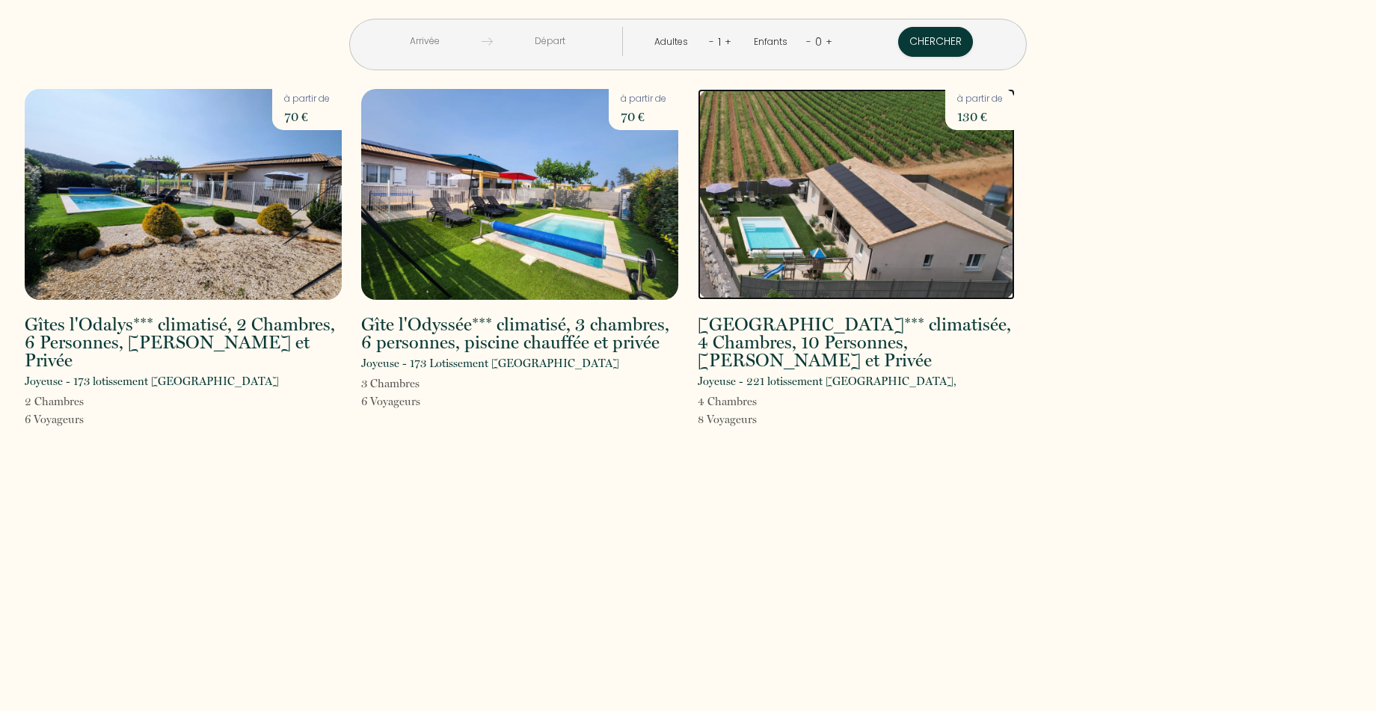
click at [864, 200] on img at bounding box center [856, 194] width 317 height 211
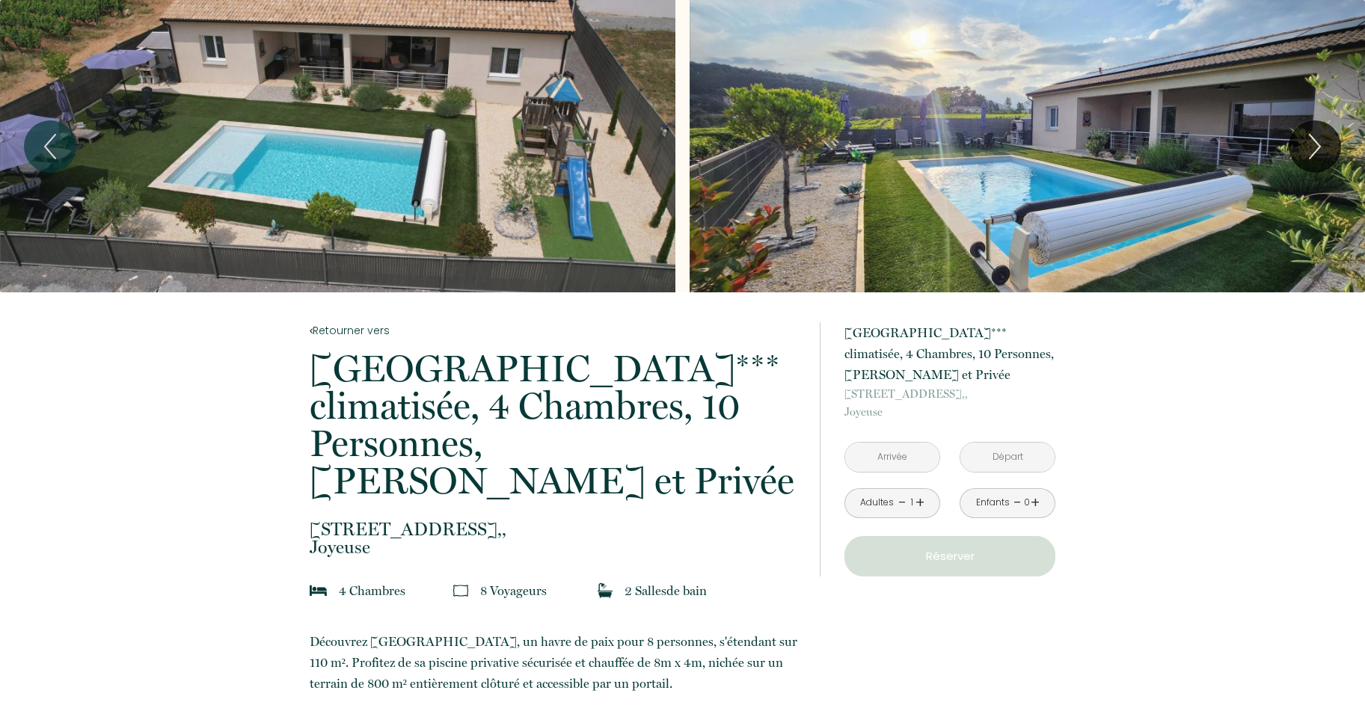
click at [895, 455] on input "text" at bounding box center [892, 457] width 94 height 29
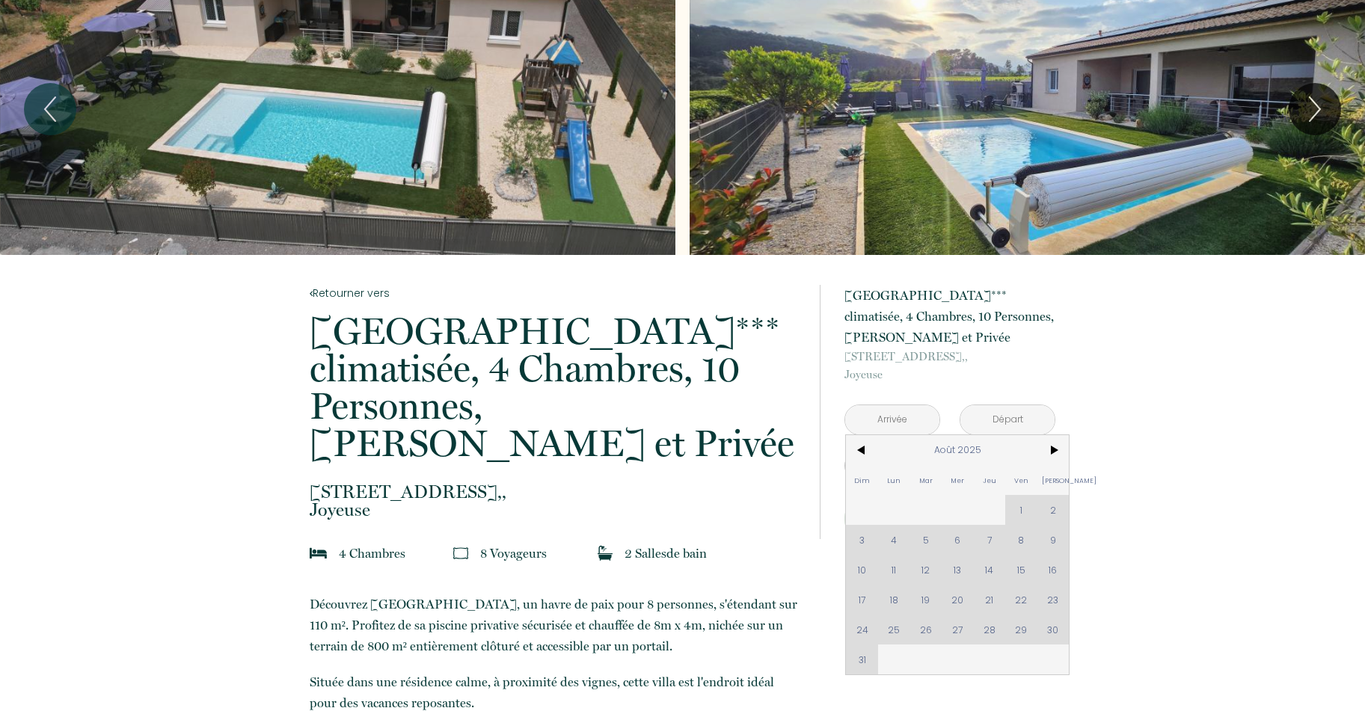
scroll to position [75, 0]
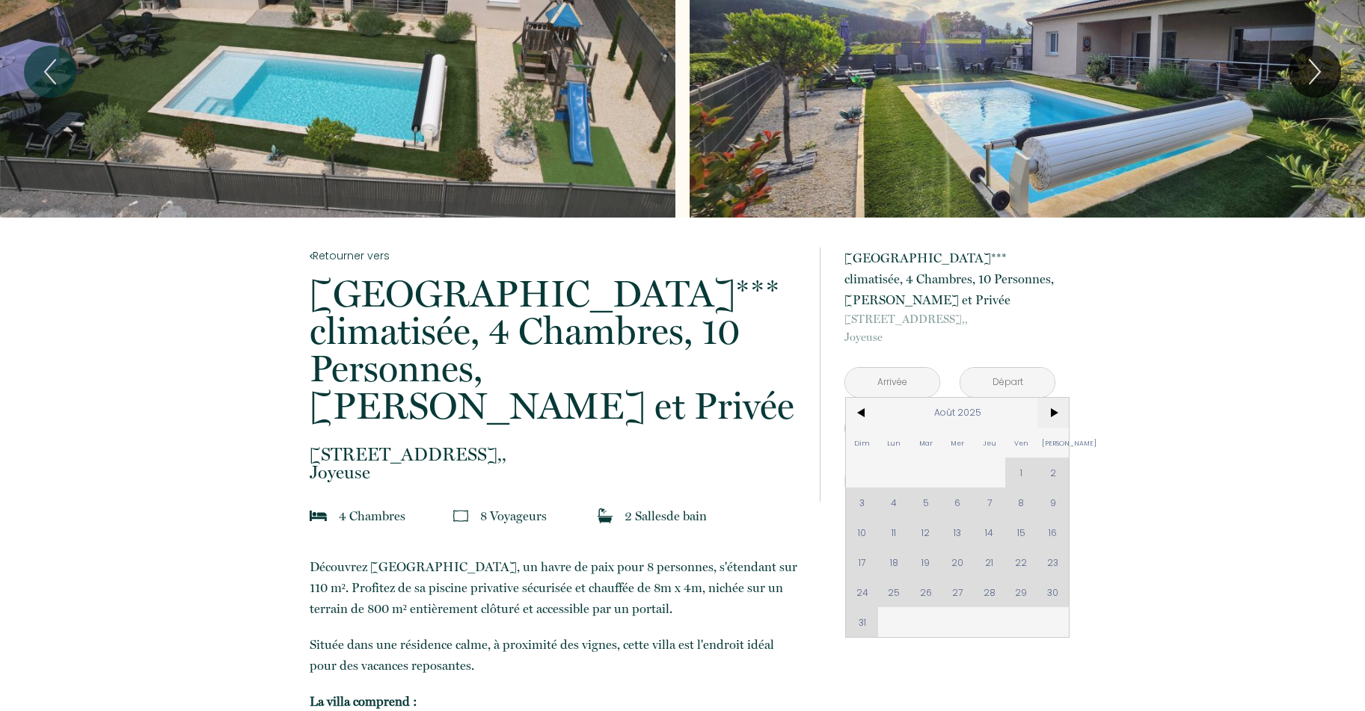
click at [1051, 416] on span ">" at bounding box center [1053, 413] width 32 height 30
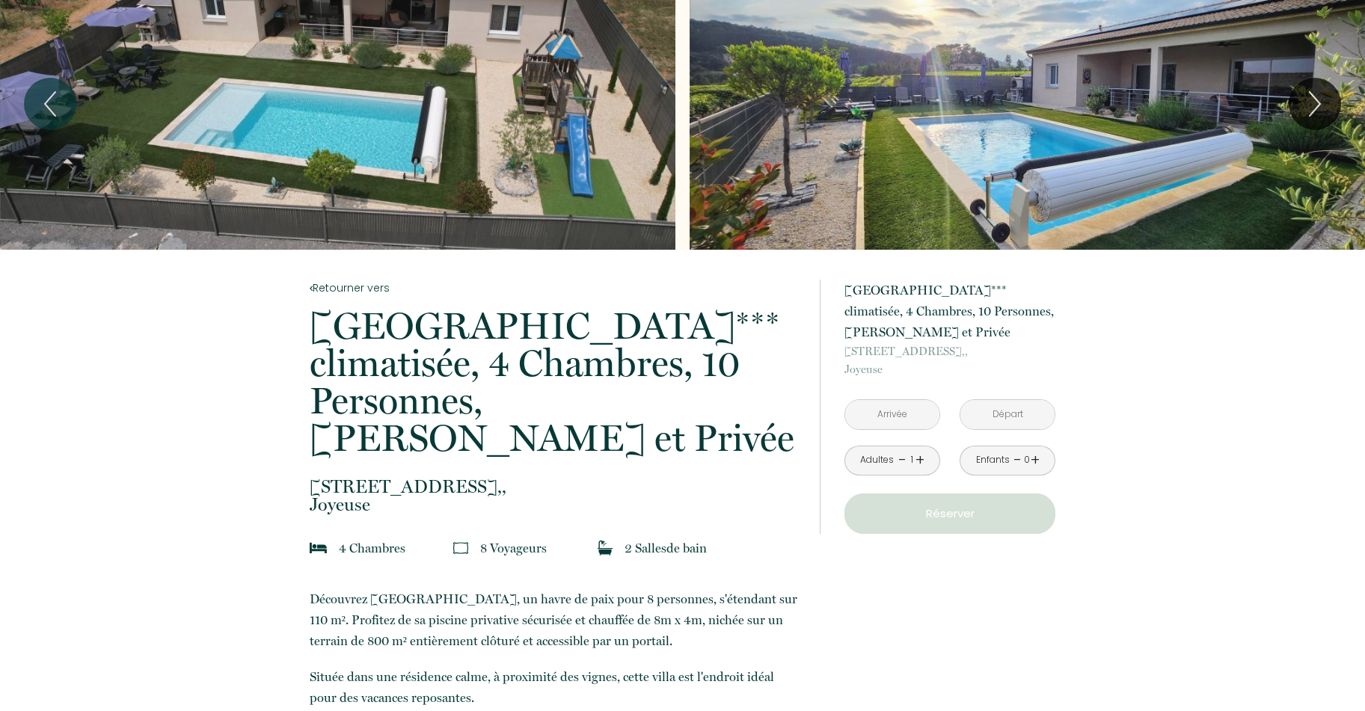
scroll to position [0, 0]
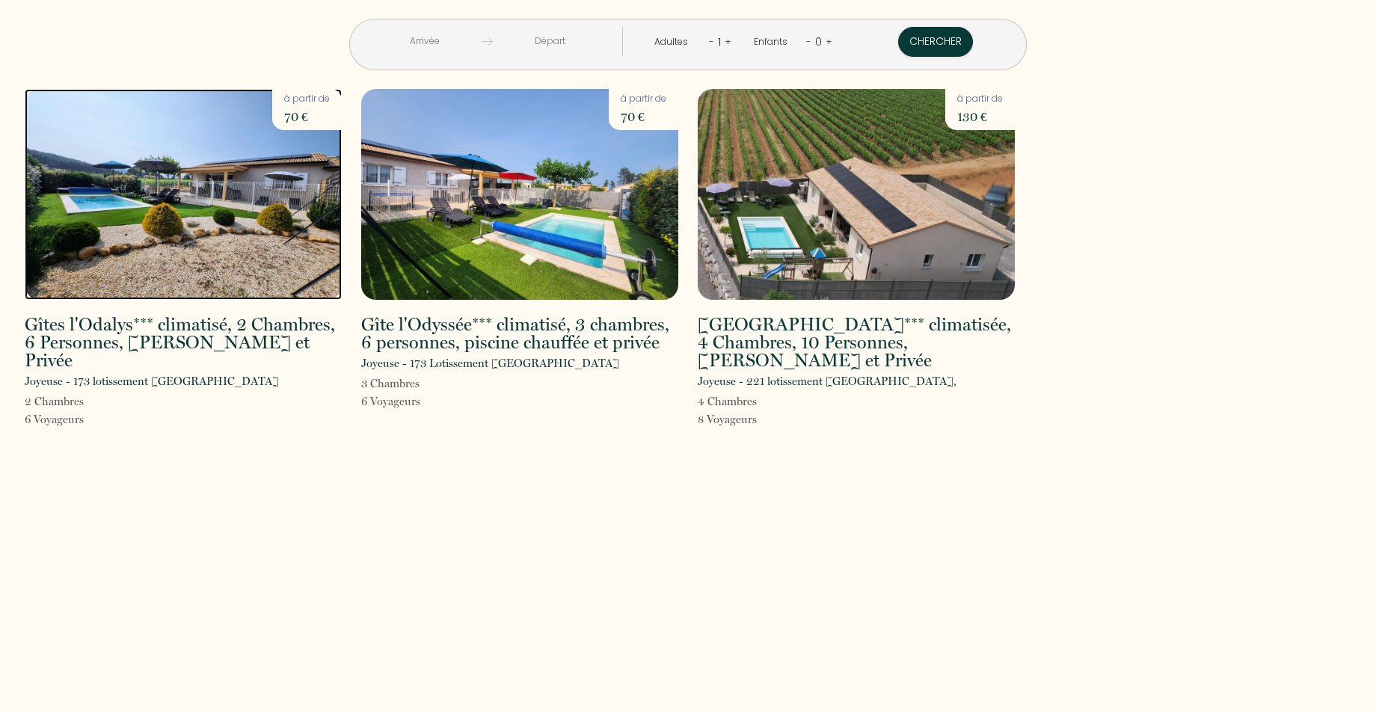
click at [209, 236] on img at bounding box center [183, 194] width 317 height 211
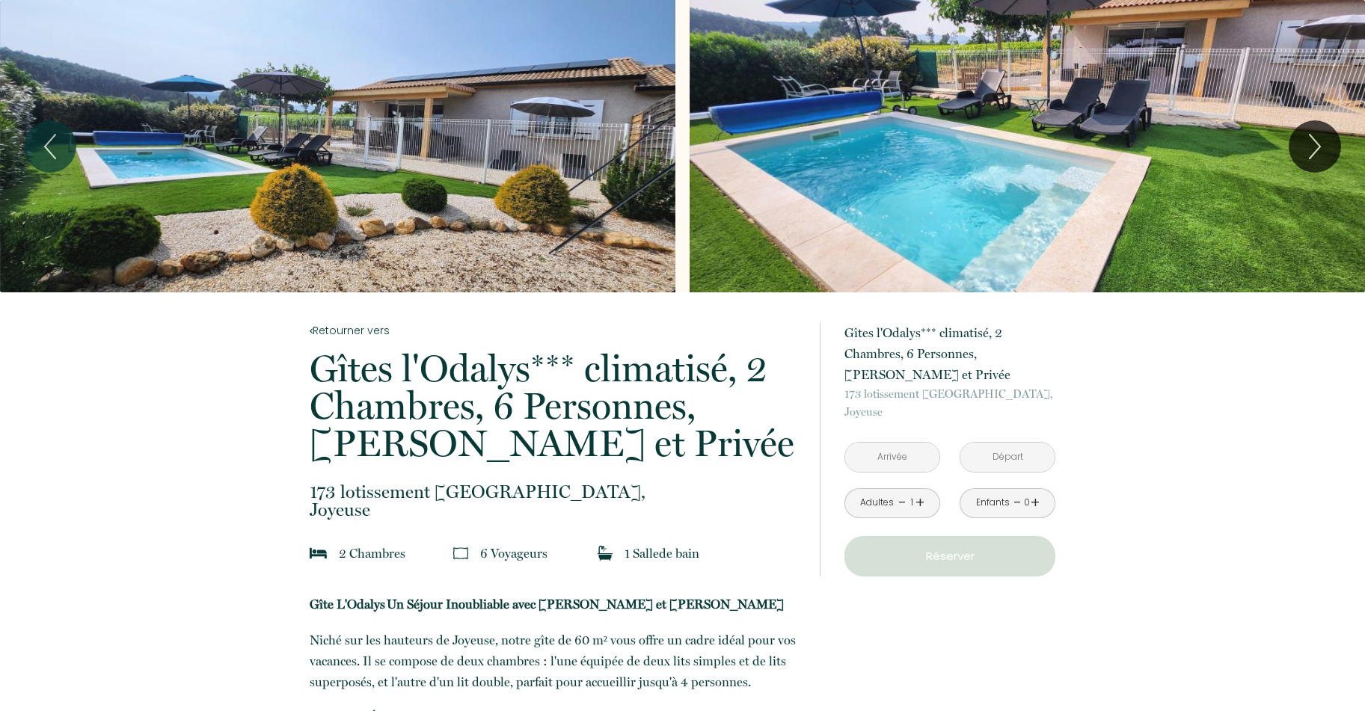
click at [888, 460] on input "text" at bounding box center [892, 457] width 94 height 29
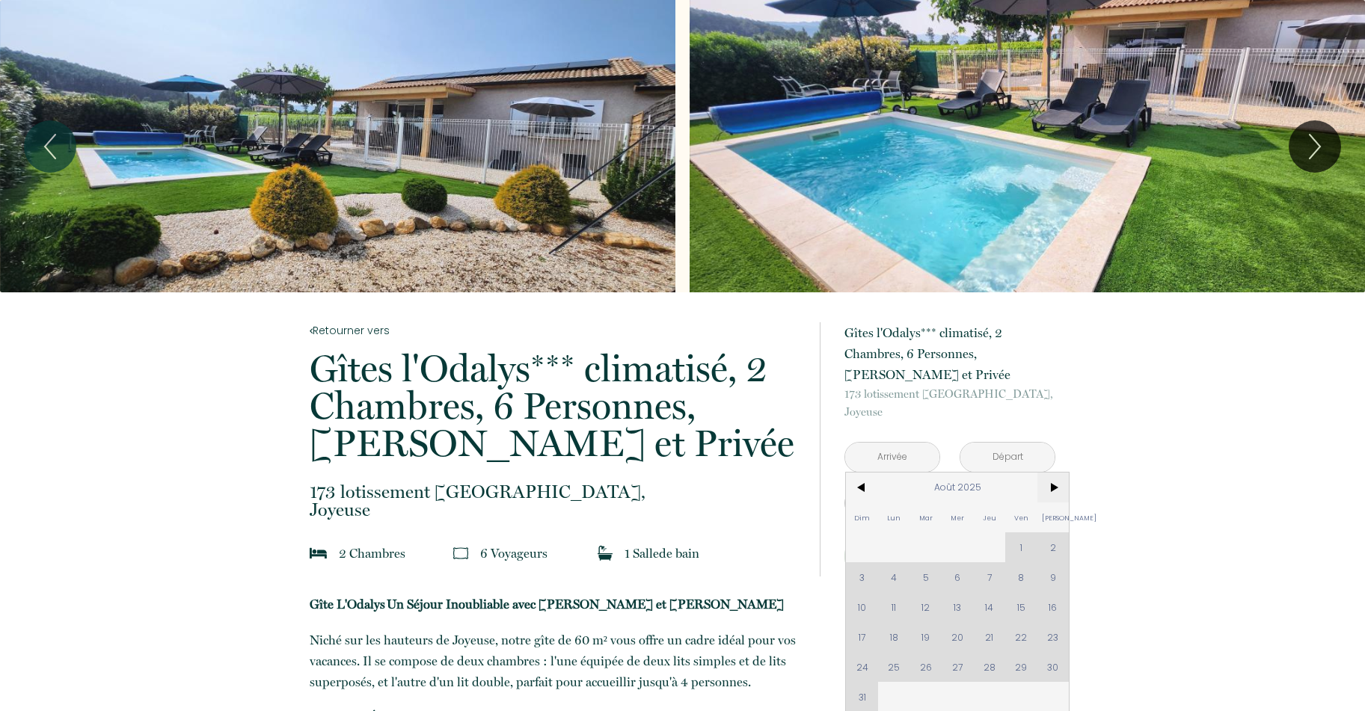
click at [1062, 488] on span ">" at bounding box center [1053, 488] width 32 height 30
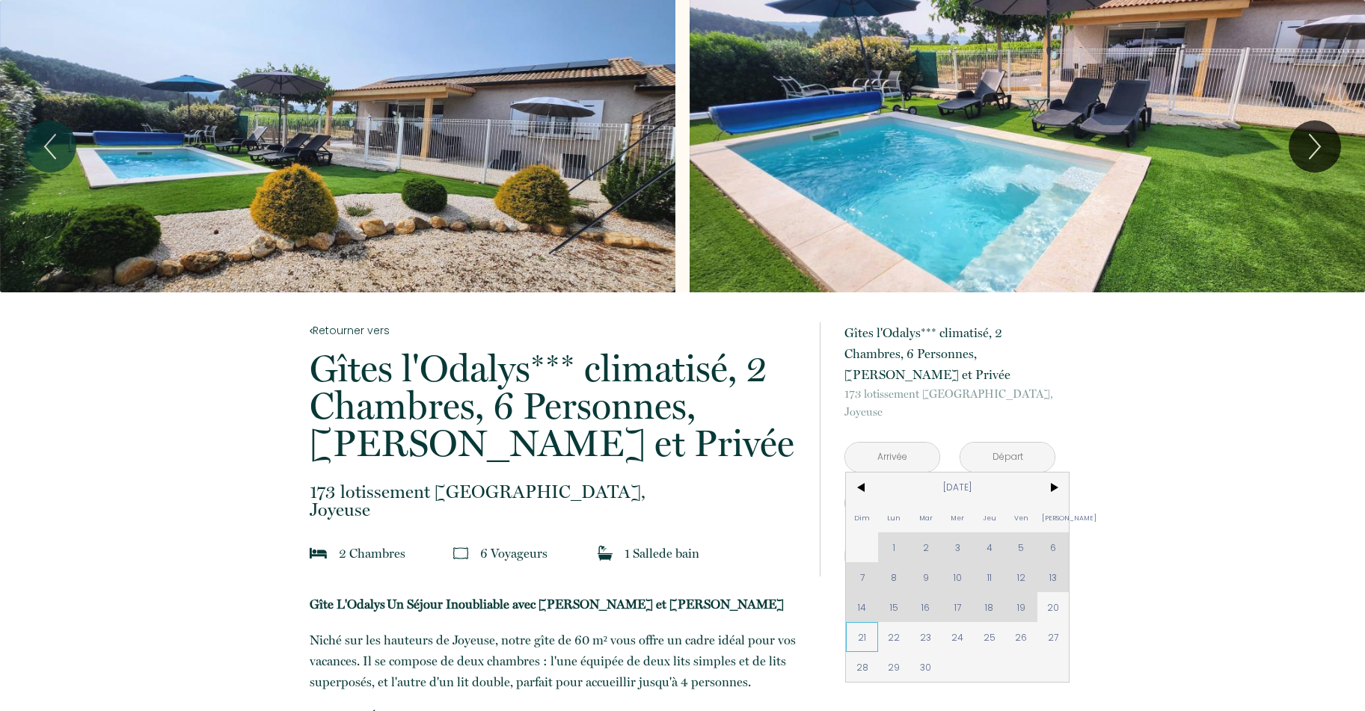
click at [863, 636] on span "21" at bounding box center [862, 637] width 32 height 30
type input "[DATE]"
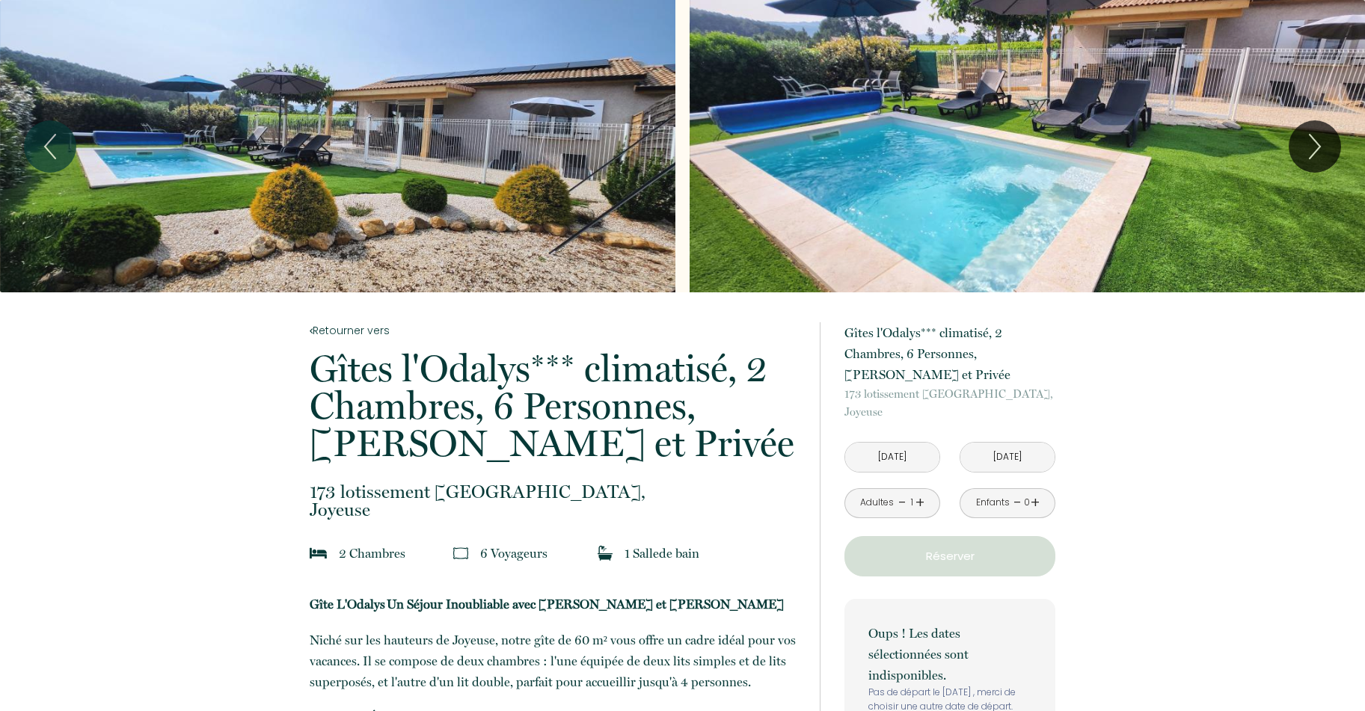
click at [903, 454] on input "[DATE]" at bounding box center [892, 457] width 94 height 29
click at [996, 458] on input "[DATE]" at bounding box center [1007, 457] width 94 height 29
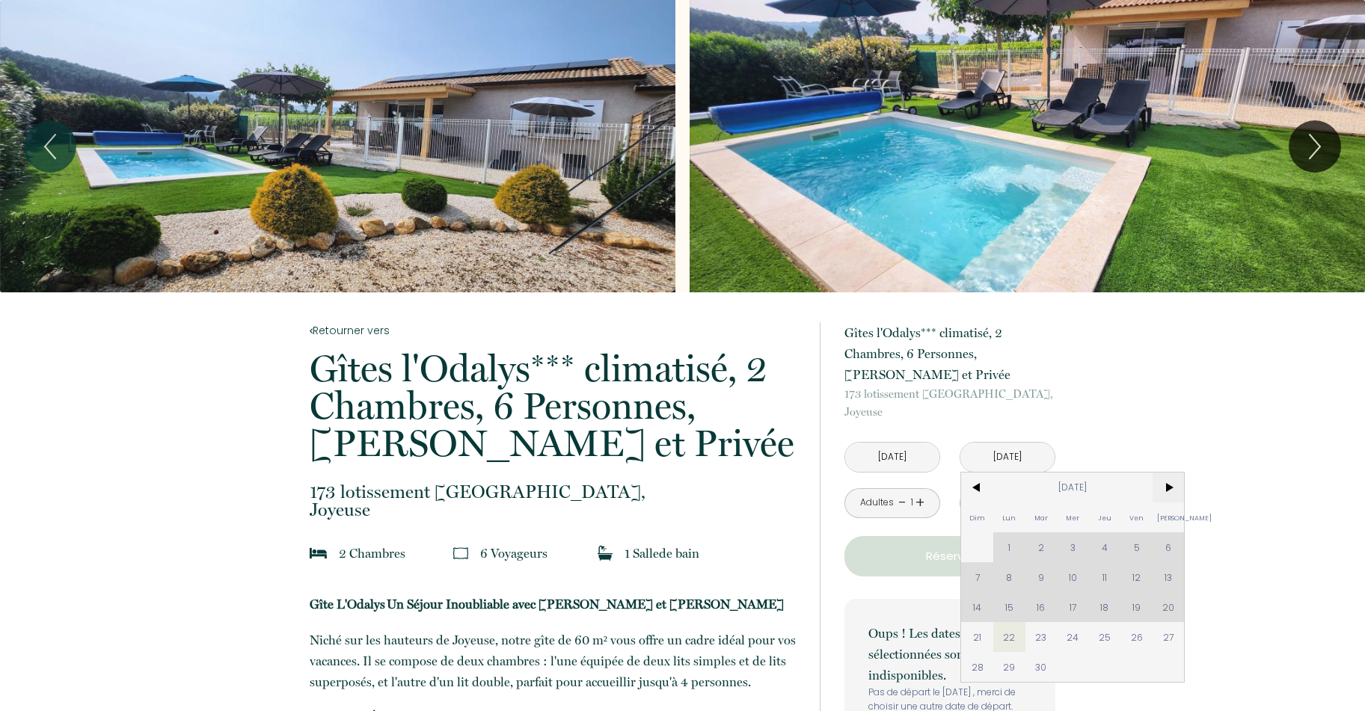
click at [1172, 488] on span ">" at bounding box center [1169, 488] width 32 height 30
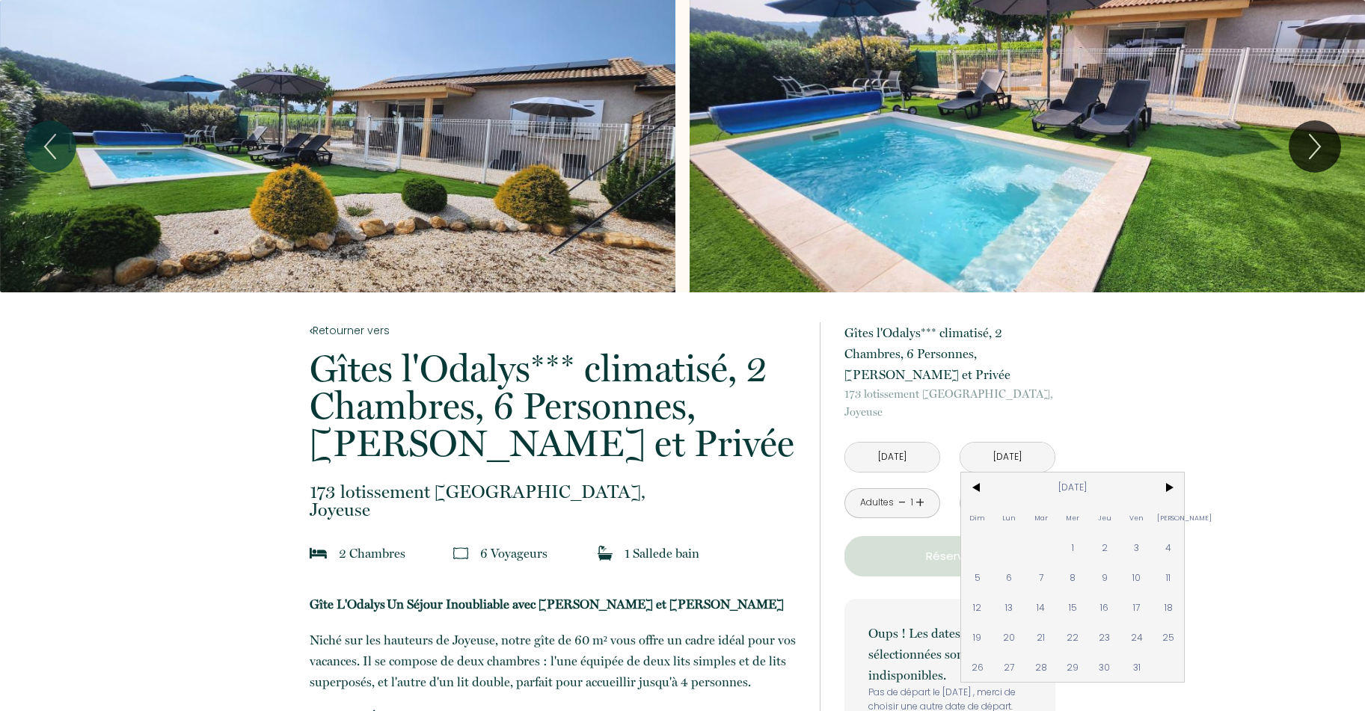
click at [1139, 548] on span "3" at bounding box center [1136, 548] width 32 height 30
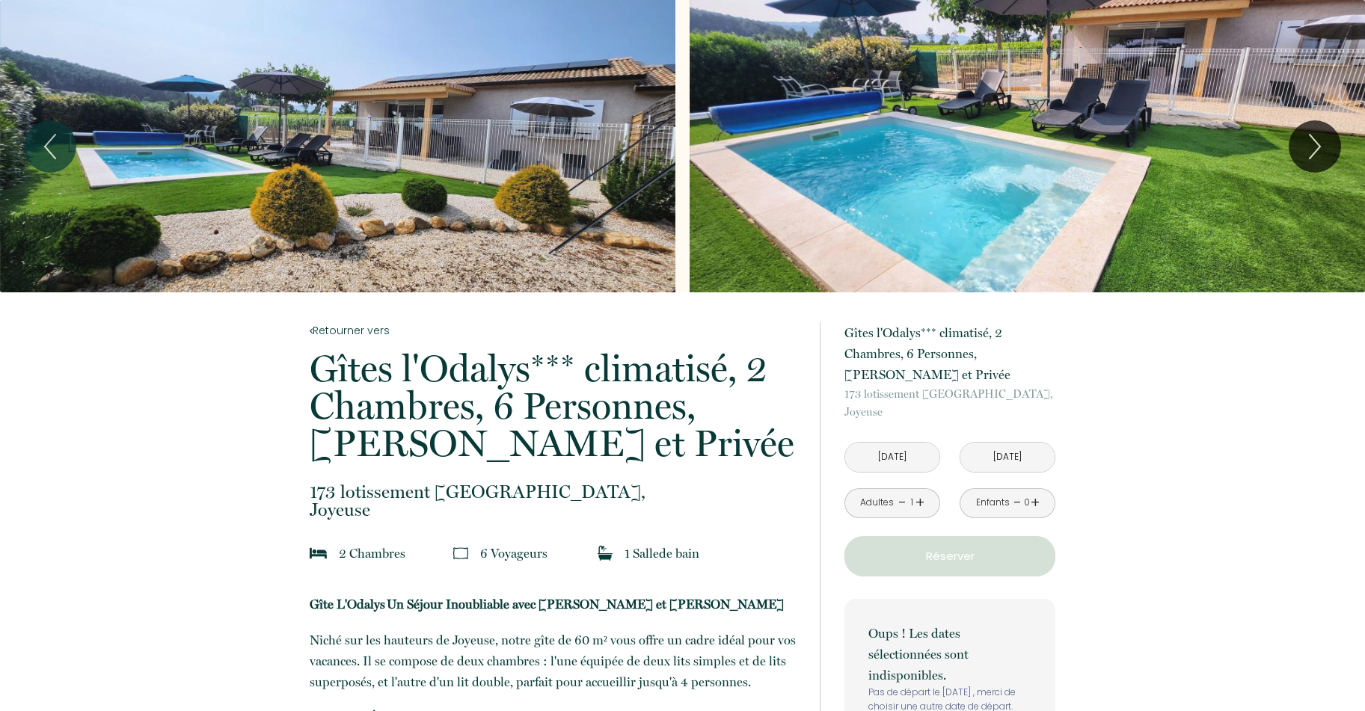
type input "[DATE]"
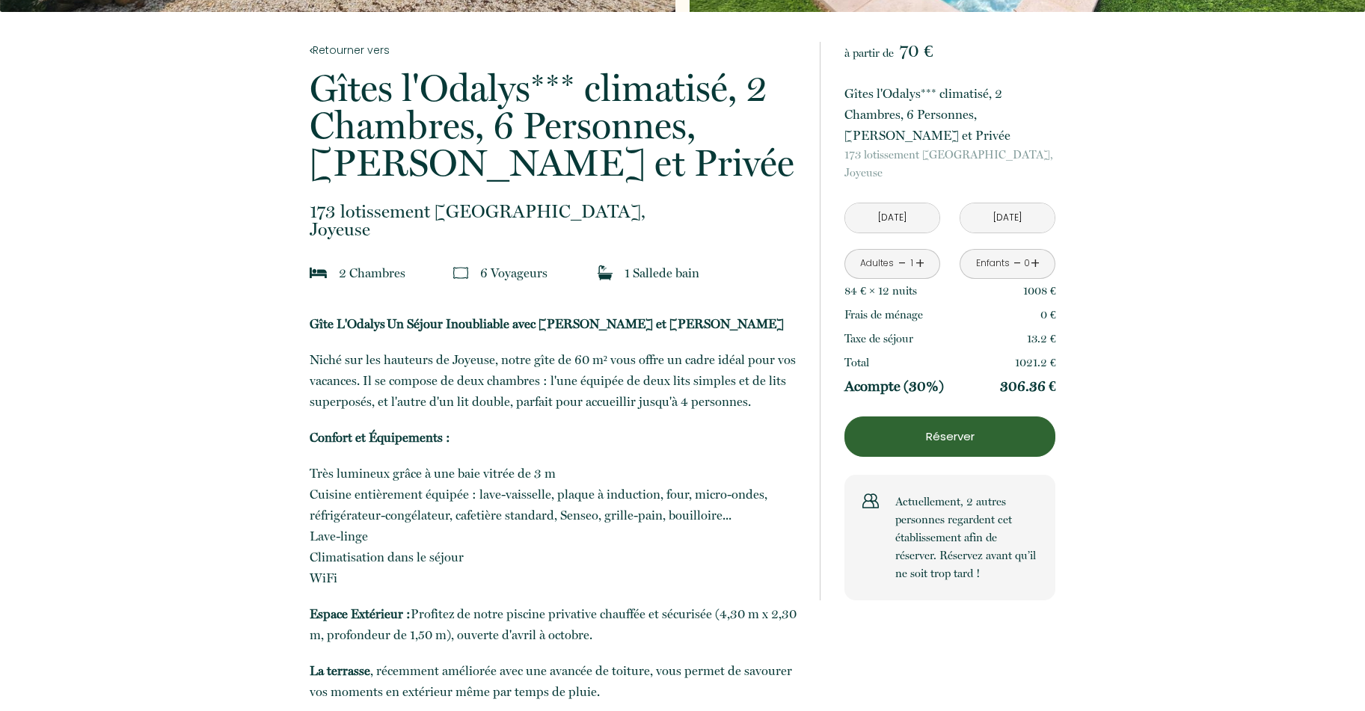
scroll to position [299, 0]
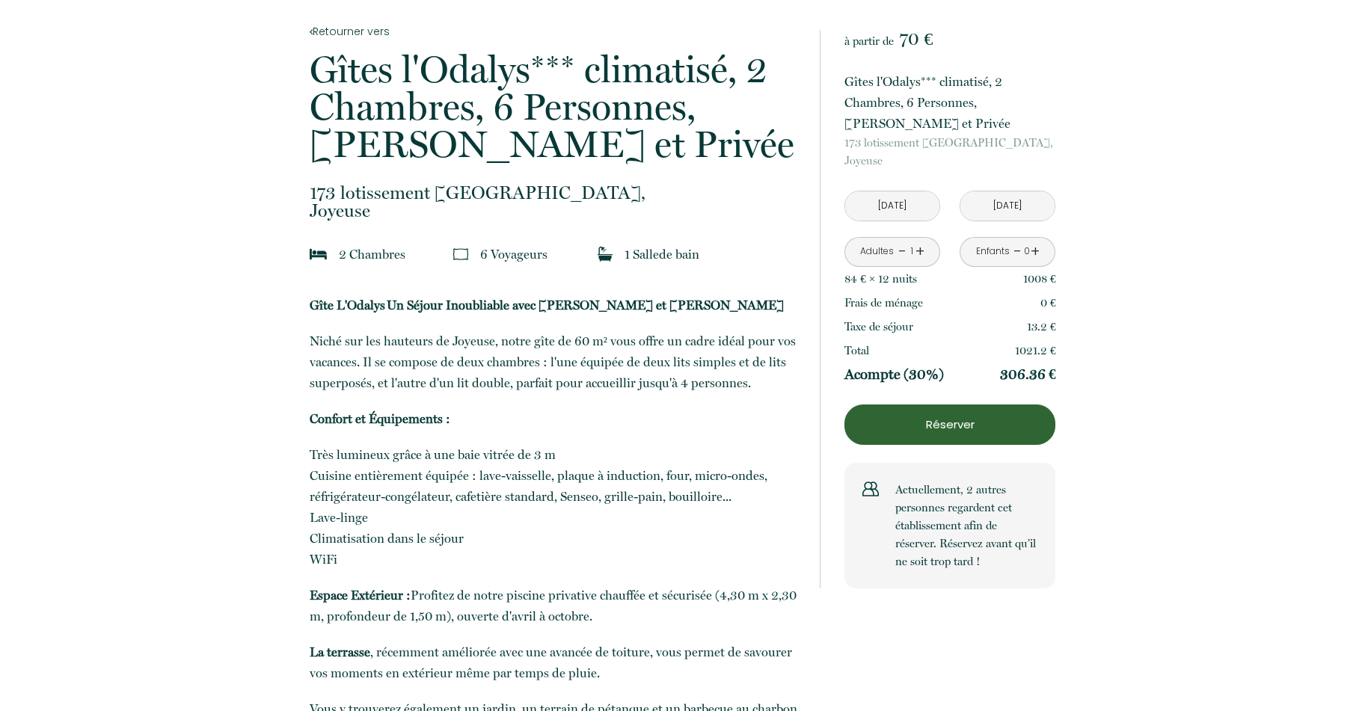
click at [900, 209] on input "[DATE]" at bounding box center [892, 205] width 94 height 29
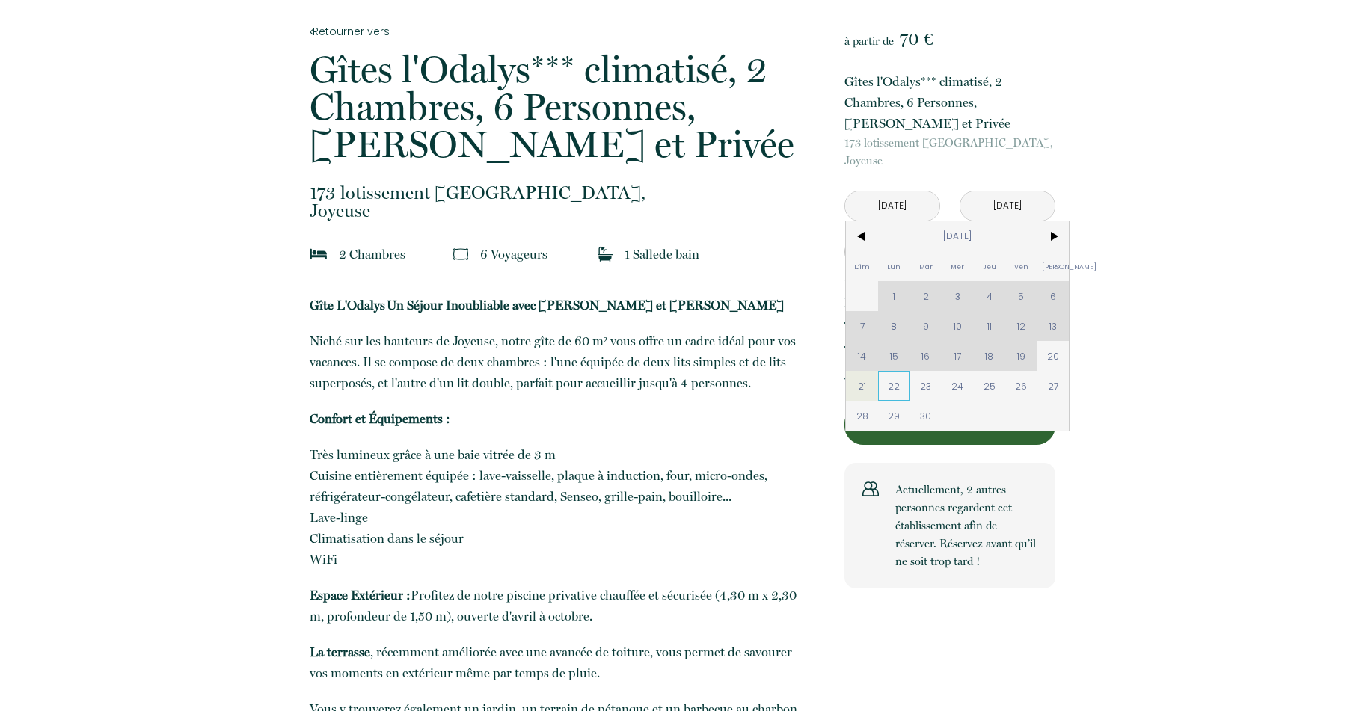
click at [885, 384] on span "22" at bounding box center [894, 386] width 32 height 30
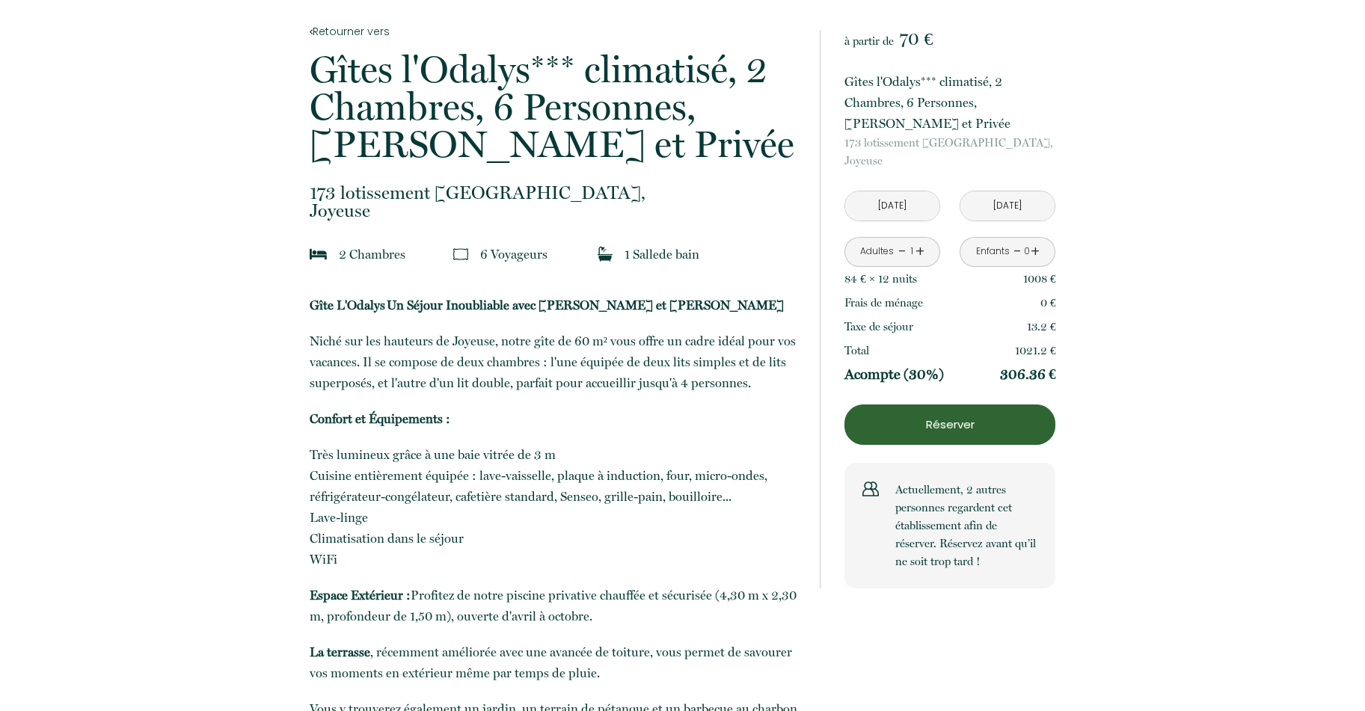
type input "[DATE]"
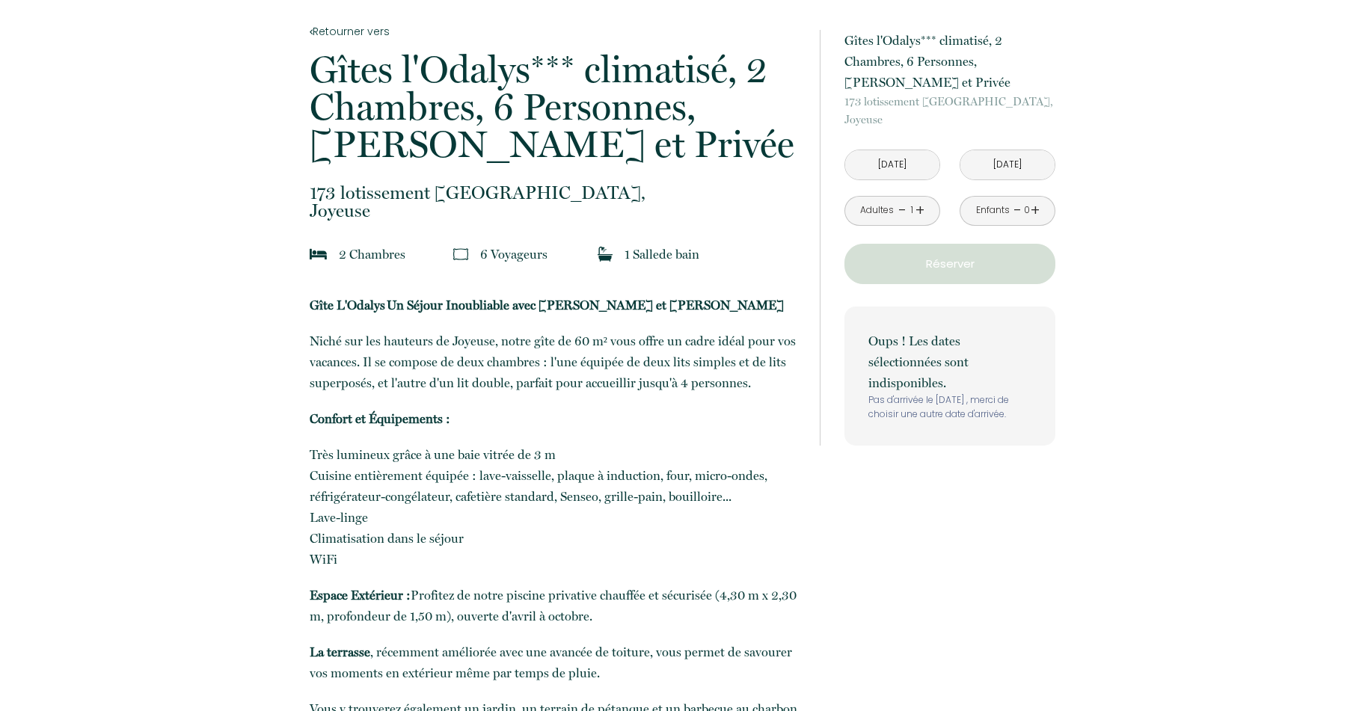
click at [887, 166] on input "[DATE]" at bounding box center [892, 164] width 94 height 29
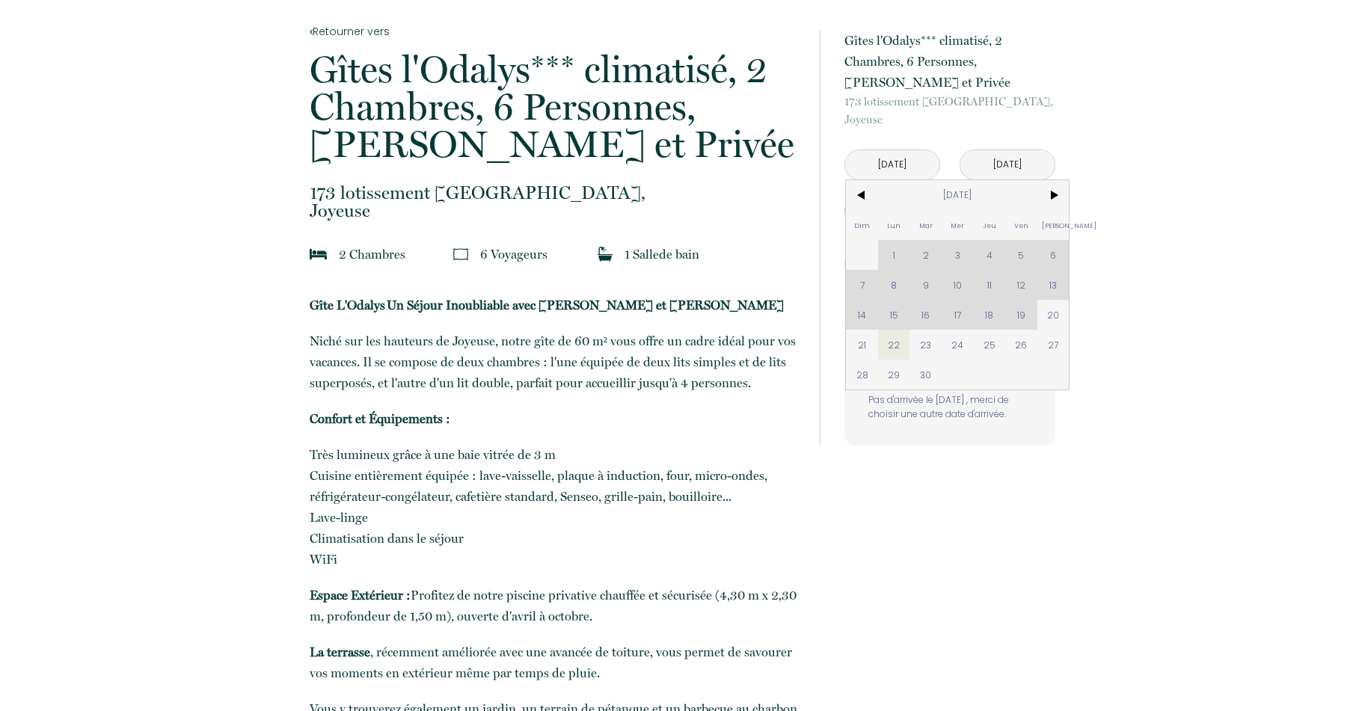
click at [892, 348] on span "22" at bounding box center [894, 345] width 32 height 30
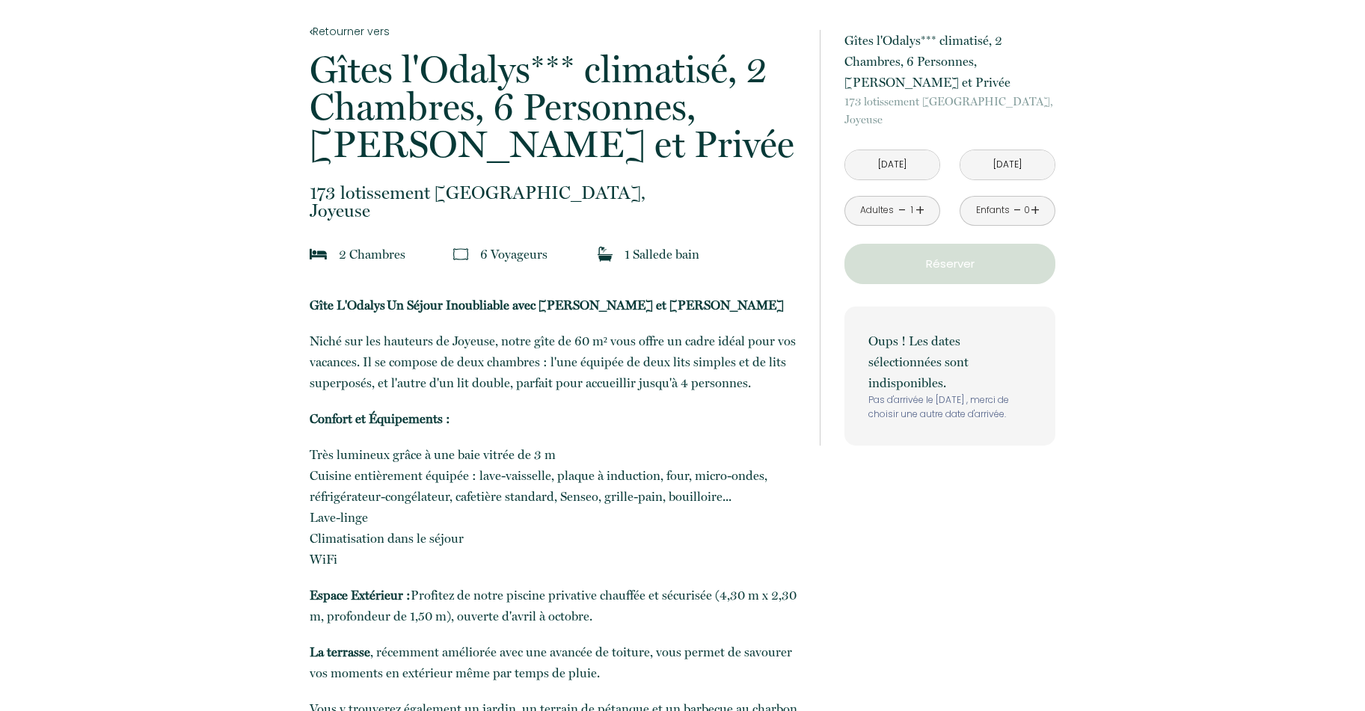
click at [1010, 168] on input "[DATE]" at bounding box center [1007, 164] width 94 height 29
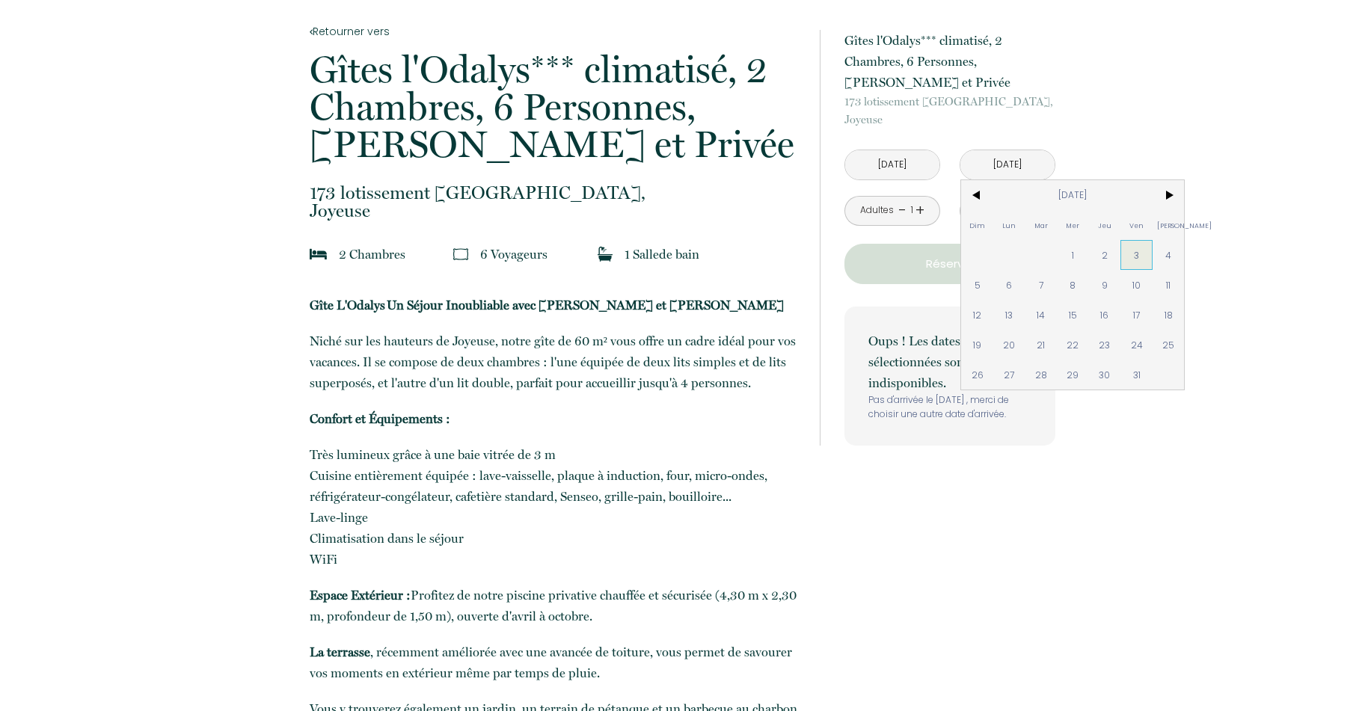
click at [1126, 251] on span "3" at bounding box center [1136, 255] width 32 height 30
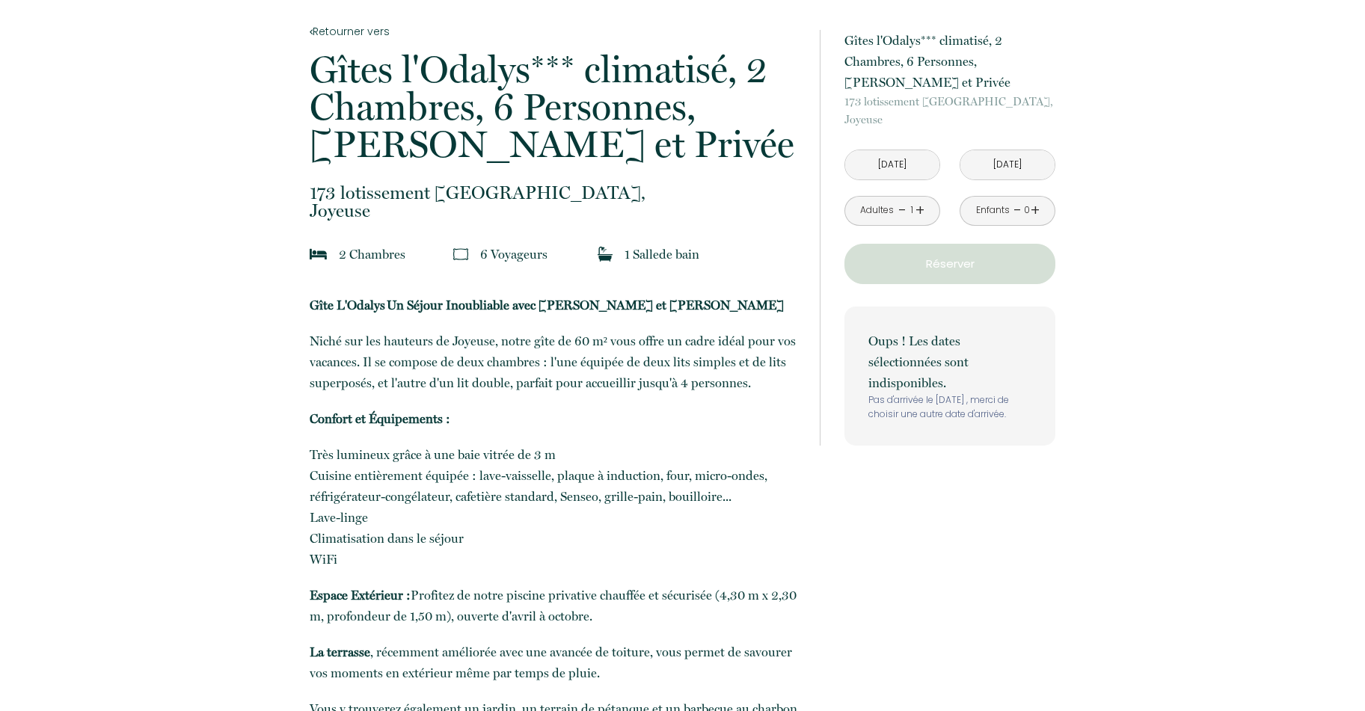
click at [924, 211] on div "Adultes - 1 +" at bounding box center [892, 211] width 96 height 30
click at [918, 210] on link "+" at bounding box center [919, 210] width 9 height 23
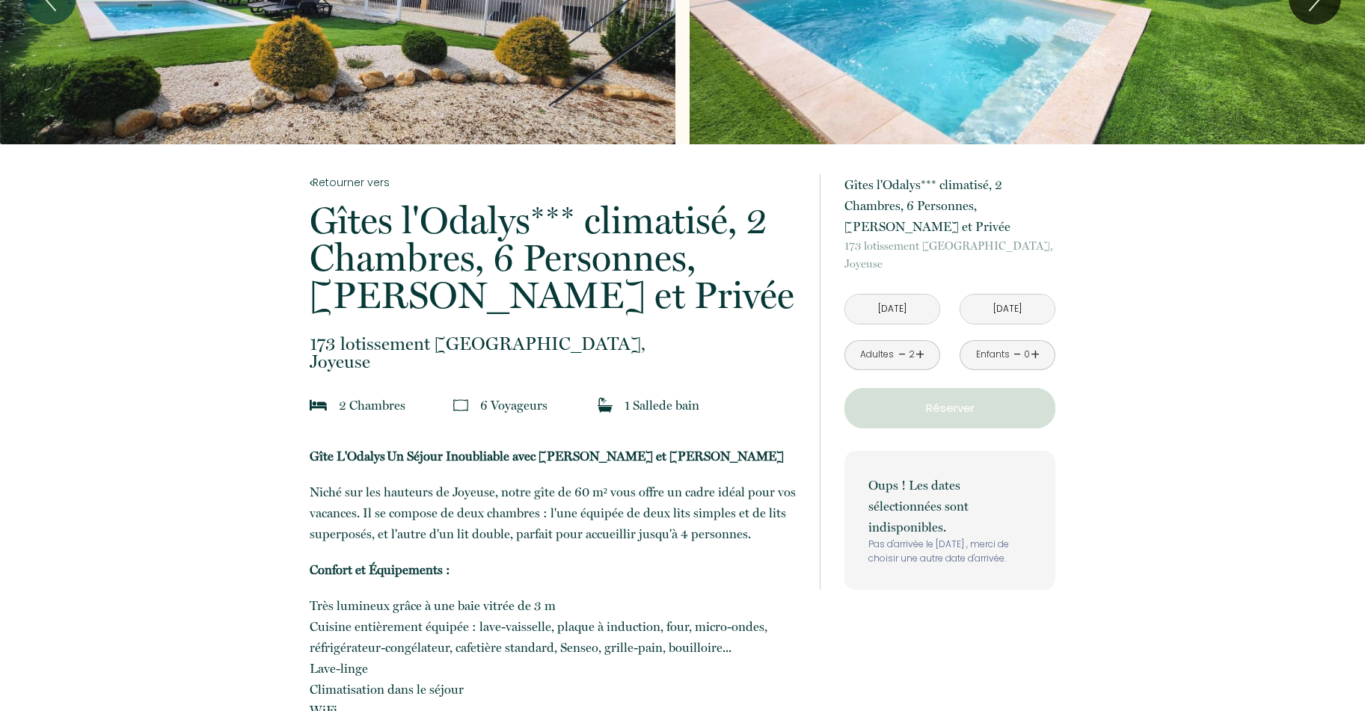
scroll to position [150, 0]
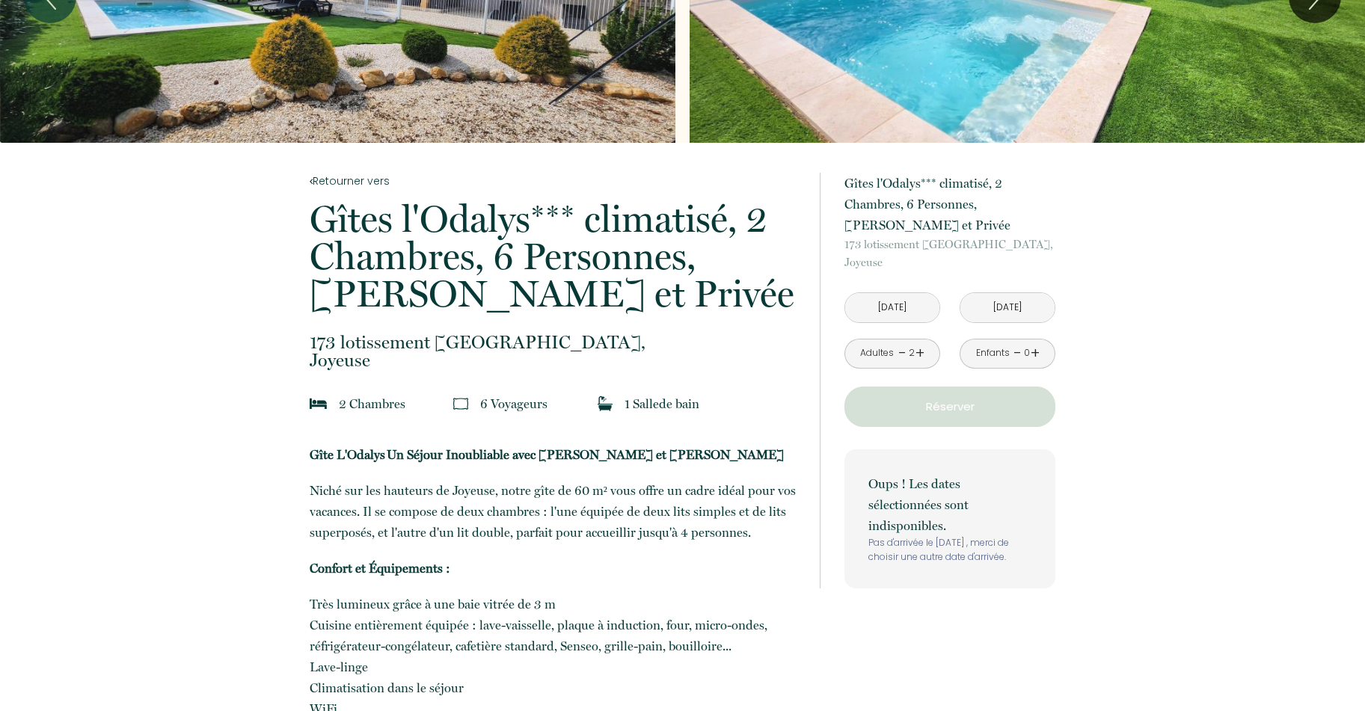
click at [906, 301] on input "[DATE]" at bounding box center [892, 307] width 94 height 29
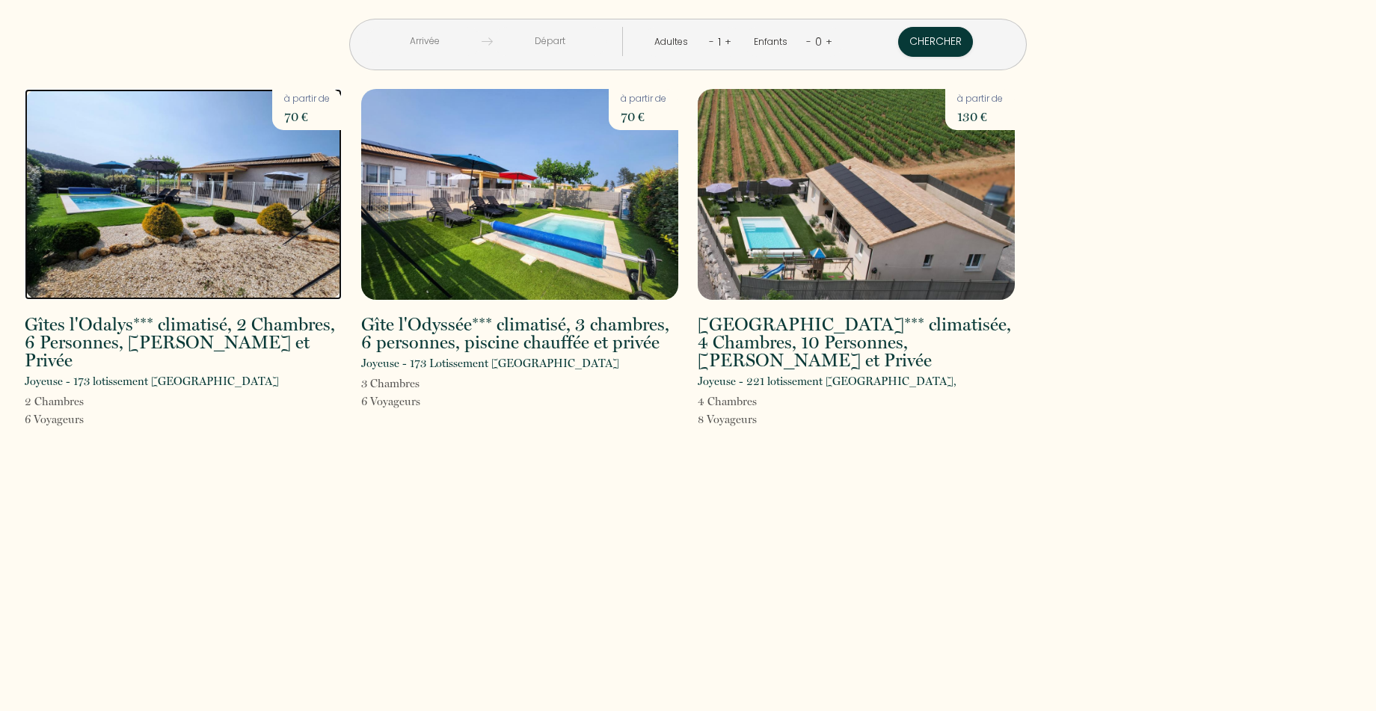
click at [135, 224] on img at bounding box center [183, 194] width 317 height 211
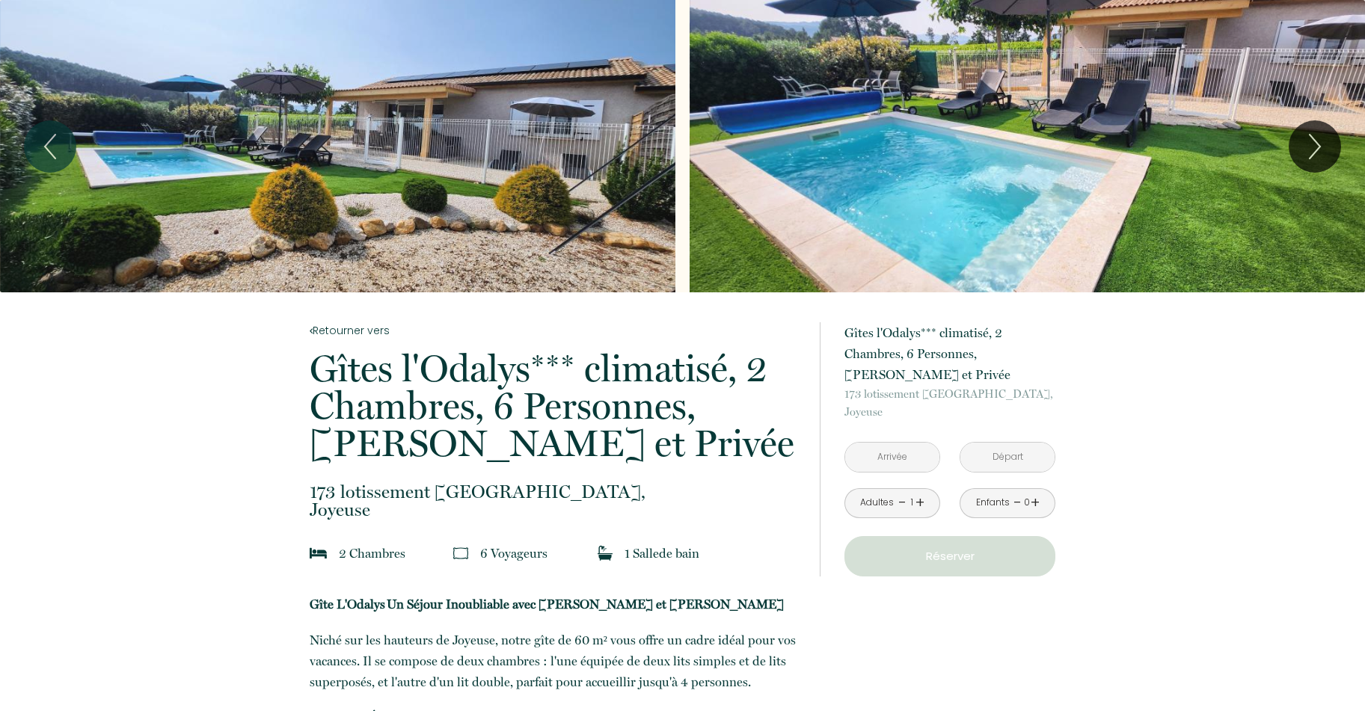
click at [909, 460] on input "text" at bounding box center [892, 457] width 94 height 29
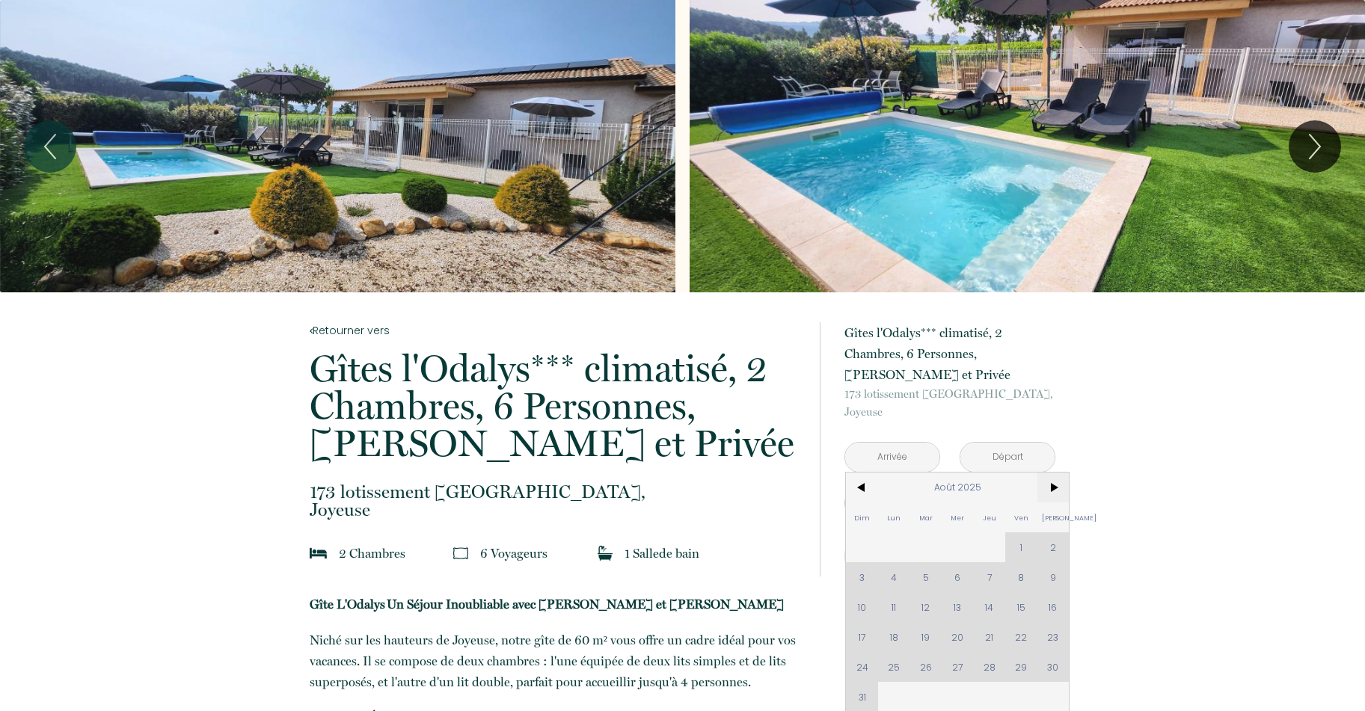
click at [1057, 491] on span ">" at bounding box center [1053, 488] width 32 height 30
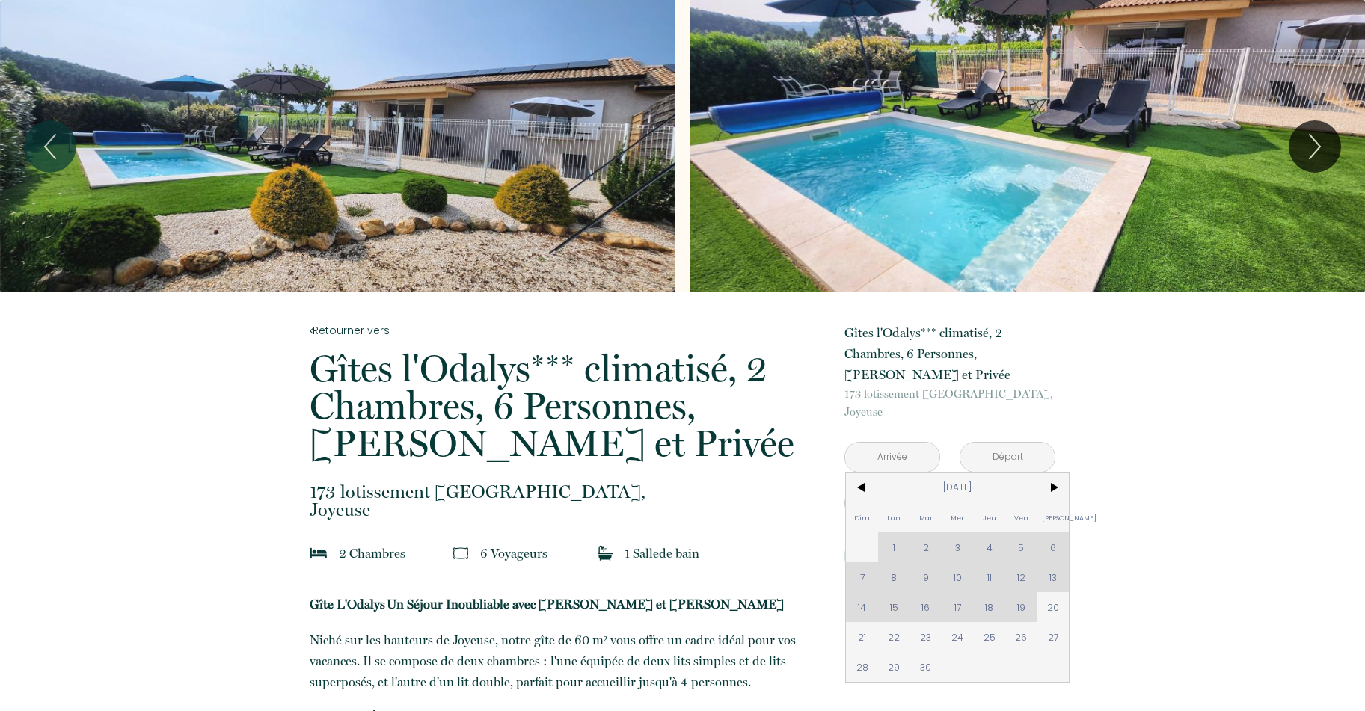
drag, startPoint x: 892, startPoint y: 632, endPoint x: 1010, endPoint y: 453, distance: 214.3
click at [893, 633] on span "22" at bounding box center [894, 637] width 32 height 30
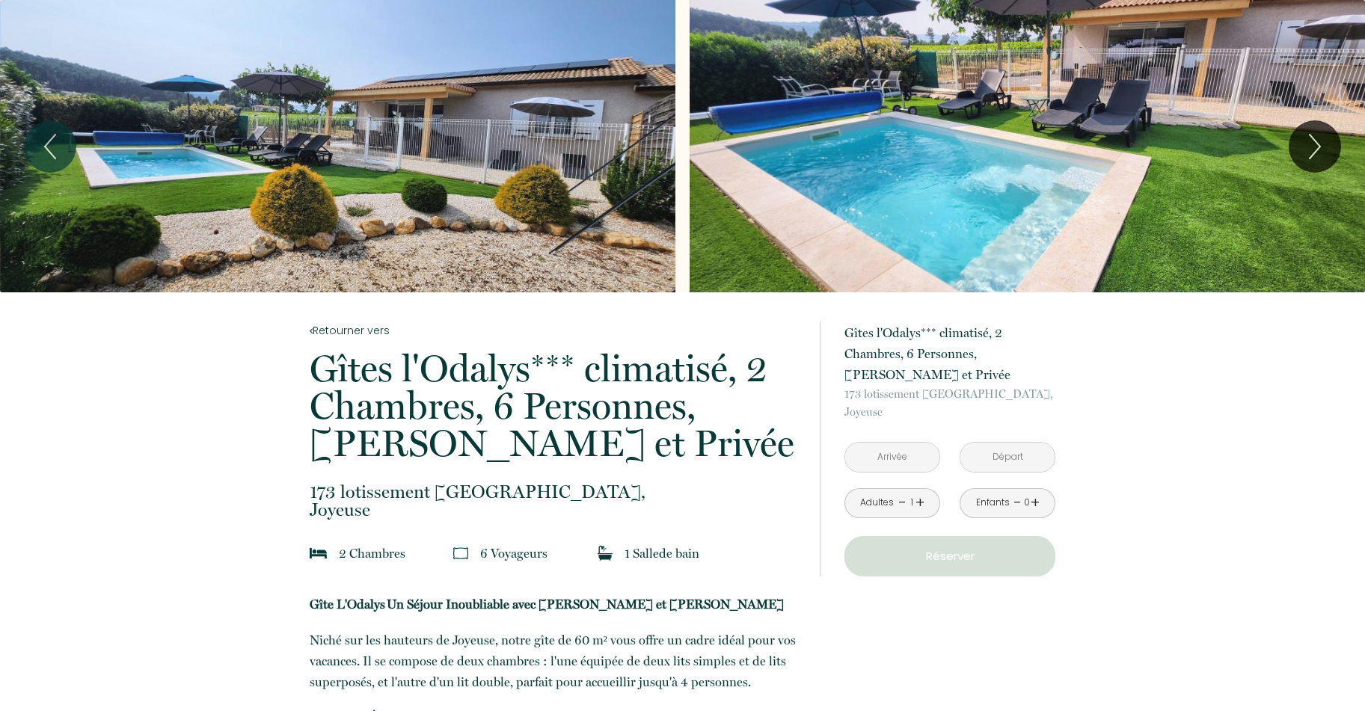
type input "[DATE]"
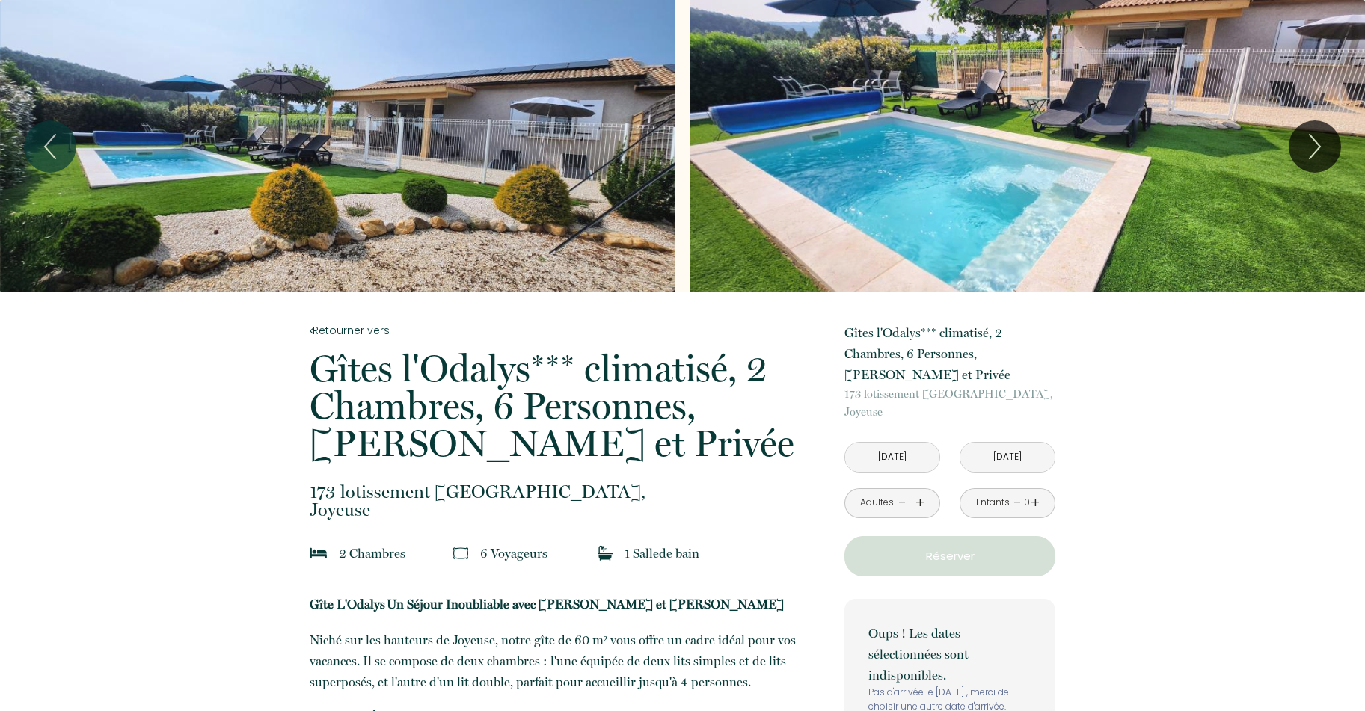
click at [1010, 454] on input "[DATE]" at bounding box center [1007, 457] width 94 height 29
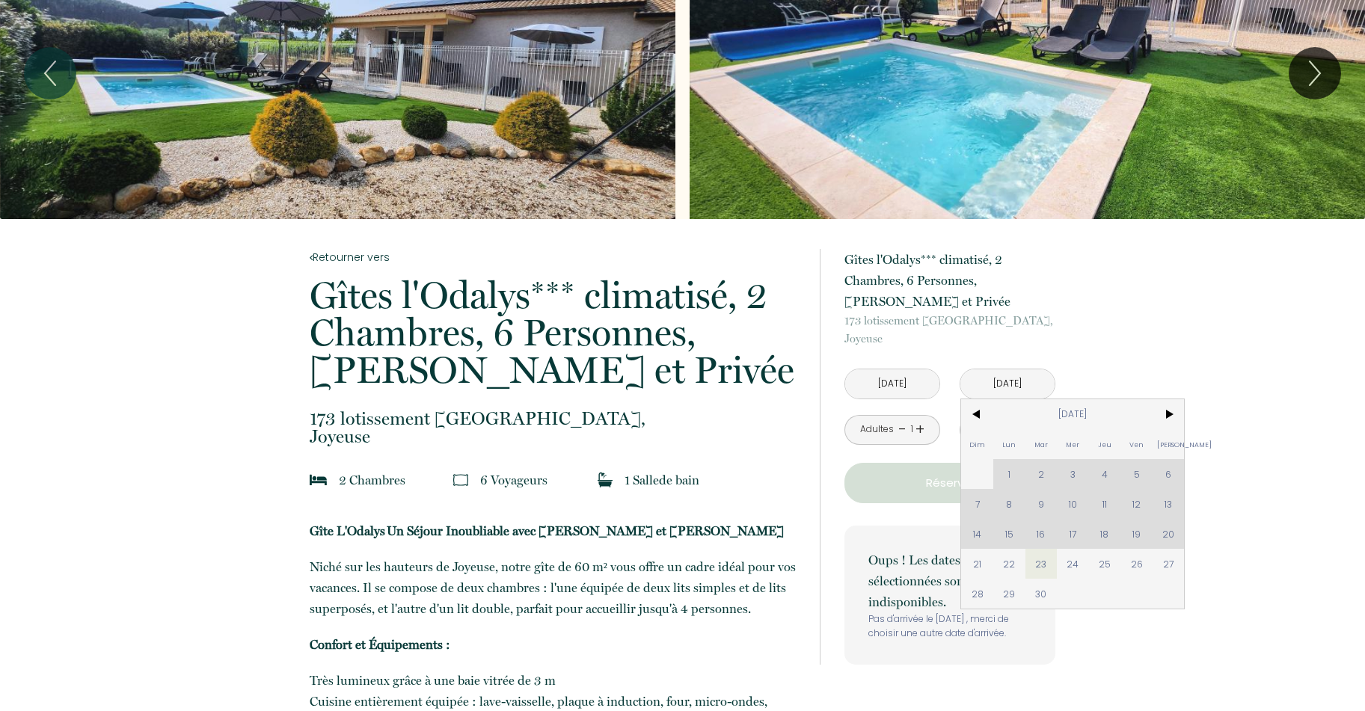
scroll to position [75, 0]
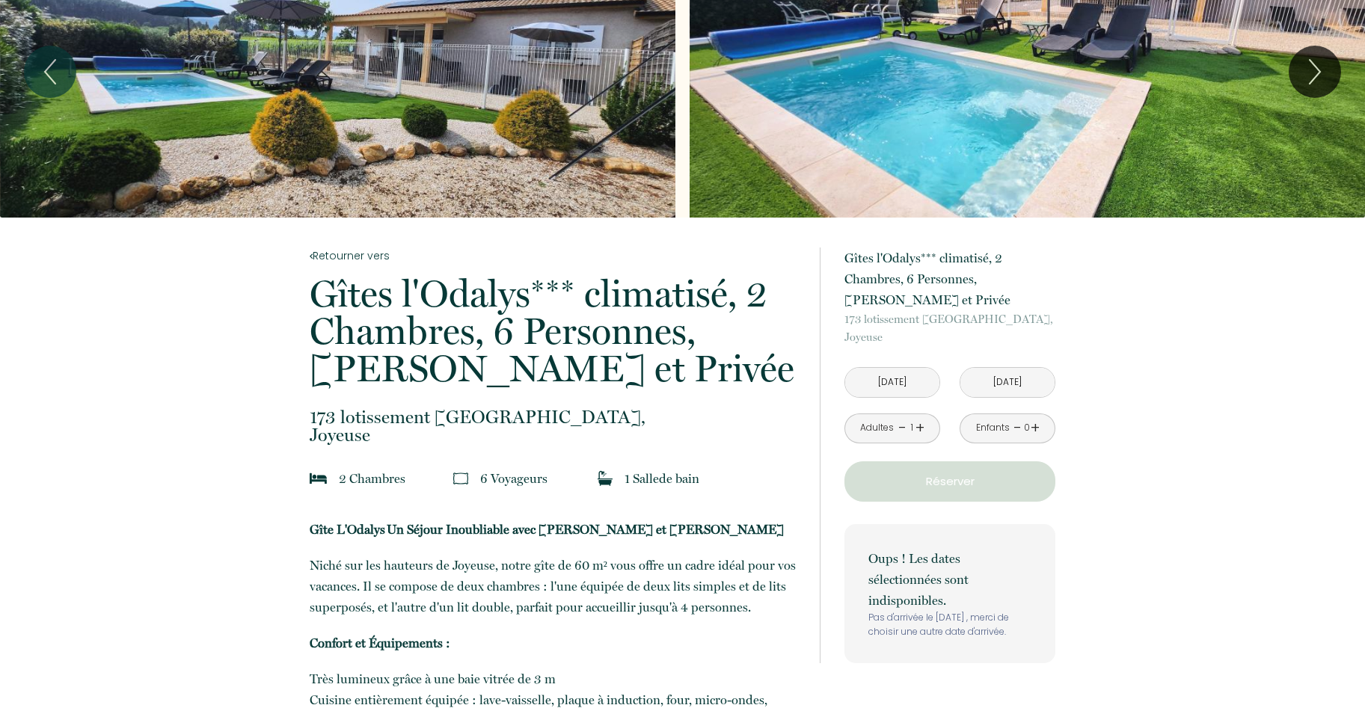
click at [897, 383] on input "[DATE]" at bounding box center [892, 382] width 94 height 29
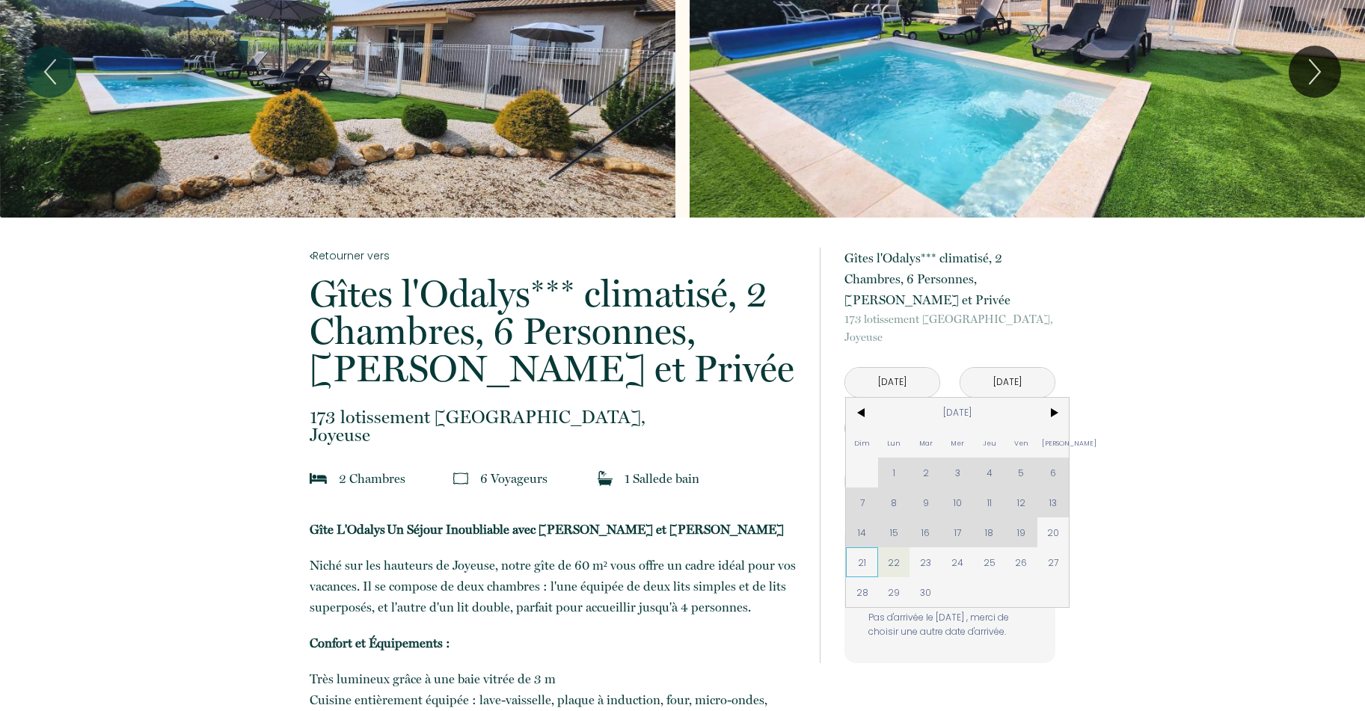
click at [864, 560] on span "21" at bounding box center [862, 562] width 32 height 30
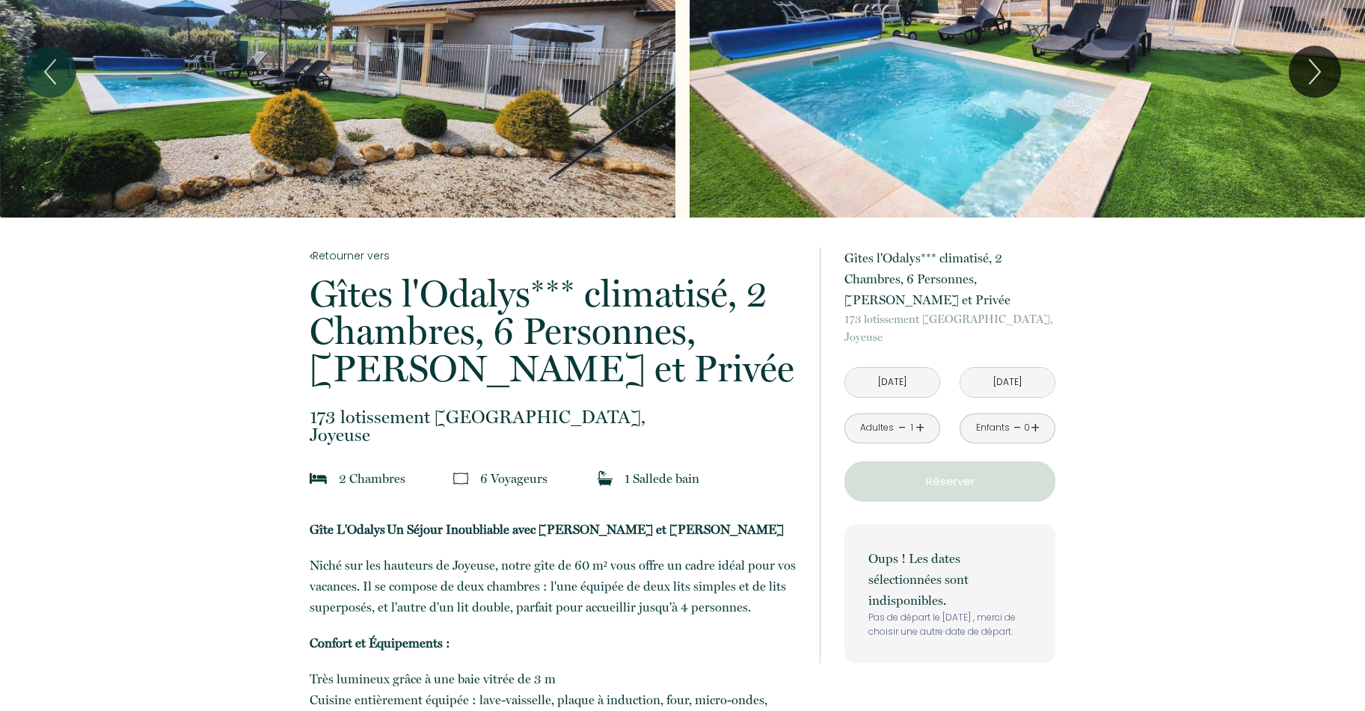
click at [906, 383] on input "[DATE]" at bounding box center [892, 382] width 94 height 29
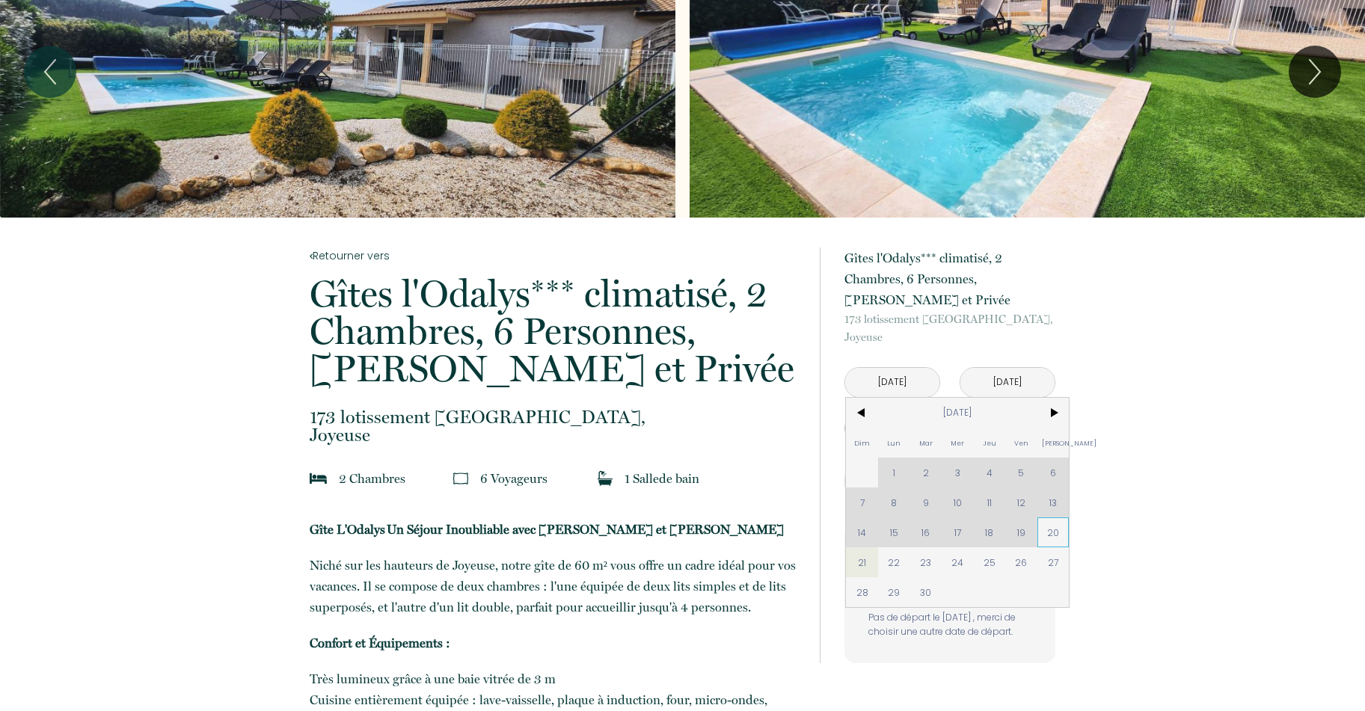
click at [1055, 528] on span "20" at bounding box center [1053, 533] width 32 height 30
type input "[DATE]"
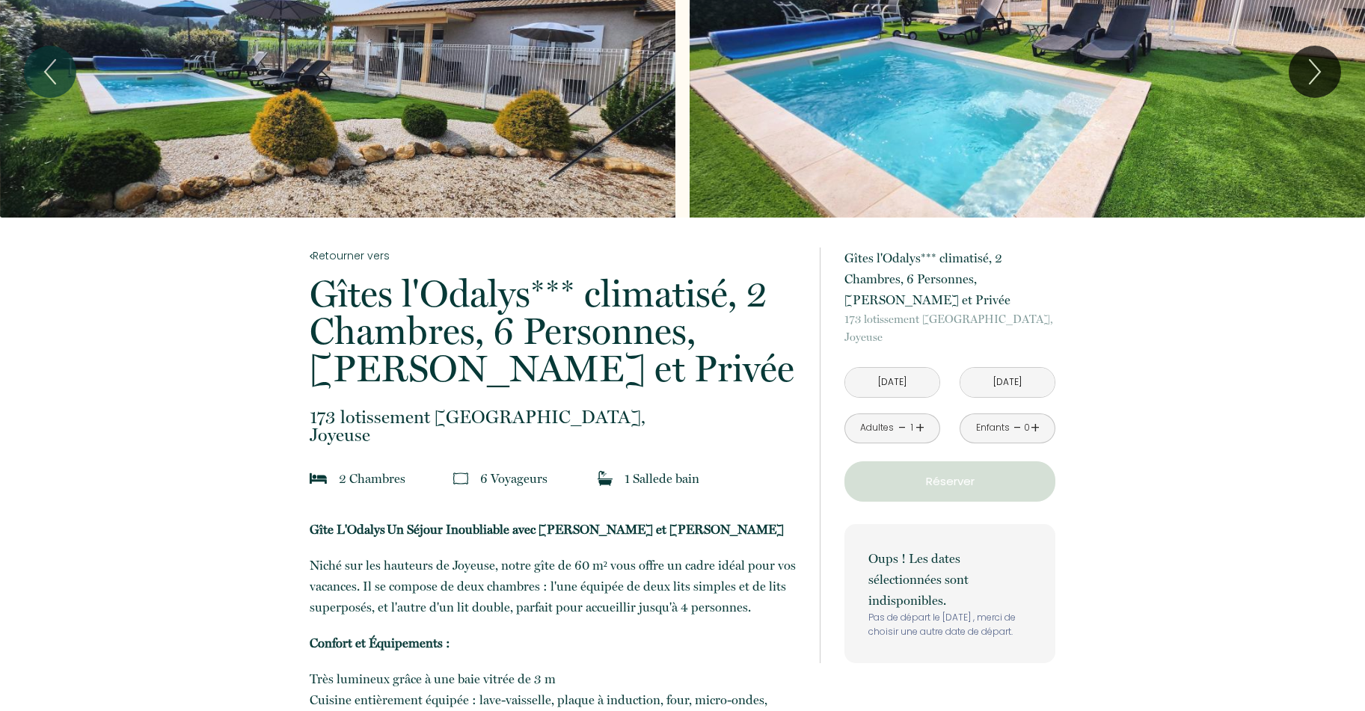
click at [1016, 381] on input "[DATE]" at bounding box center [1007, 382] width 94 height 29
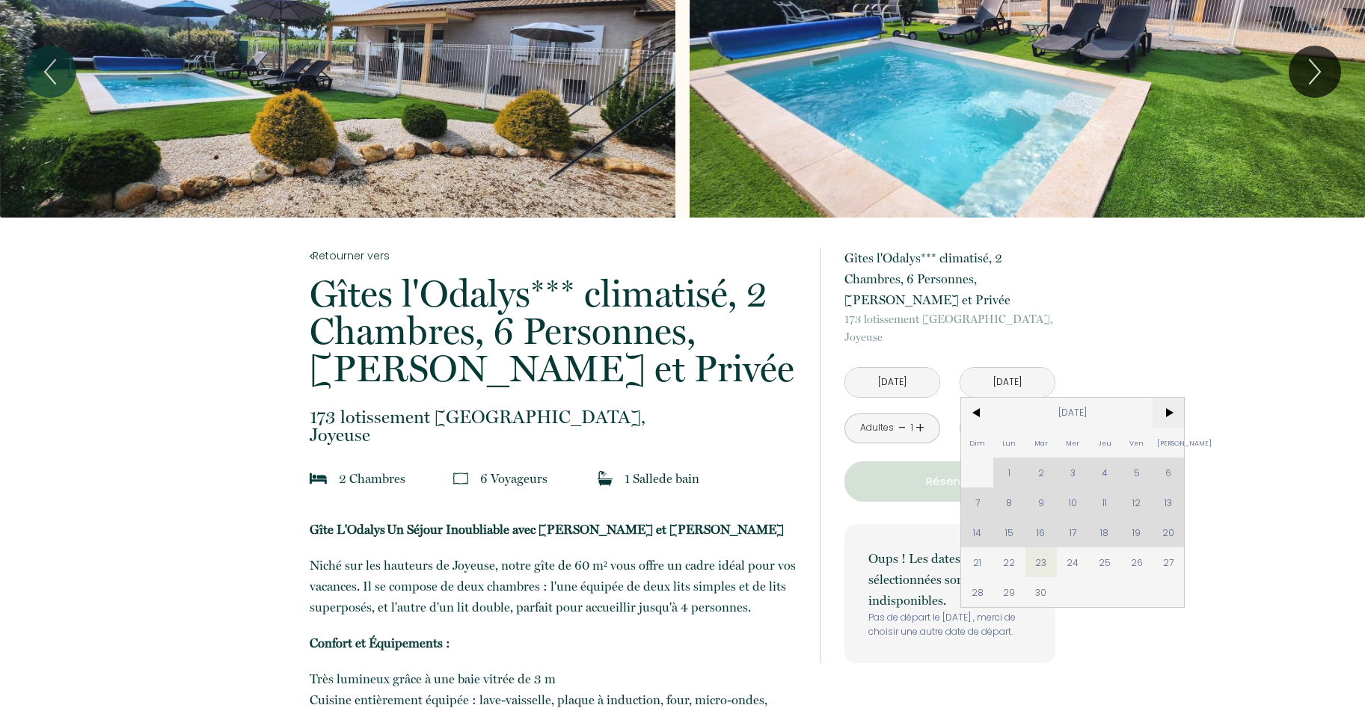
click at [1173, 414] on span ">" at bounding box center [1169, 413] width 32 height 30
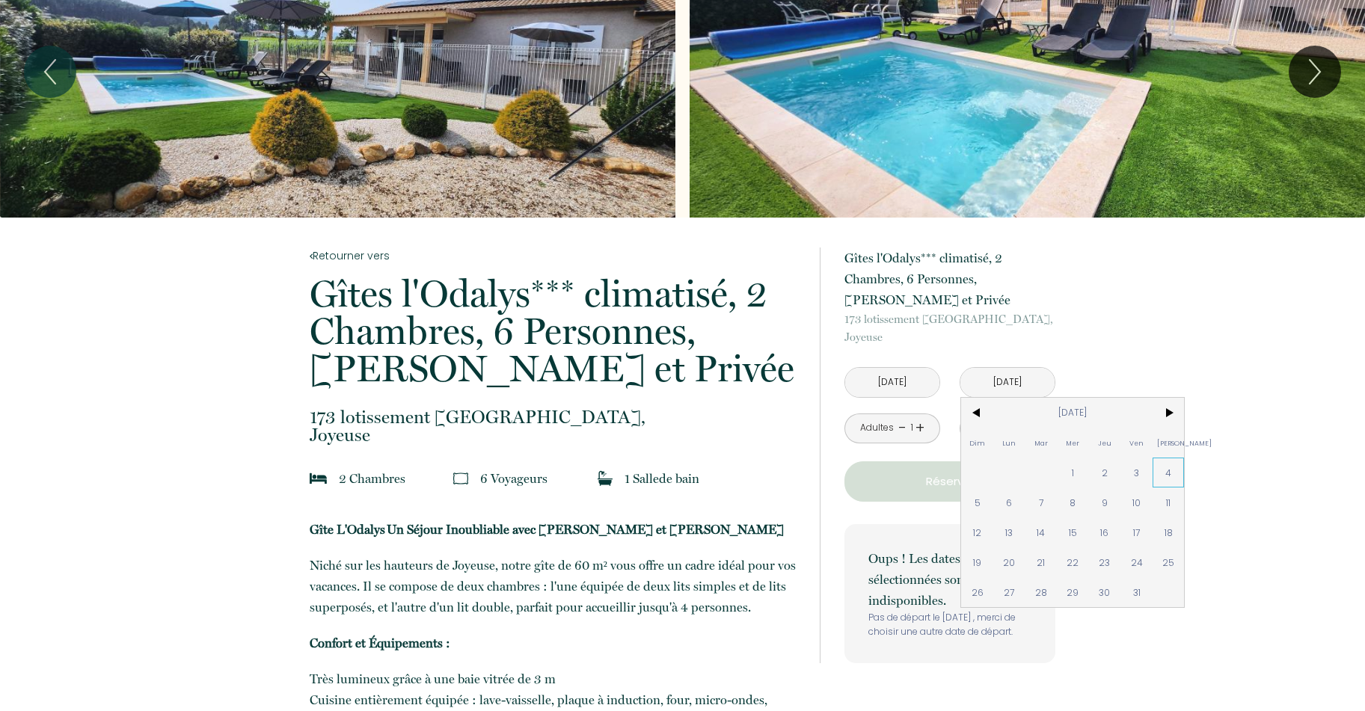
click at [1169, 474] on span "4" at bounding box center [1169, 473] width 32 height 30
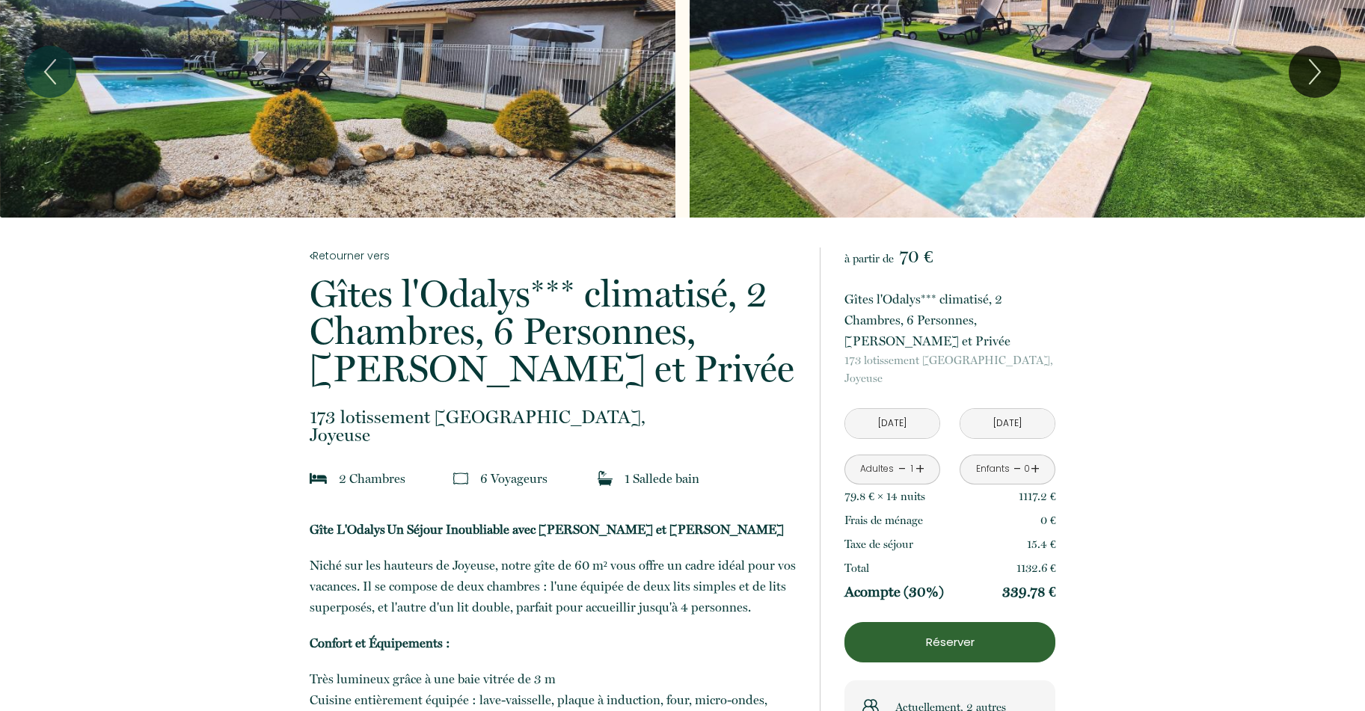
scroll to position [150, 0]
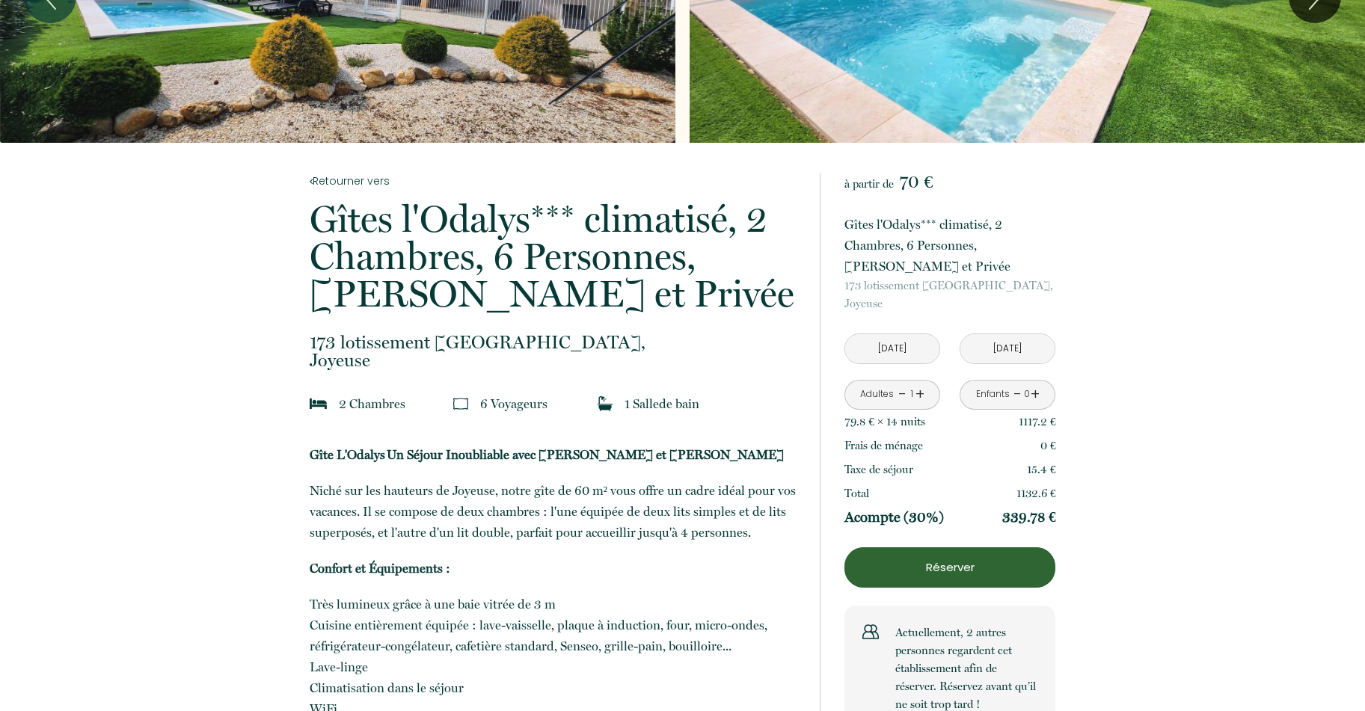
click at [1024, 355] on input "[DATE]" at bounding box center [1007, 348] width 94 height 29
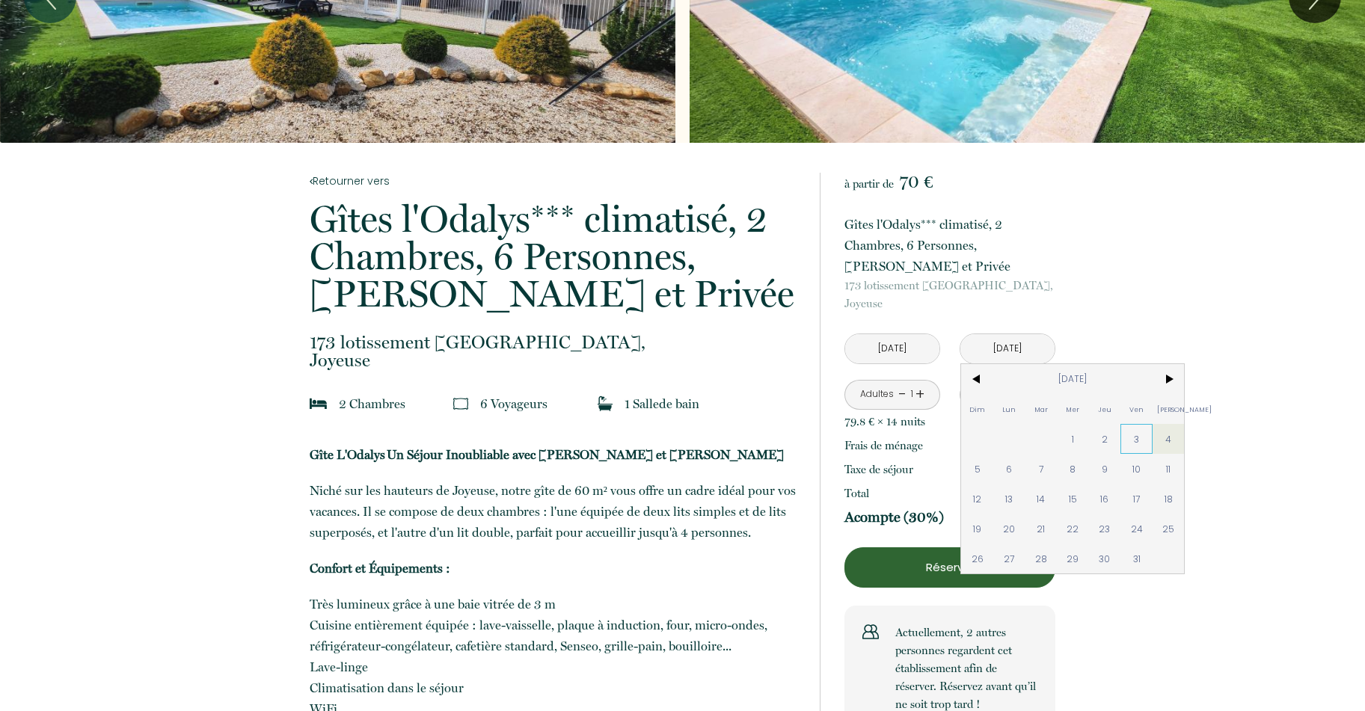
click at [1136, 432] on span "3" at bounding box center [1136, 439] width 32 height 30
type input "[DATE]"
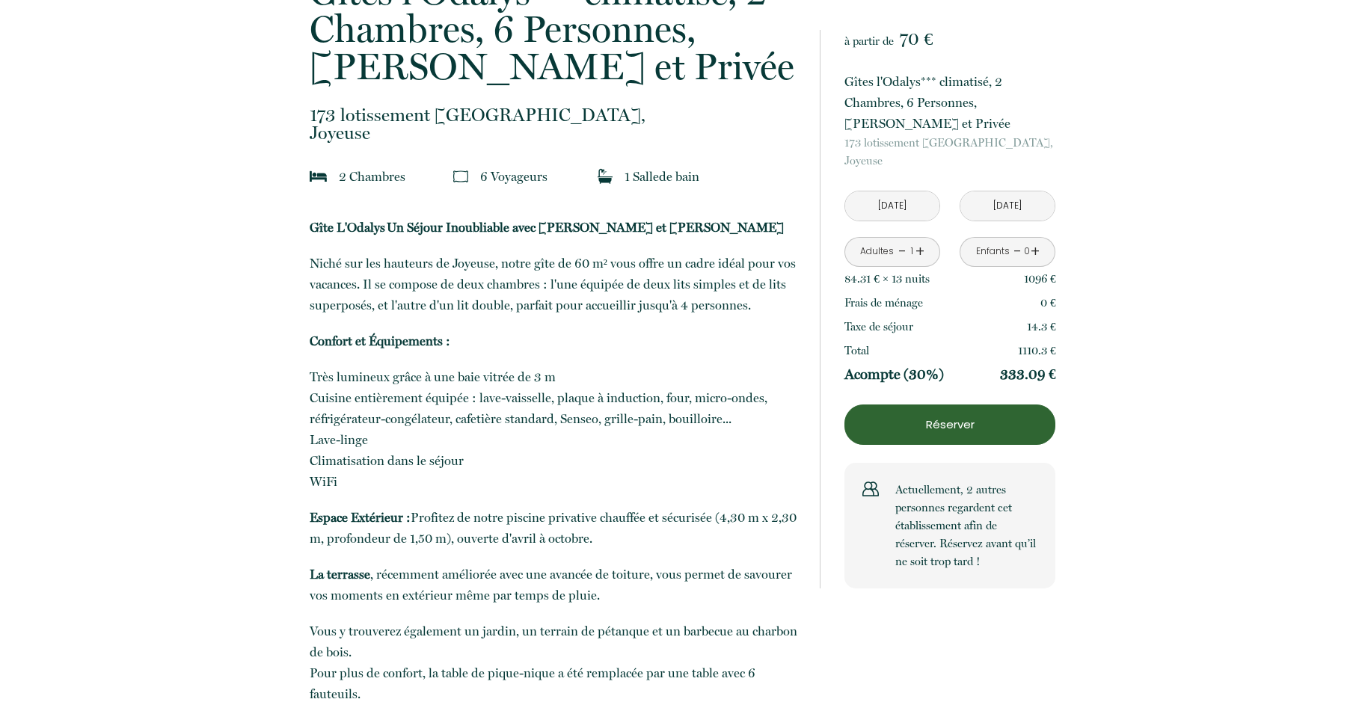
scroll to position [0, 0]
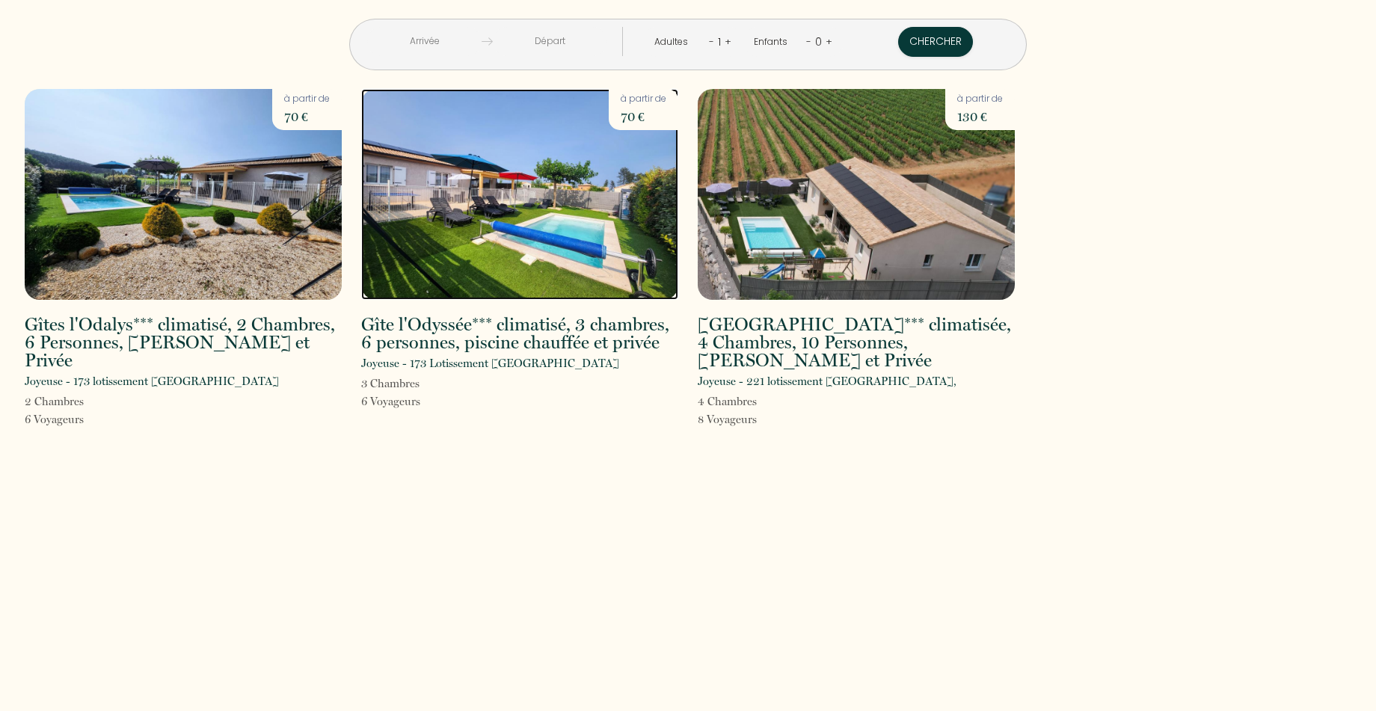
click at [524, 215] on img at bounding box center [519, 194] width 317 height 211
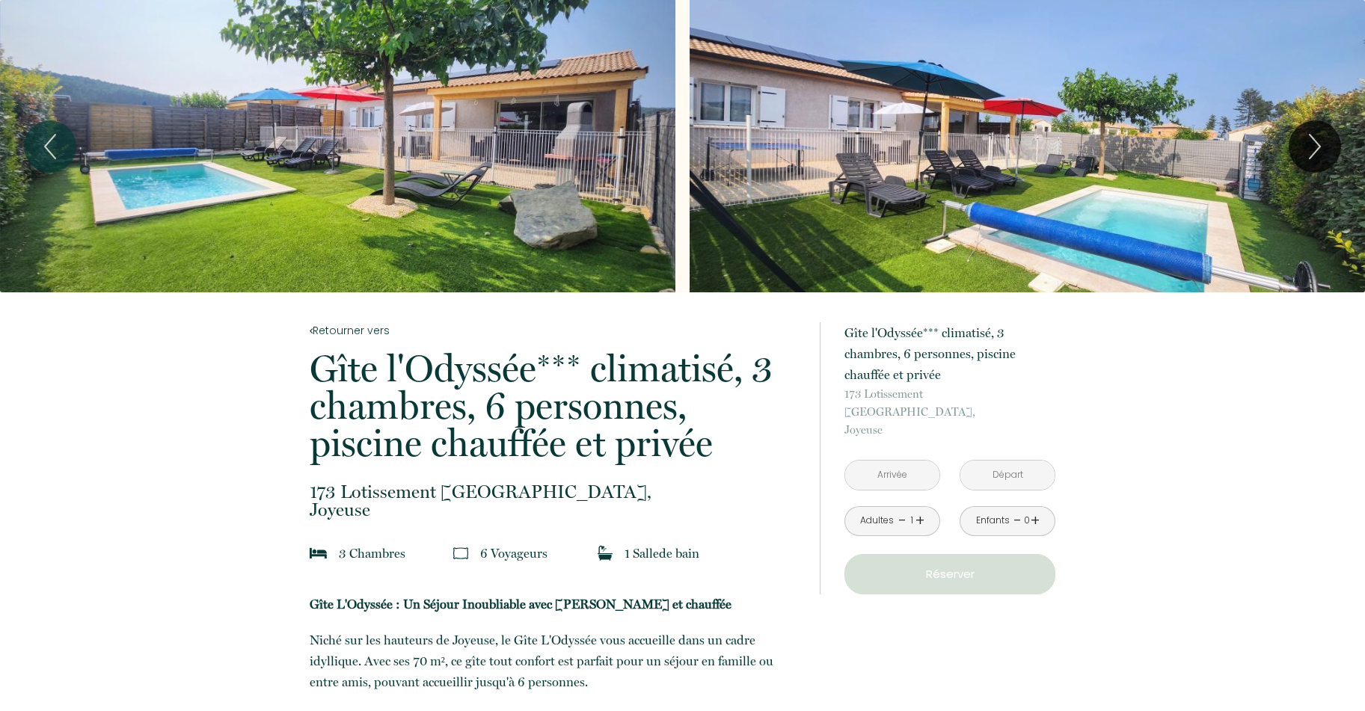
click at [895, 461] on input "text" at bounding box center [892, 475] width 94 height 29
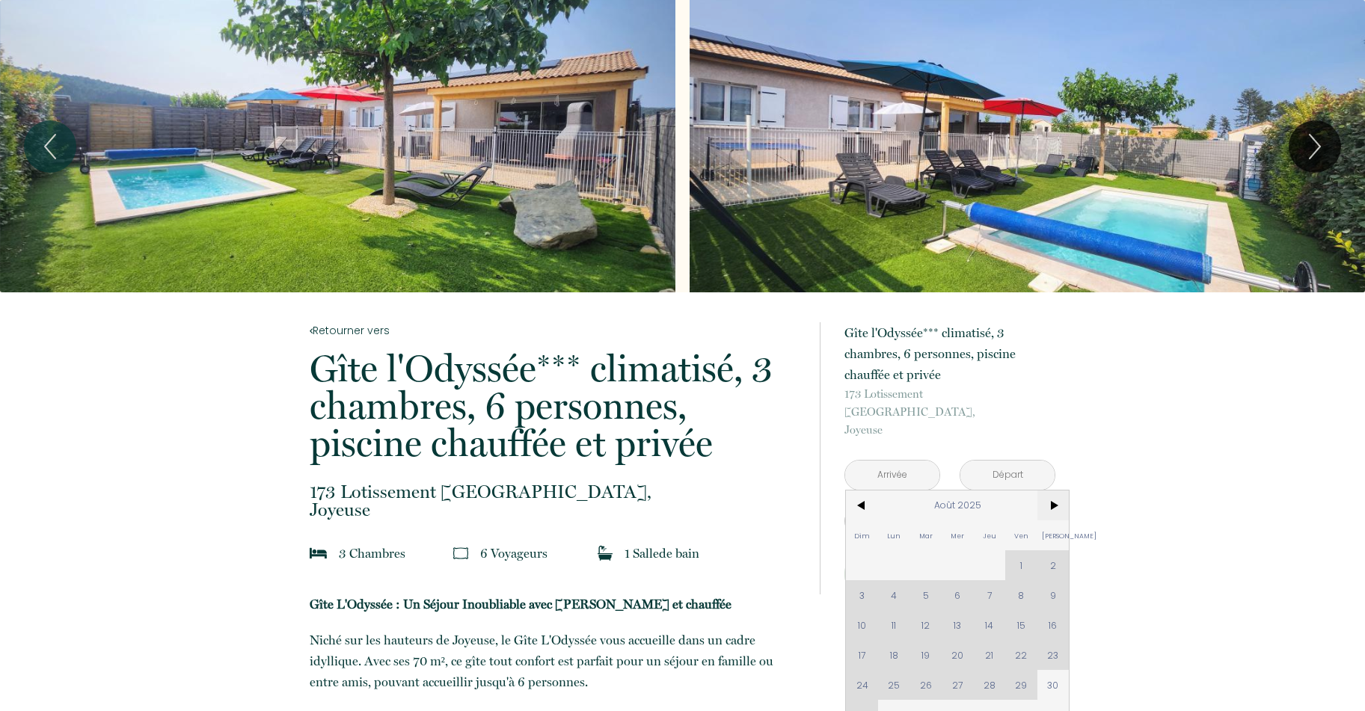
click at [1046, 491] on span ">" at bounding box center [1053, 506] width 32 height 30
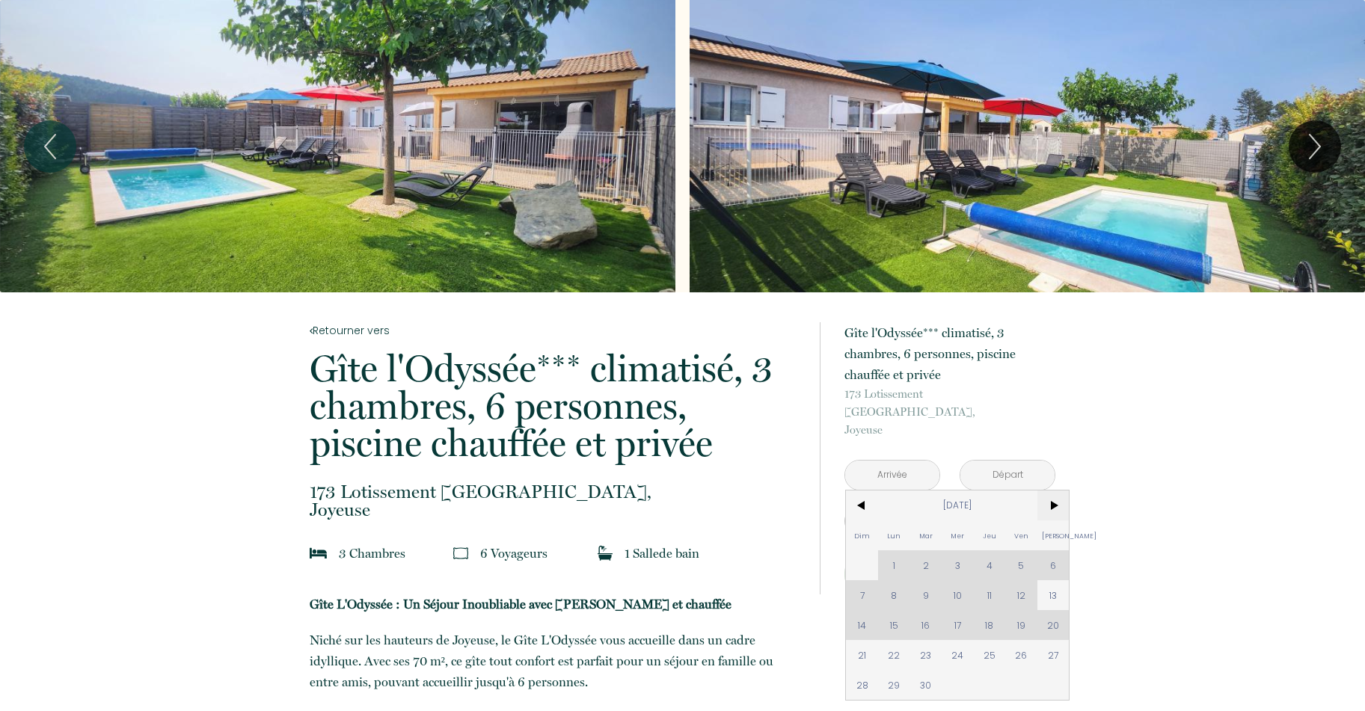
click at [1055, 491] on span ">" at bounding box center [1053, 506] width 32 height 30
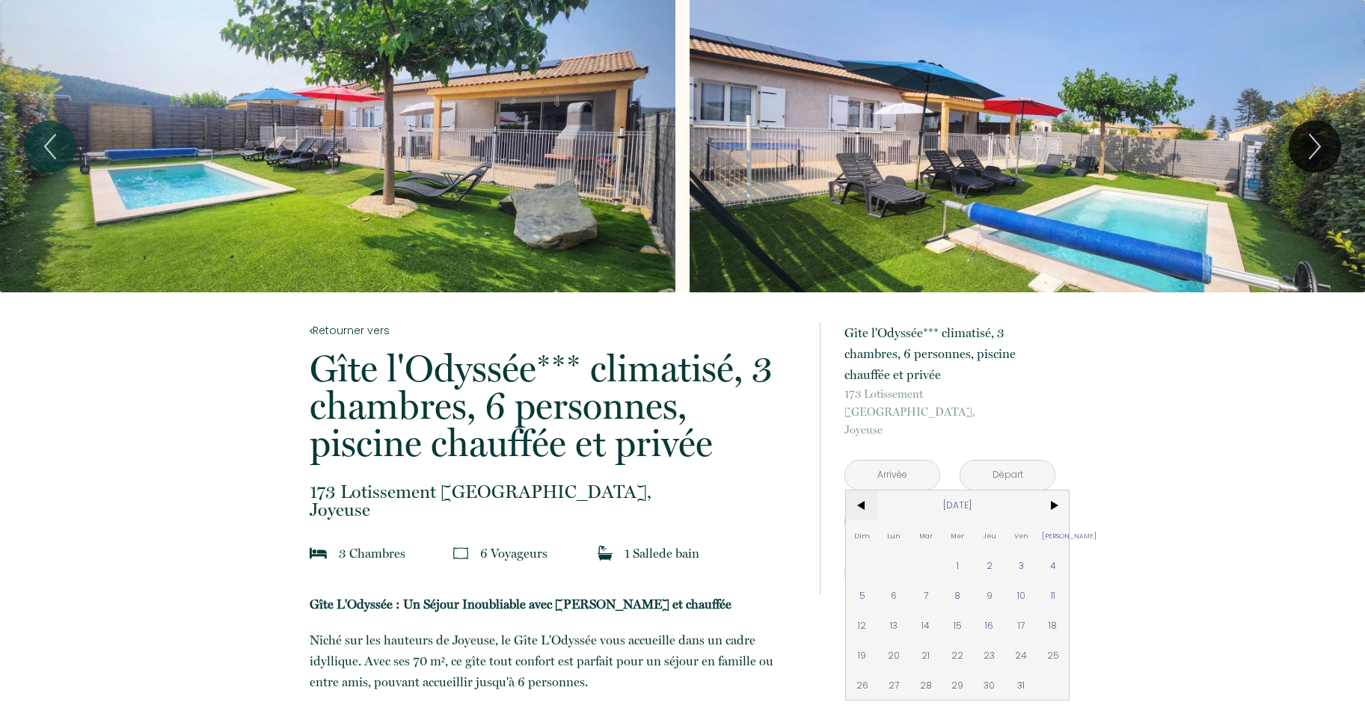
click at [869, 491] on span "<" at bounding box center [862, 506] width 32 height 30
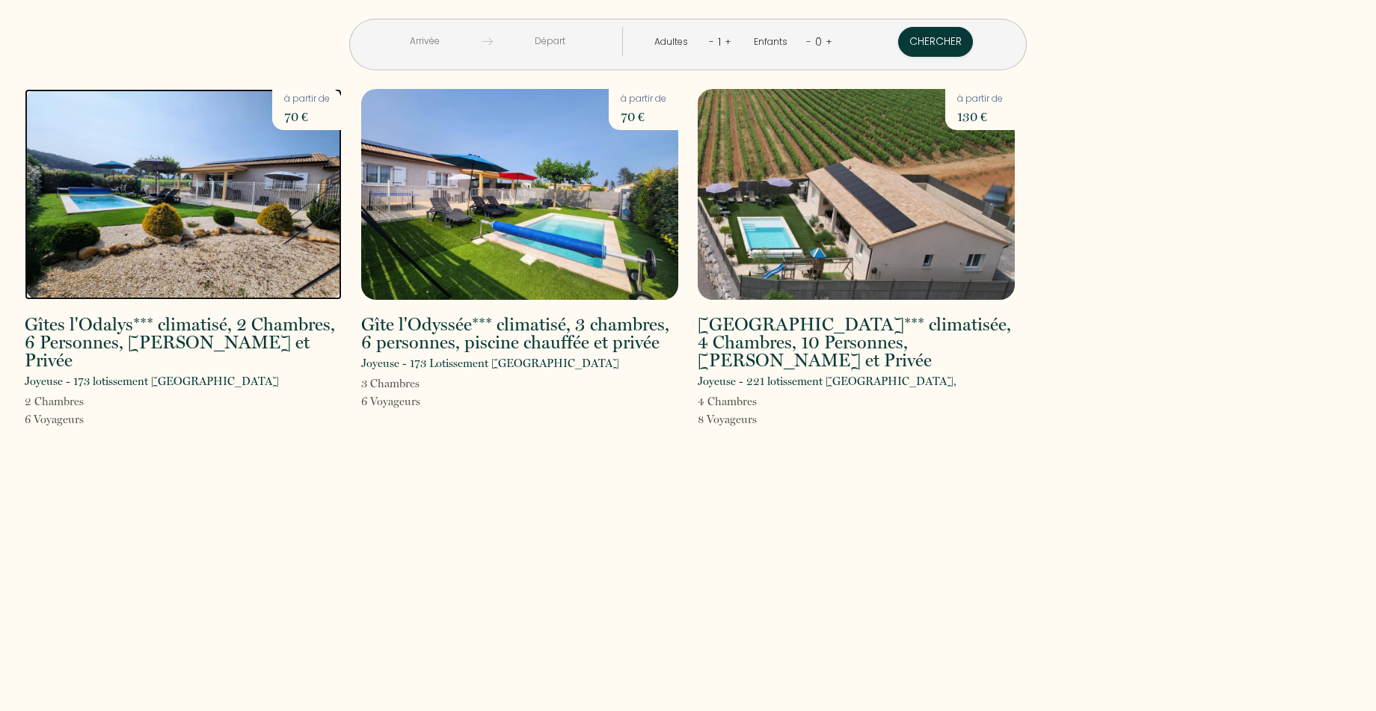
click at [165, 206] on img at bounding box center [183, 194] width 317 height 211
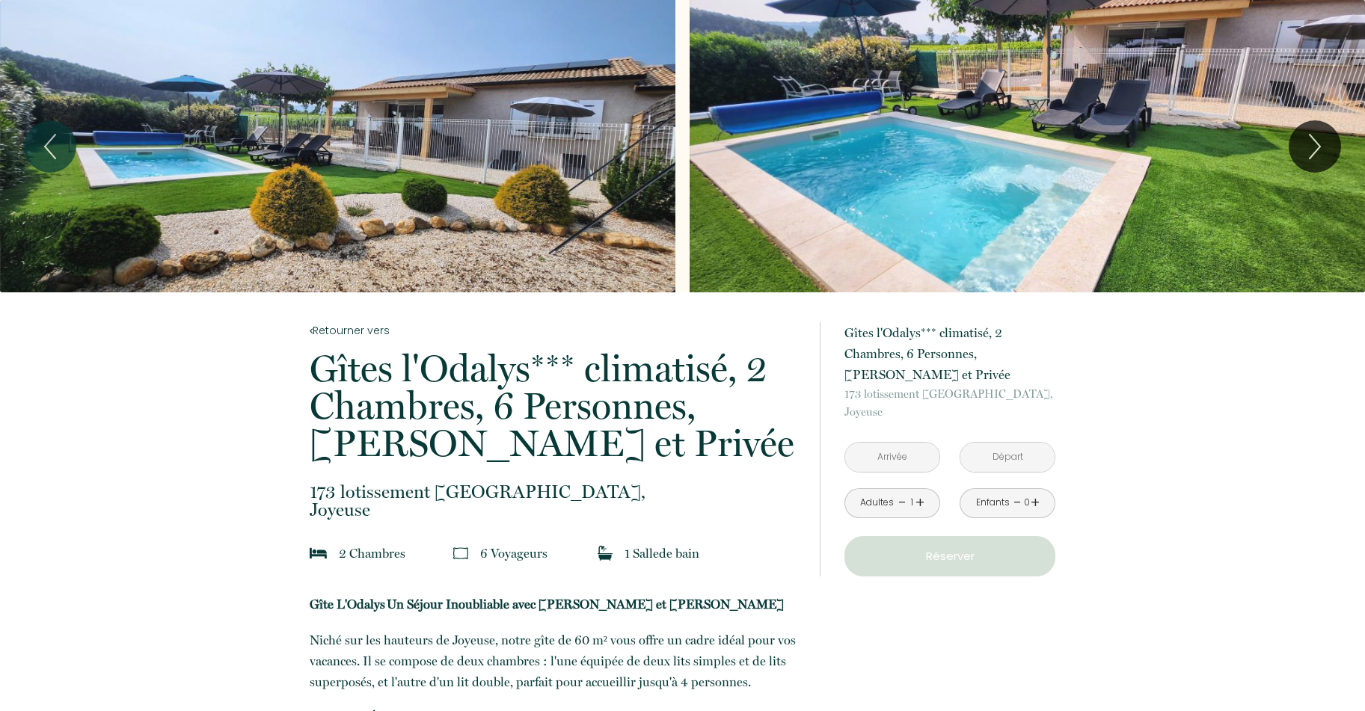
click at [384, 148] on div "Slideshow" at bounding box center [337, 146] width 675 height 292
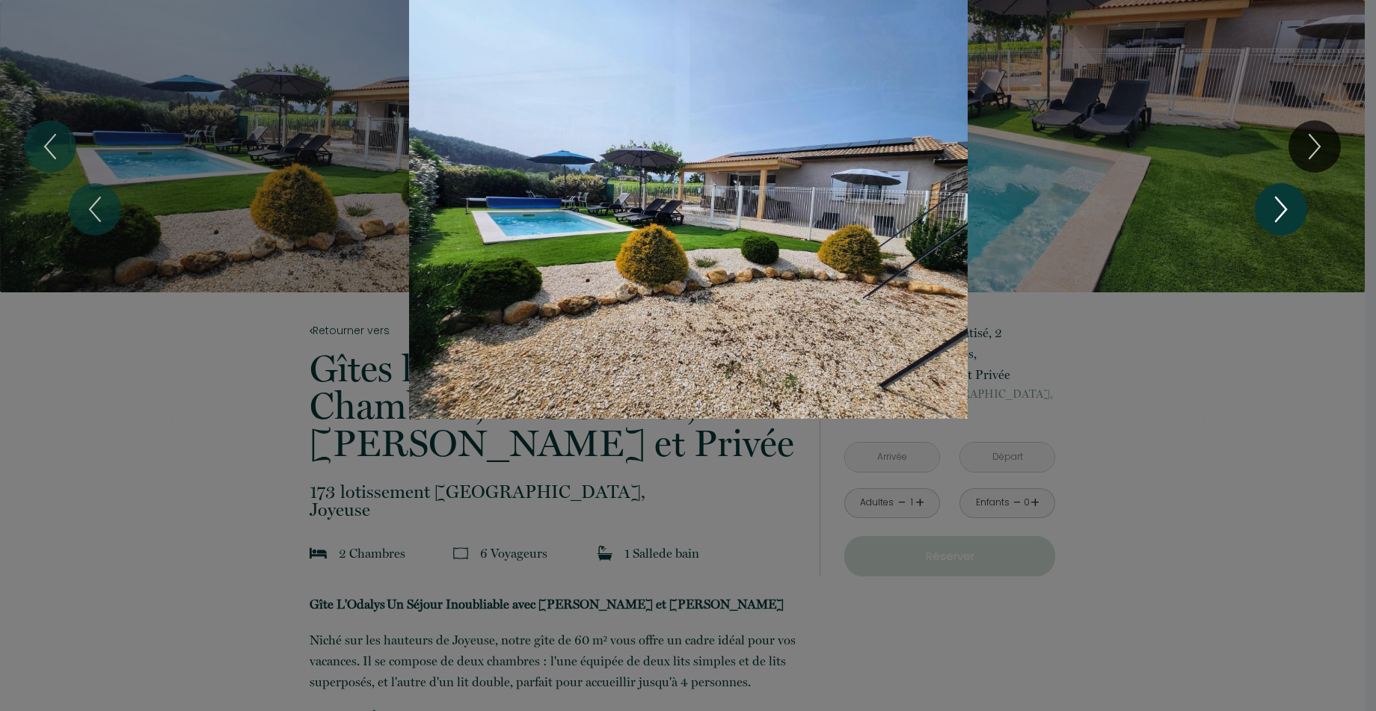
click at [1285, 209] on icon "Next" at bounding box center [1280, 209] width 31 height 45
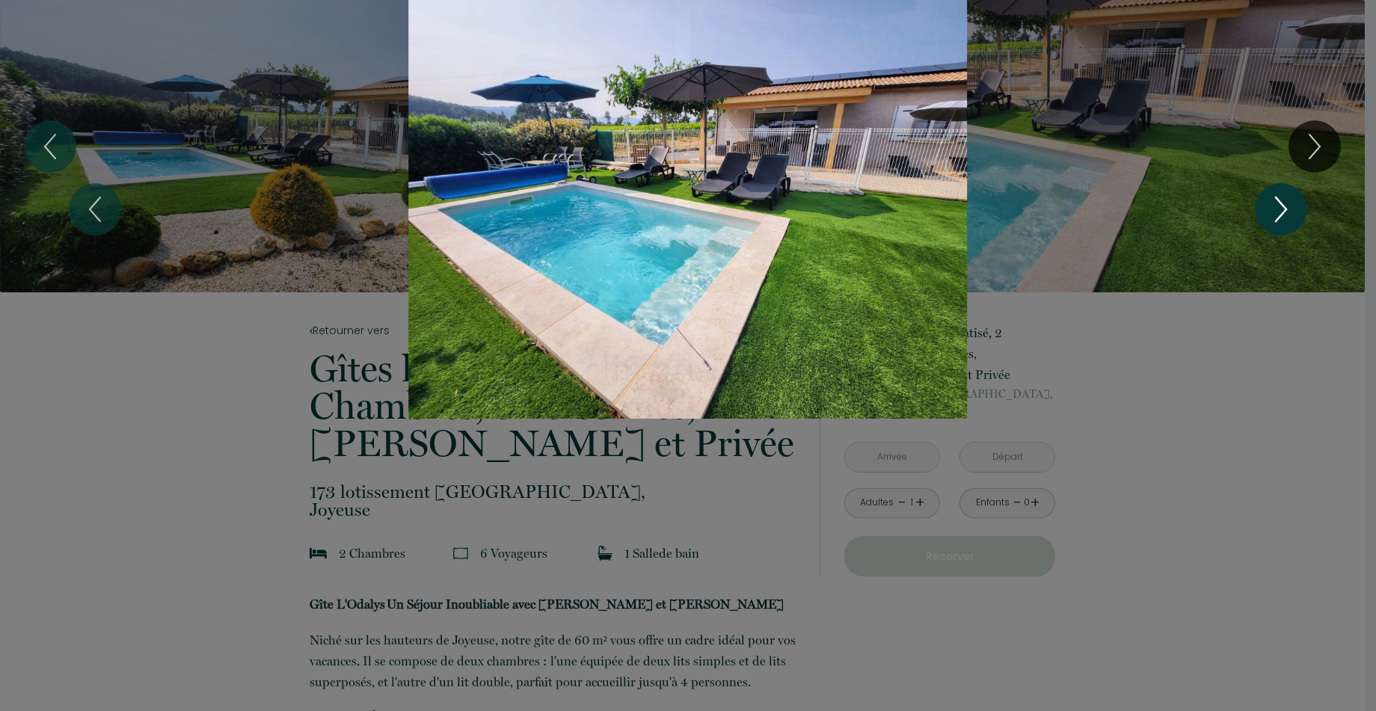
click at [1288, 206] on icon "Next" at bounding box center [1280, 209] width 31 height 45
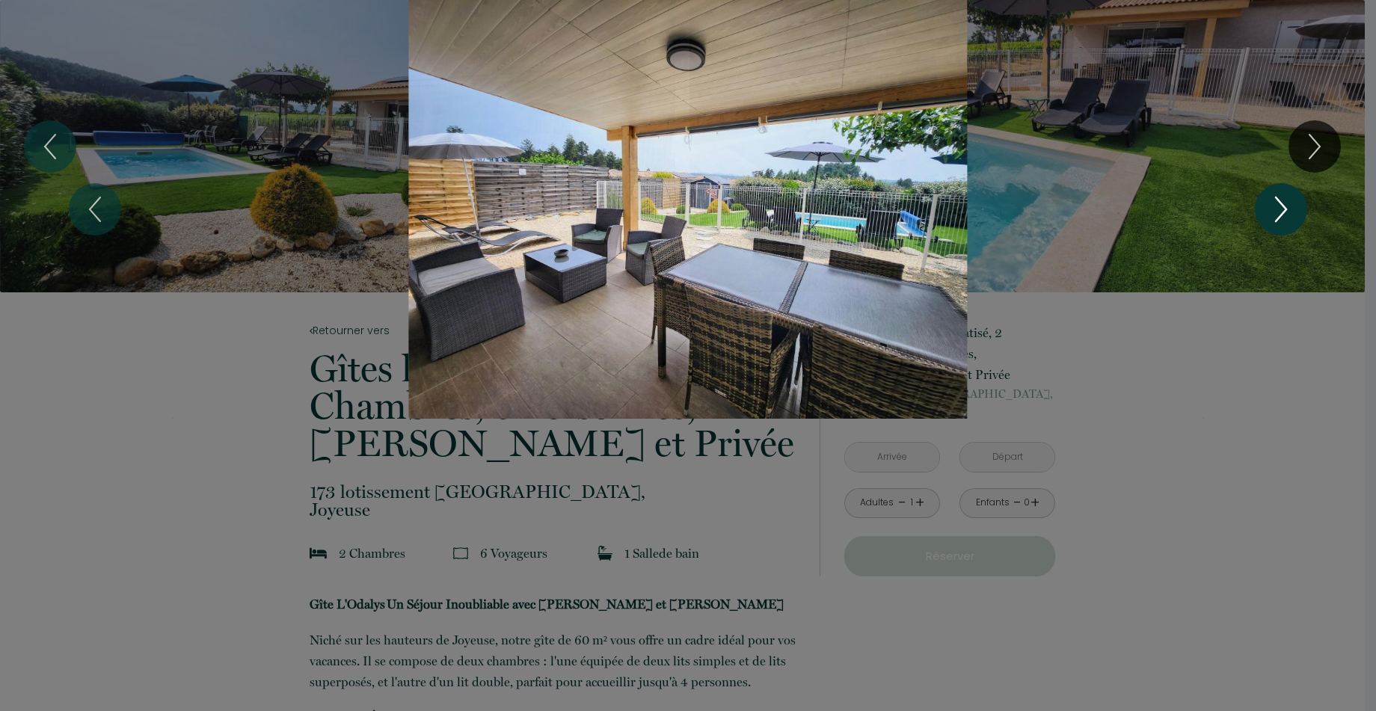
click at [1288, 206] on icon "Next" at bounding box center [1280, 209] width 31 height 45
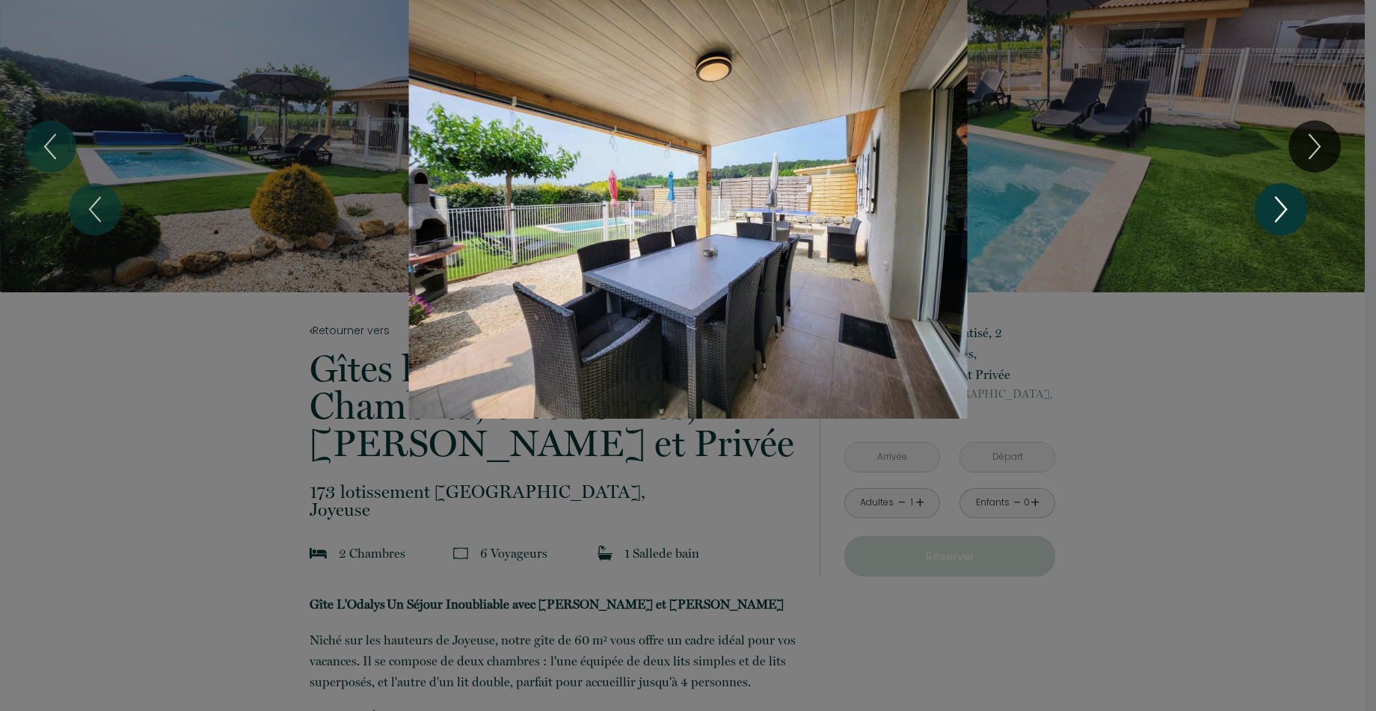
click at [1288, 206] on icon "Next" at bounding box center [1280, 209] width 31 height 45
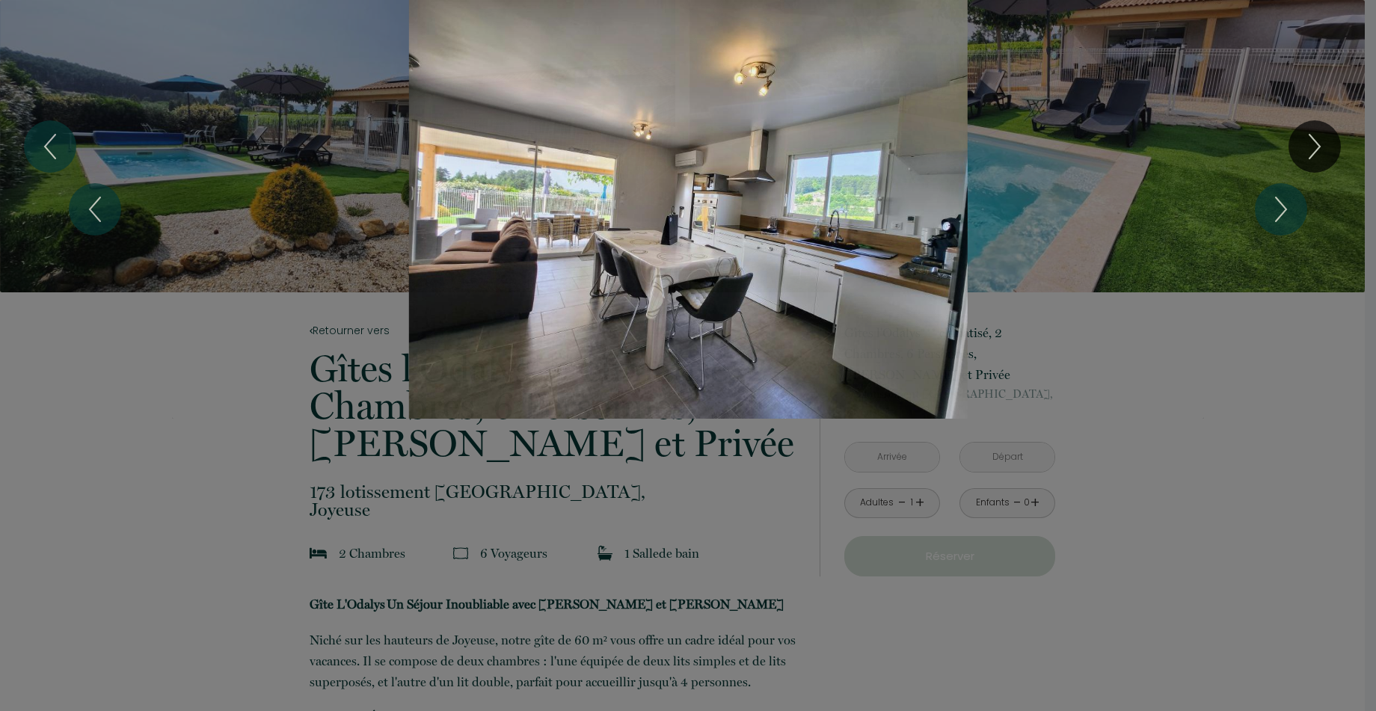
click at [63, 143] on div "1 2 3 4 5 6 7 8 9 10 11 12 13 14 15 16 17 18 19 20 21" at bounding box center [688, 209] width 1376 height 419
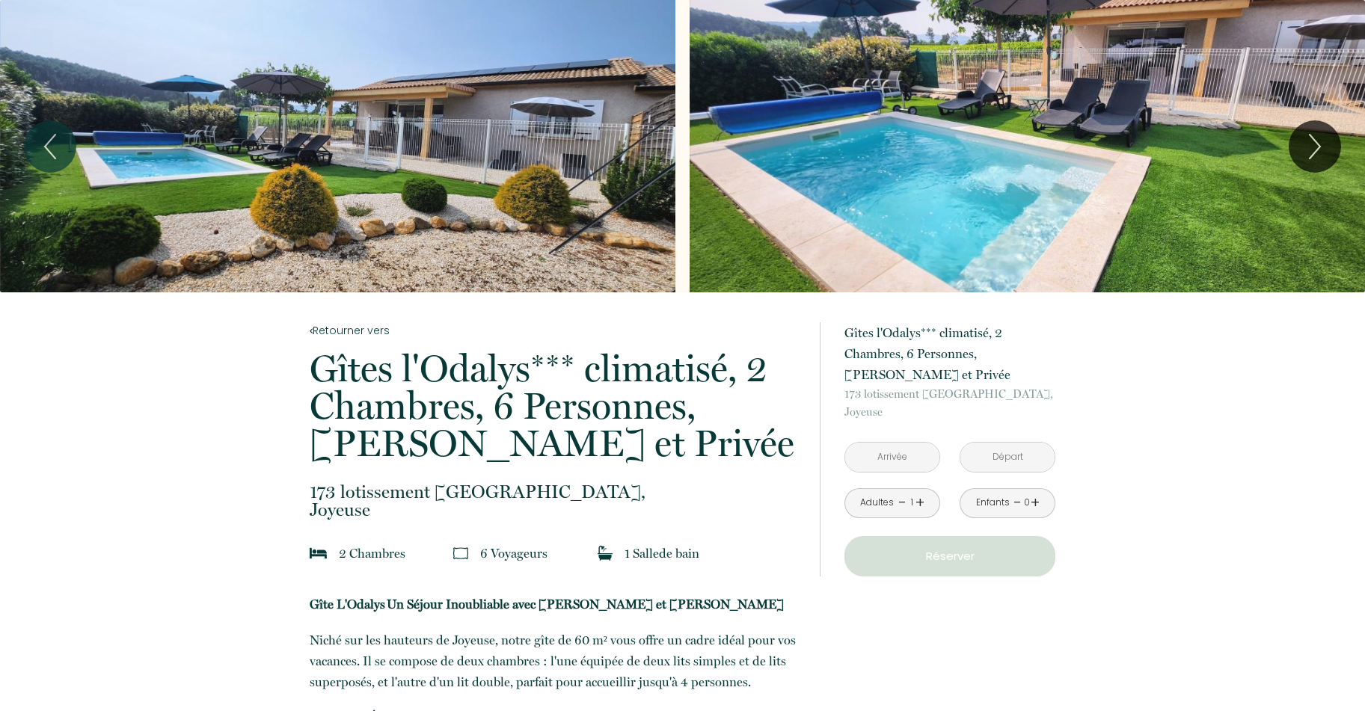
click at [486, 167] on div "Slideshow" at bounding box center [337, 146] width 675 height 292
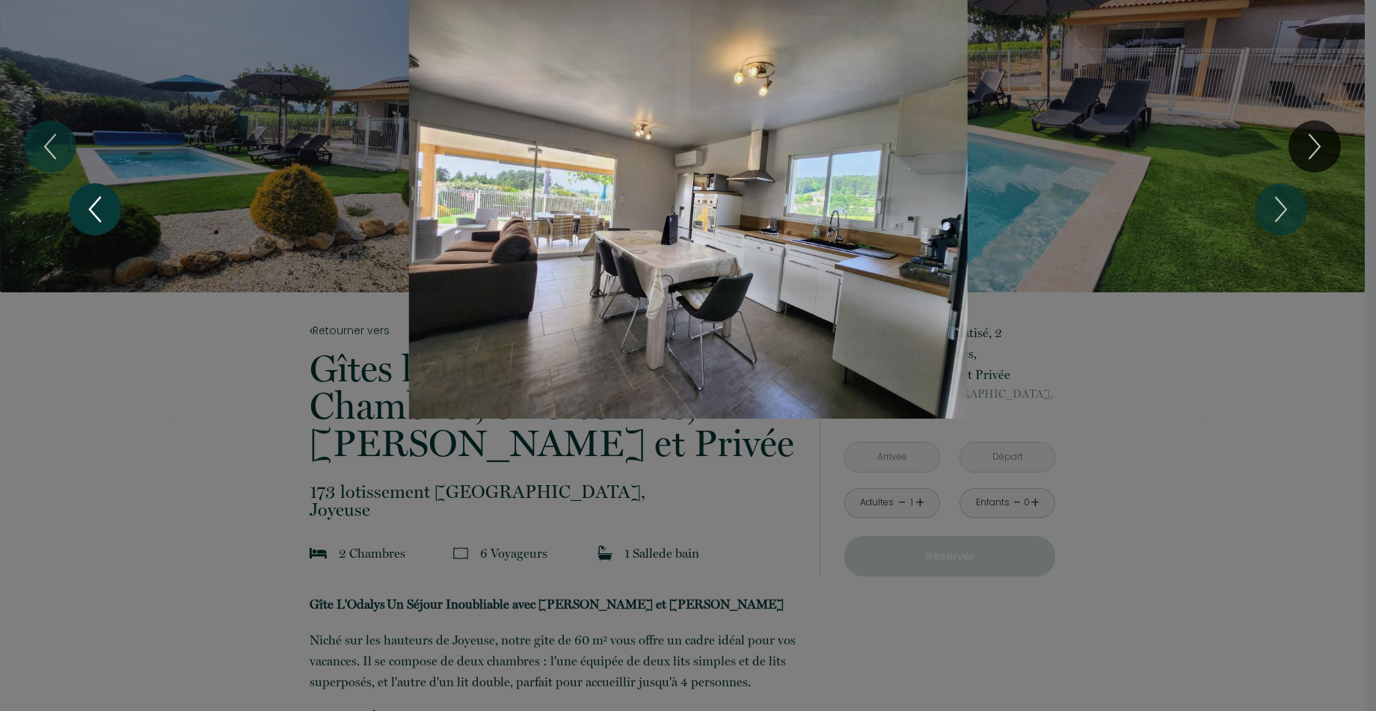
click at [90, 209] on icon "Previous" at bounding box center [95, 209] width 10 height 24
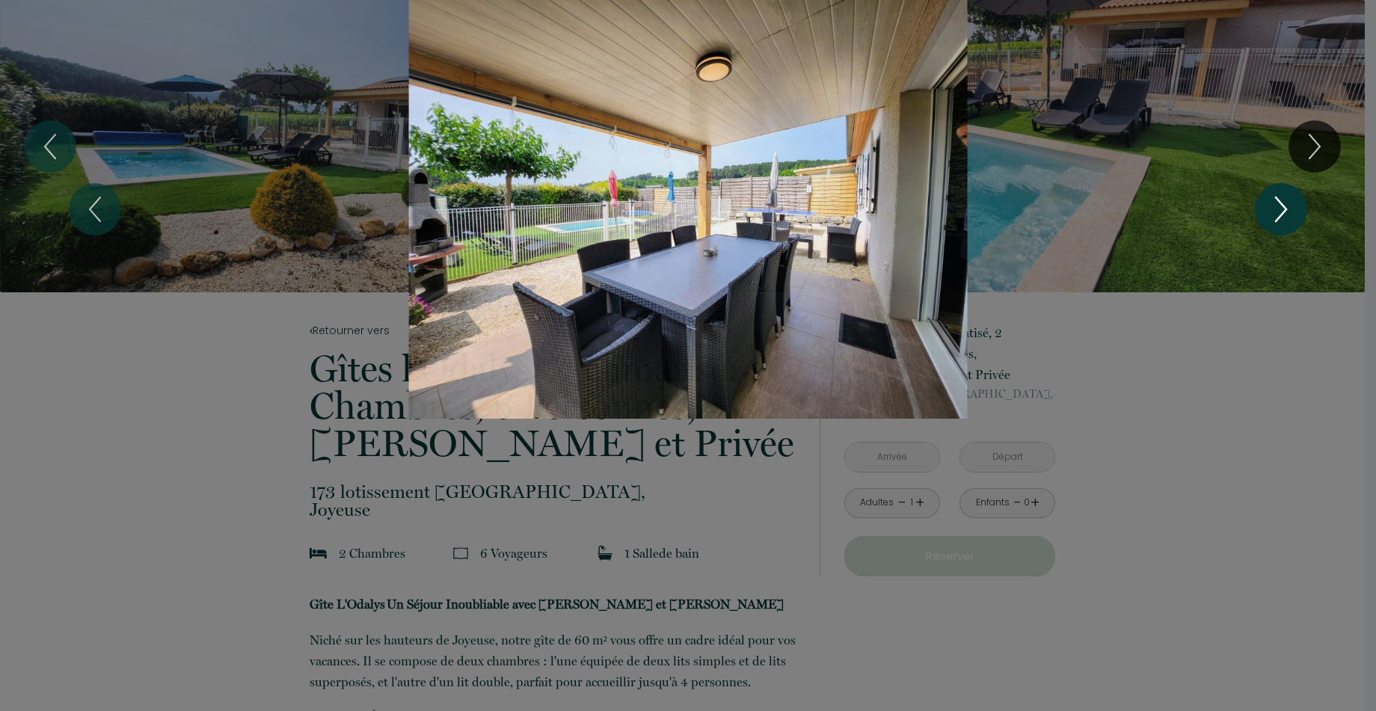
click at [1280, 210] on icon "Next" at bounding box center [1280, 209] width 31 height 45
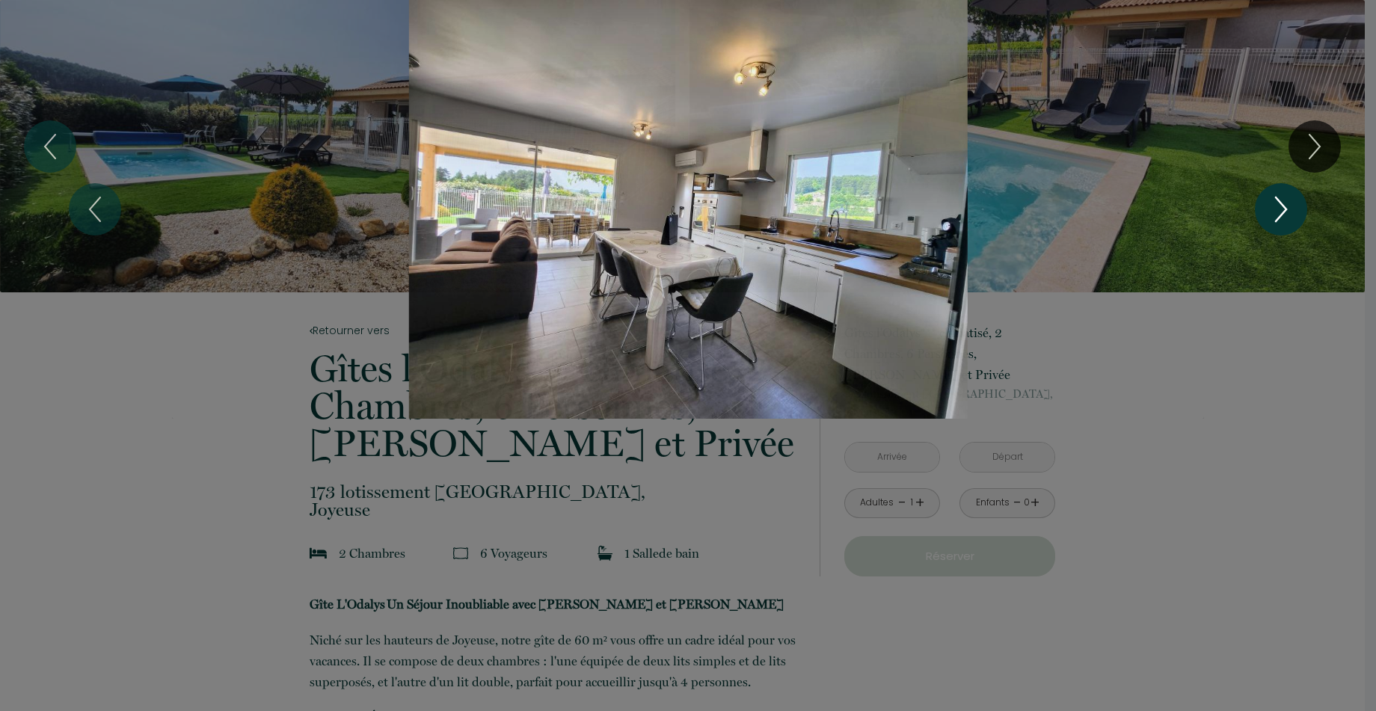
click at [1280, 210] on icon "Next" at bounding box center [1280, 209] width 31 height 45
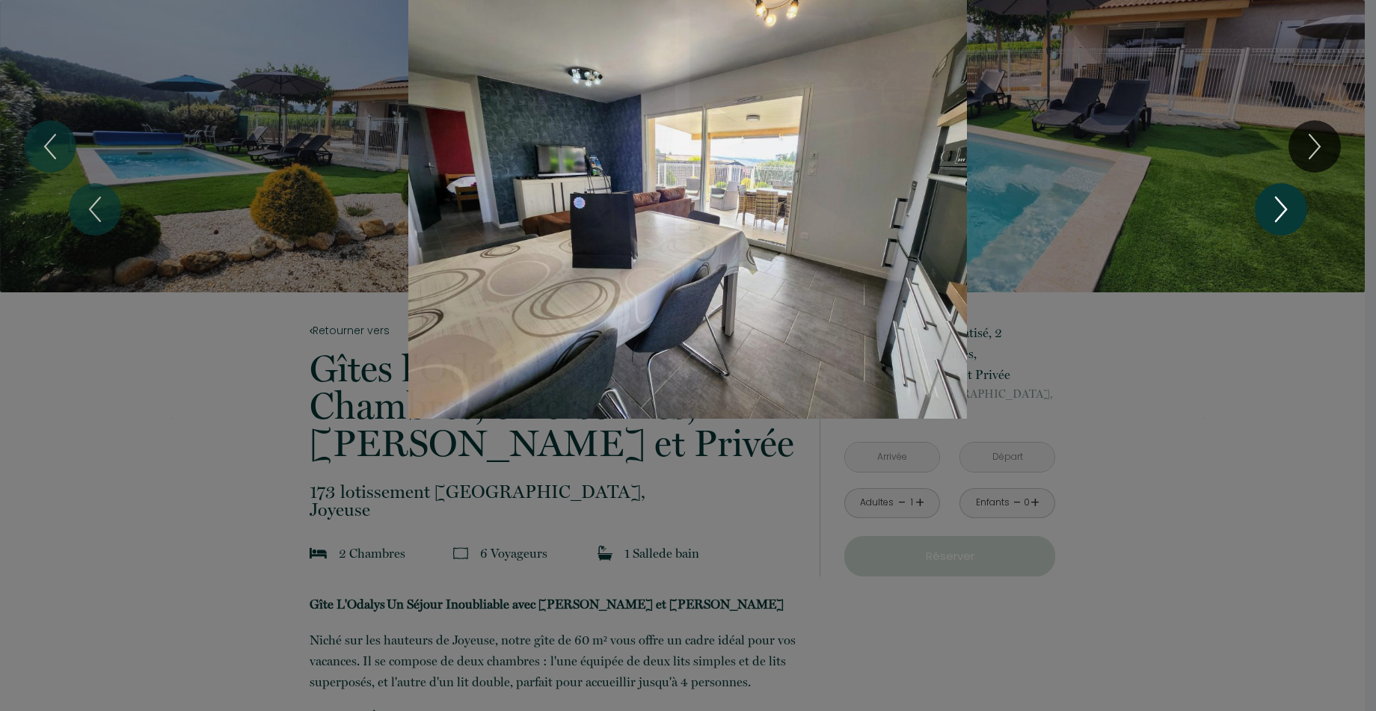
click at [1280, 210] on icon "Next" at bounding box center [1280, 209] width 31 height 45
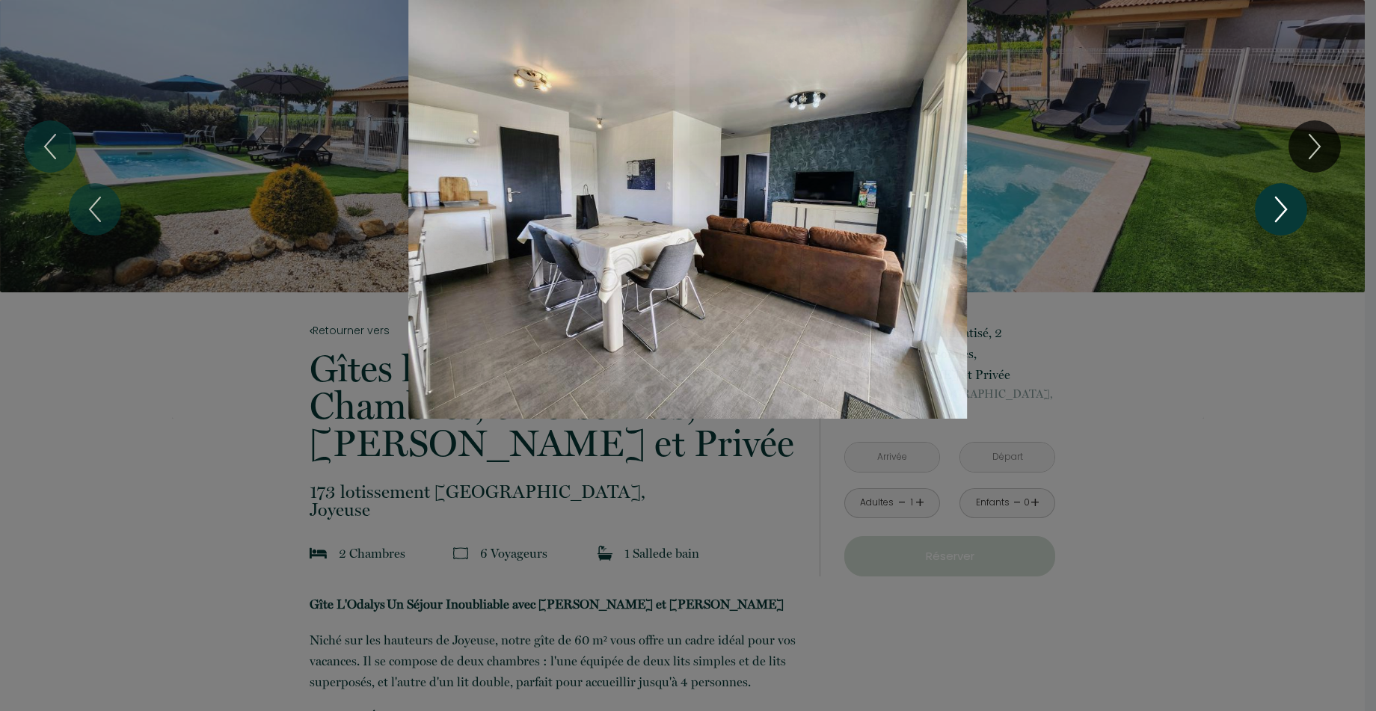
click at [1280, 210] on icon "Next" at bounding box center [1280, 209] width 31 height 45
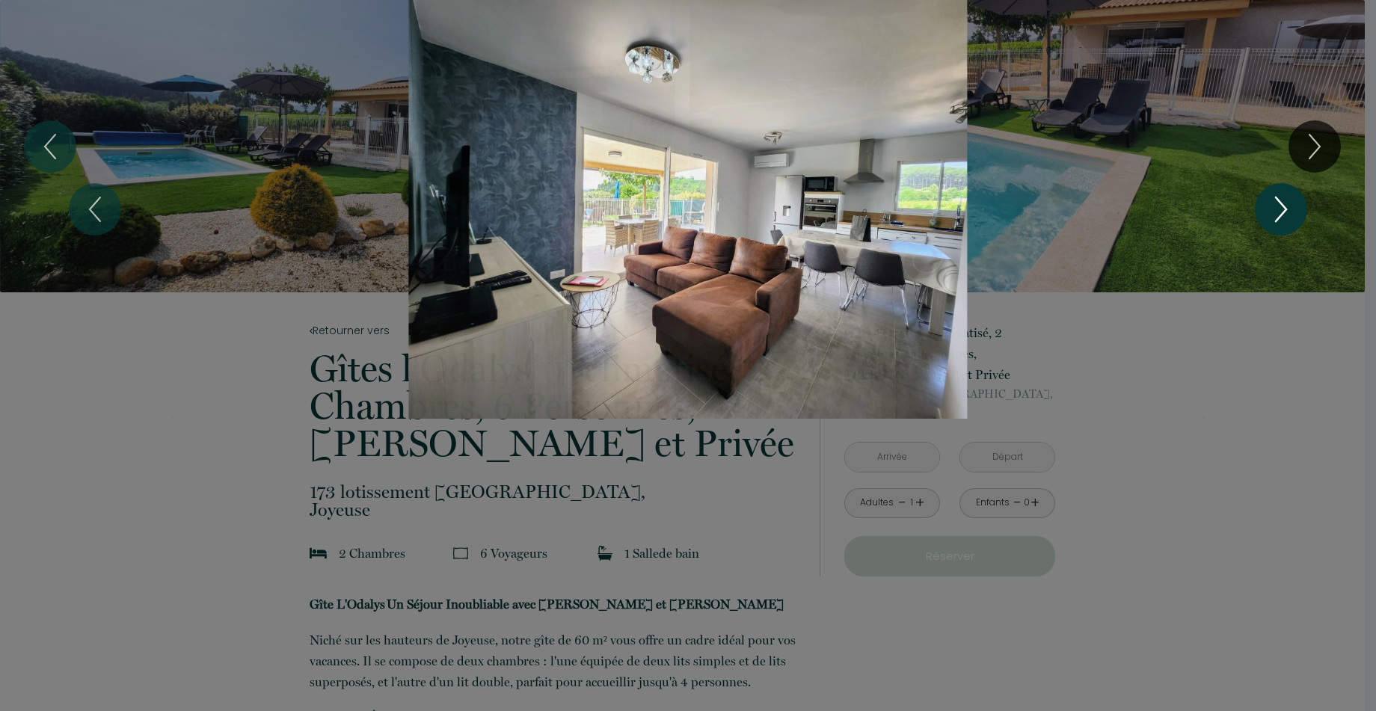
click at [1280, 210] on icon "Next" at bounding box center [1280, 209] width 31 height 45
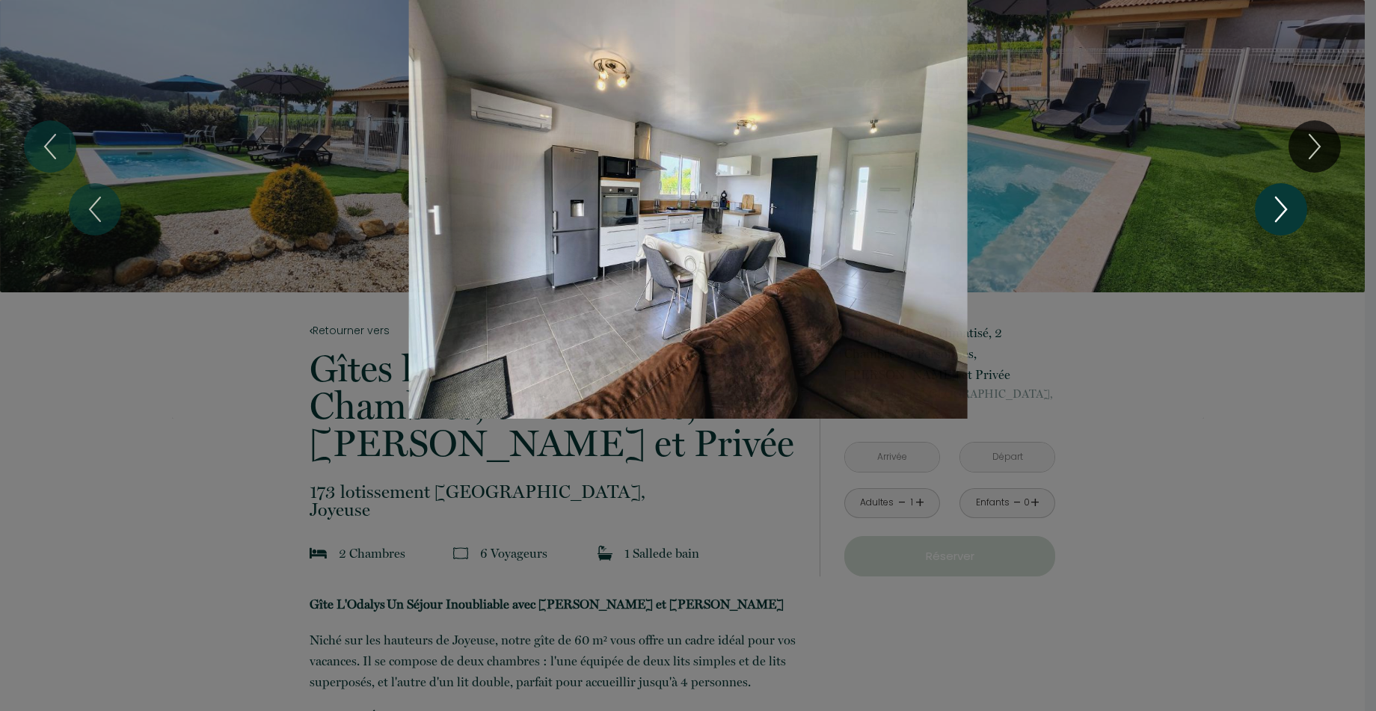
click at [1280, 210] on icon "Next" at bounding box center [1280, 209] width 31 height 45
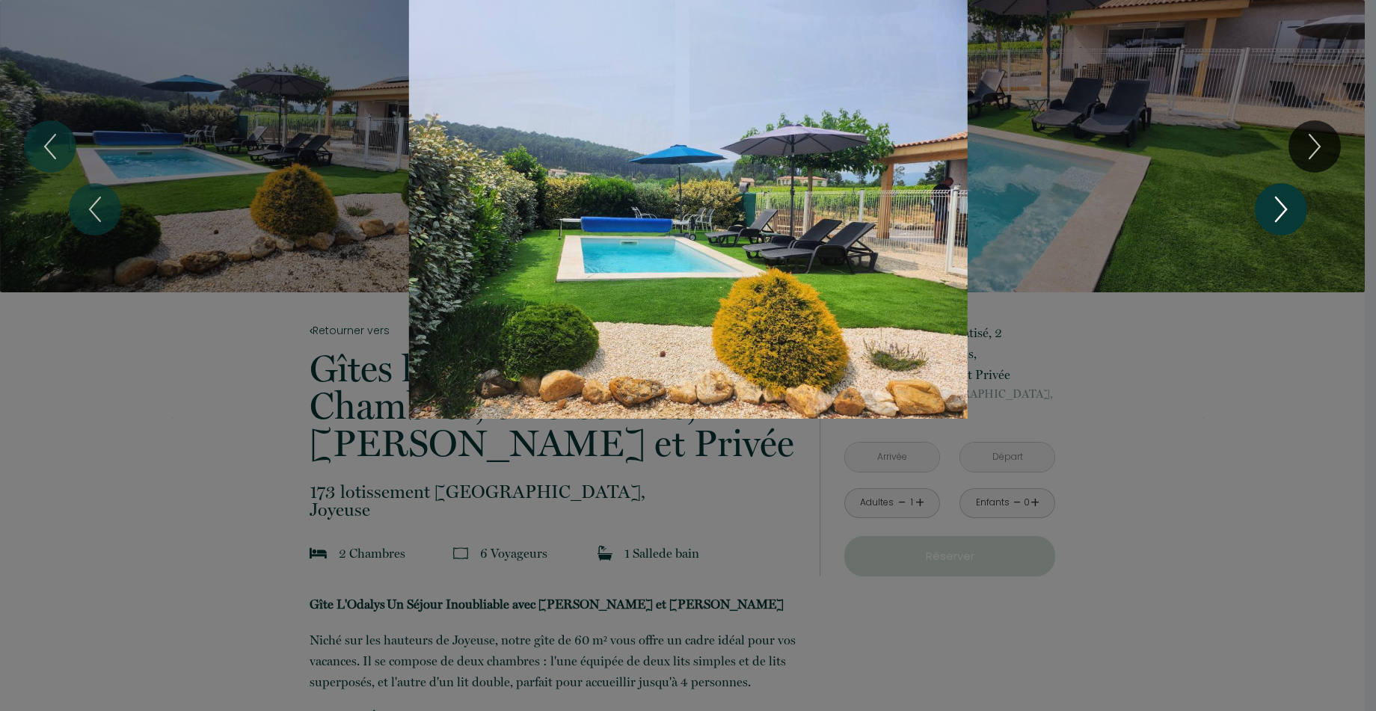
click at [1280, 210] on icon "Next" at bounding box center [1280, 209] width 31 height 45
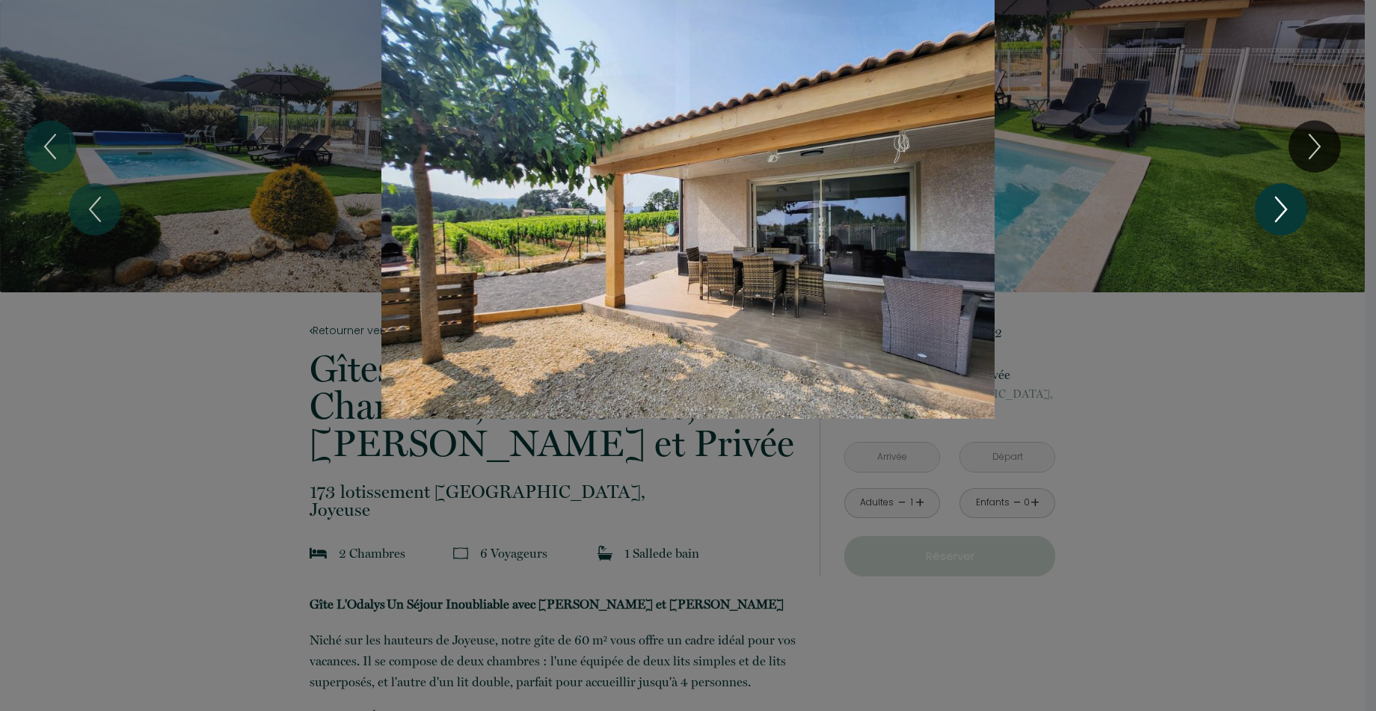
click at [1280, 210] on icon "Next" at bounding box center [1280, 209] width 31 height 45
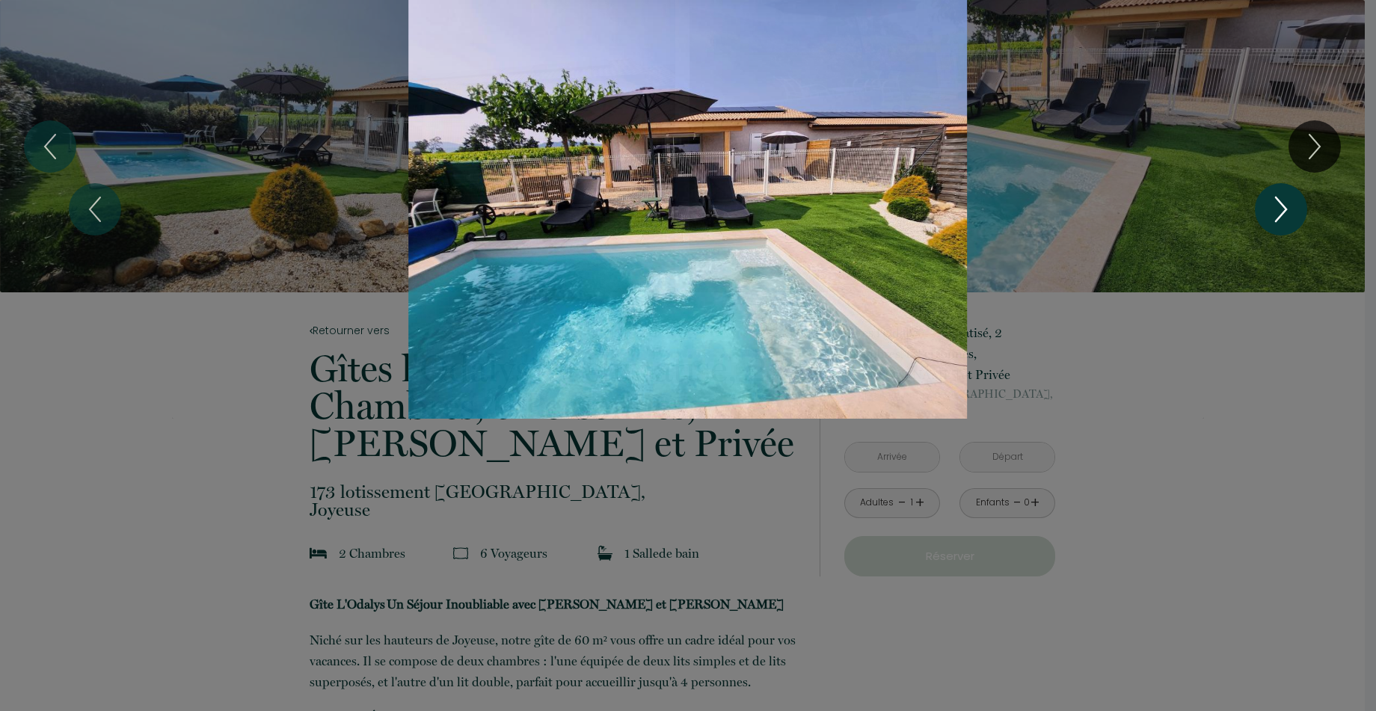
click at [1280, 210] on icon "Next" at bounding box center [1280, 209] width 31 height 45
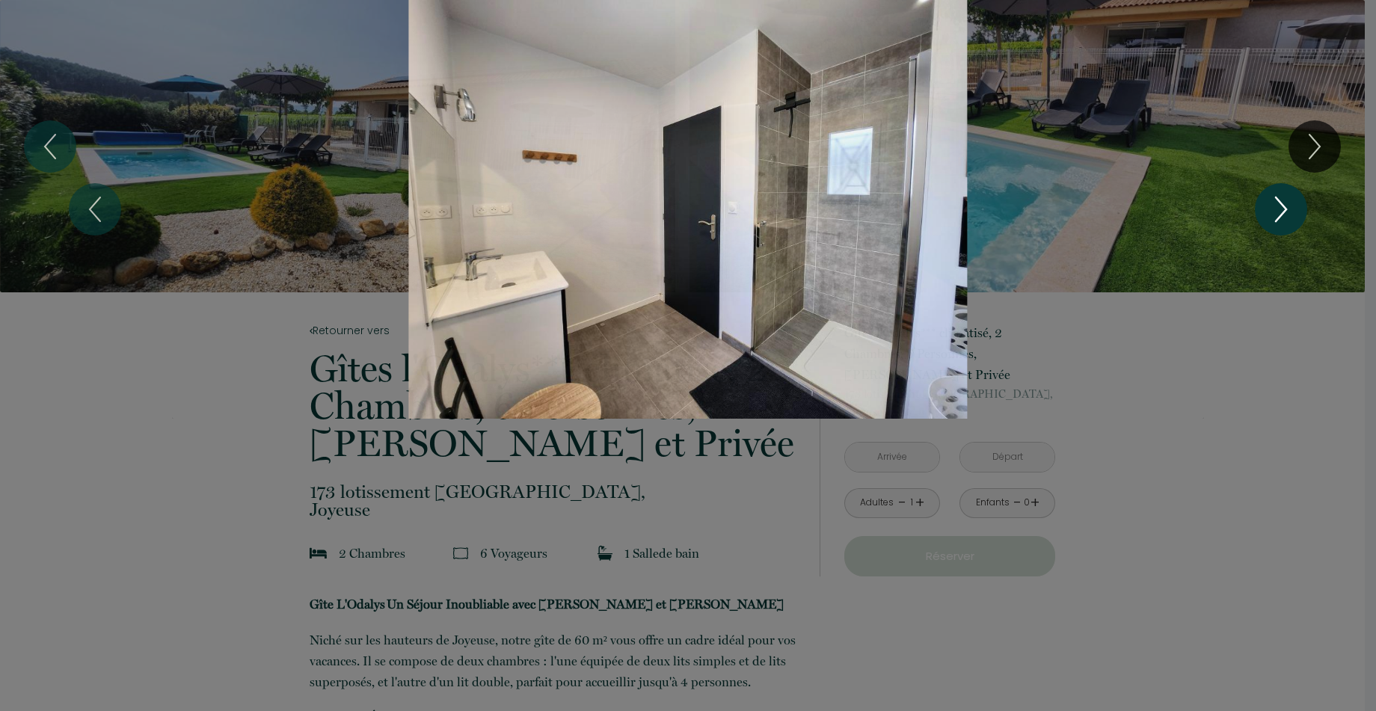
click at [1280, 210] on icon "Next" at bounding box center [1280, 209] width 31 height 45
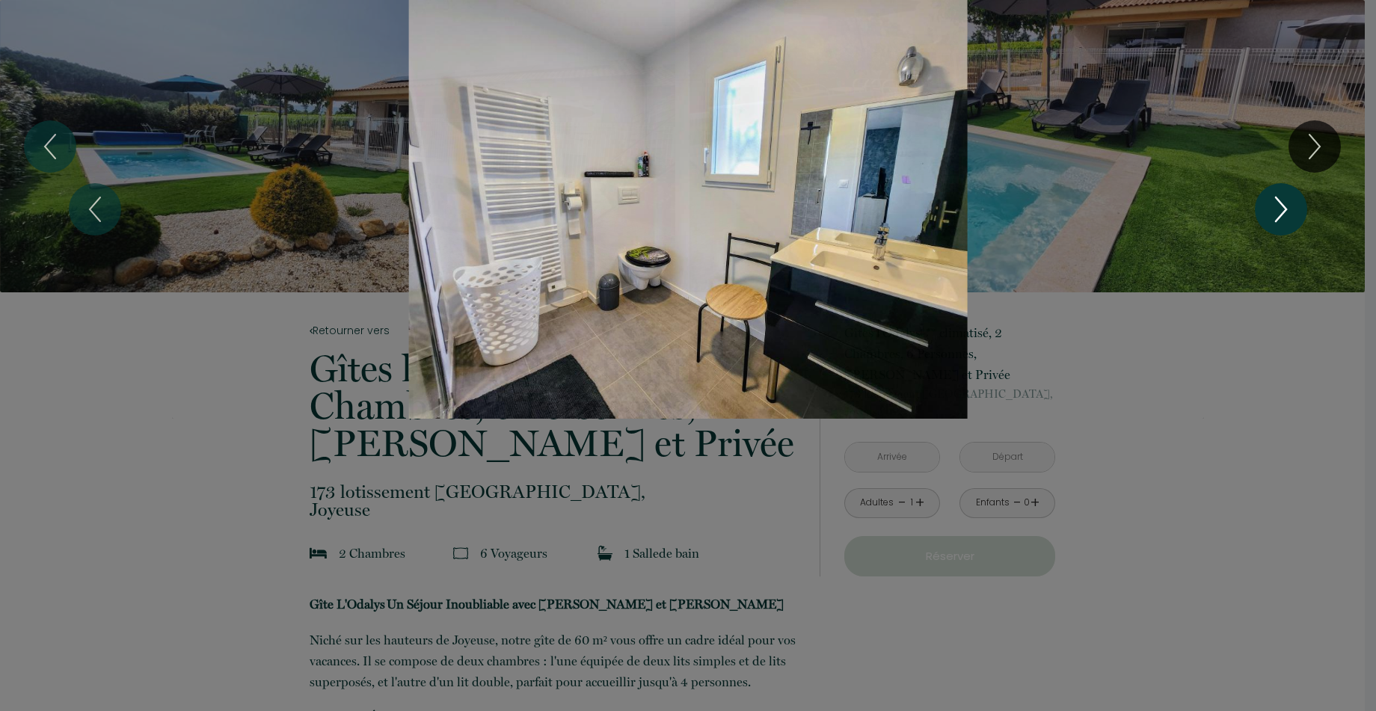
click at [1280, 210] on icon "Next" at bounding box center [1280, 209] width 31 height 45
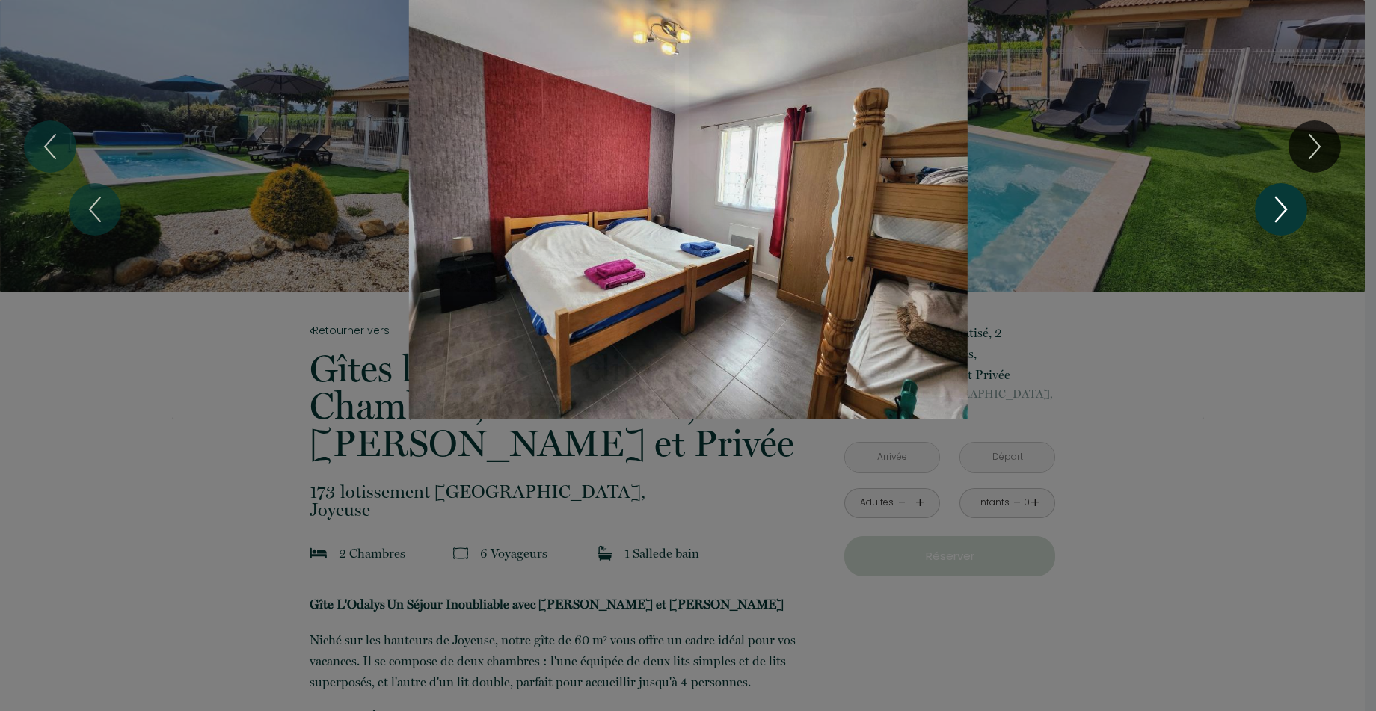
click at [1280, 210] on icon "Next" at bounding box center [1280, 209] width 31 height 45
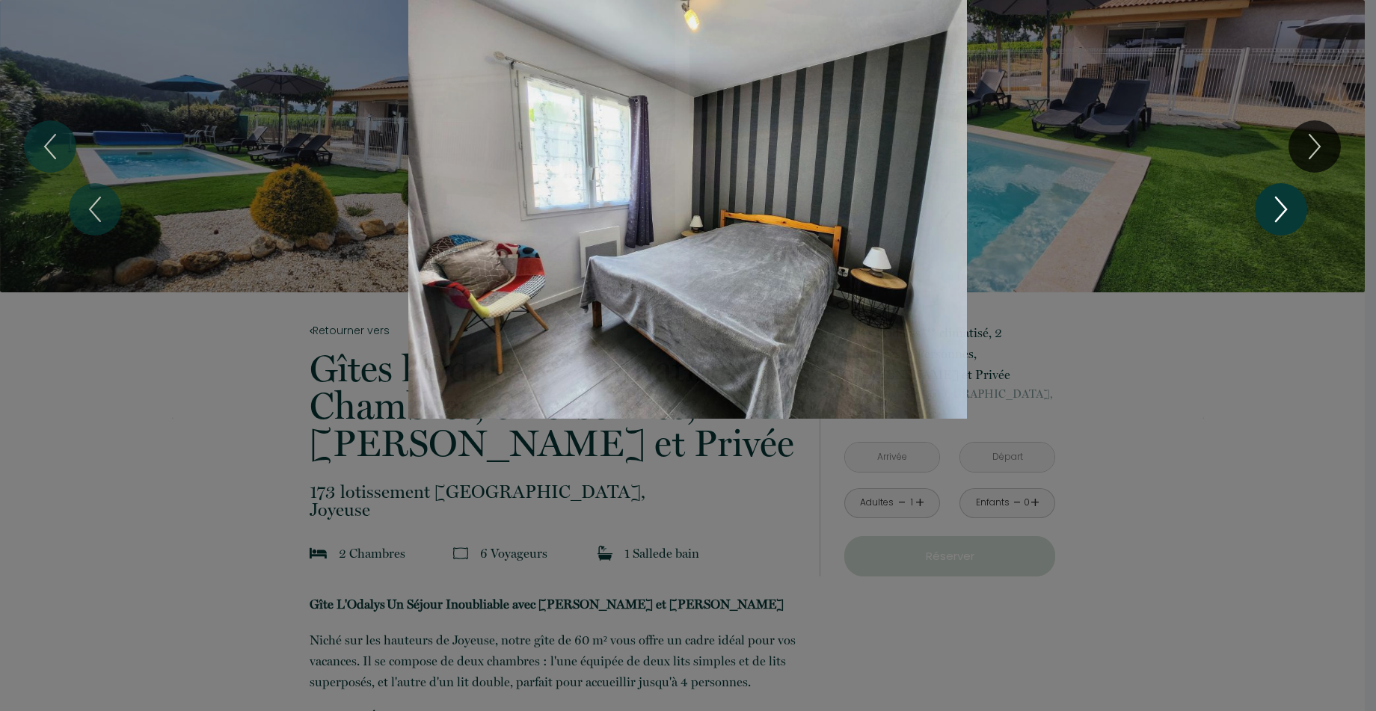
click at [1280, 210] on icon "Next" at bounding box center [1280, 209] width 31 height 45
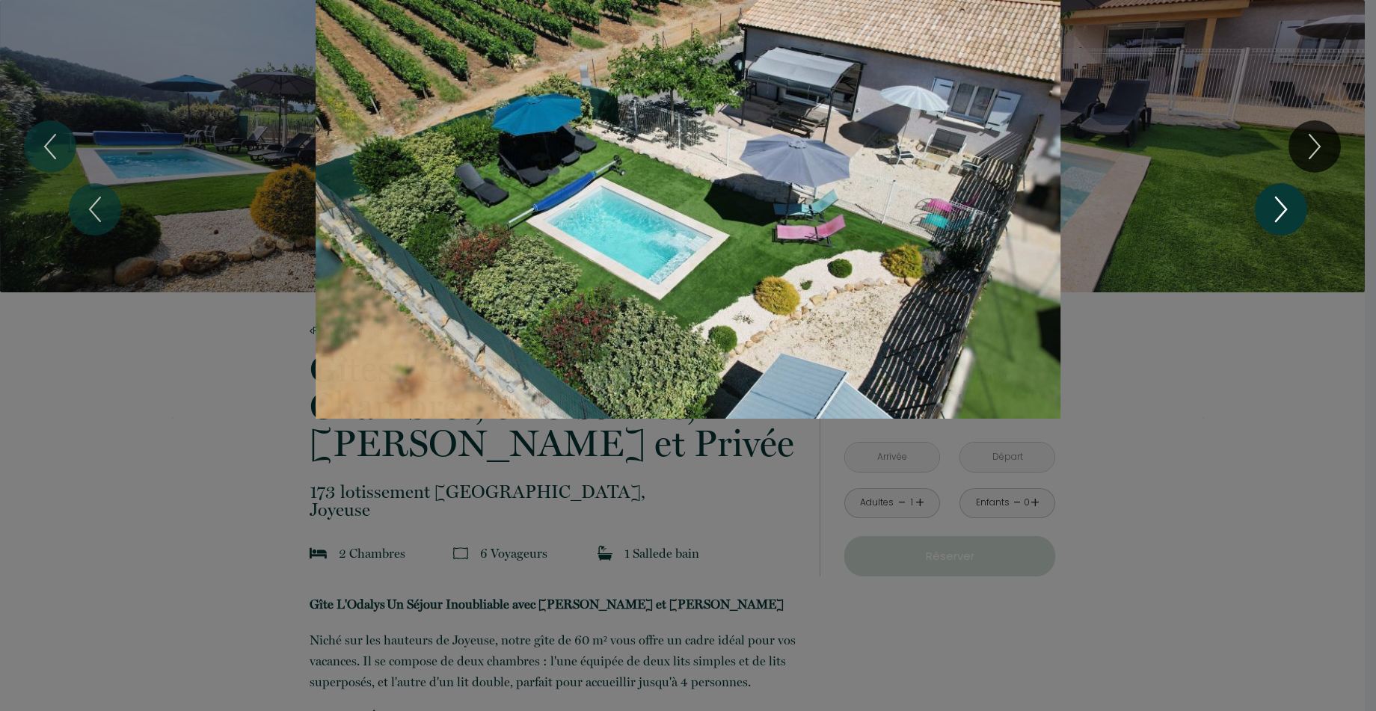
click at [1287, 210] on icon "Next" at bounding box center [1280, 209] width 31 height 45
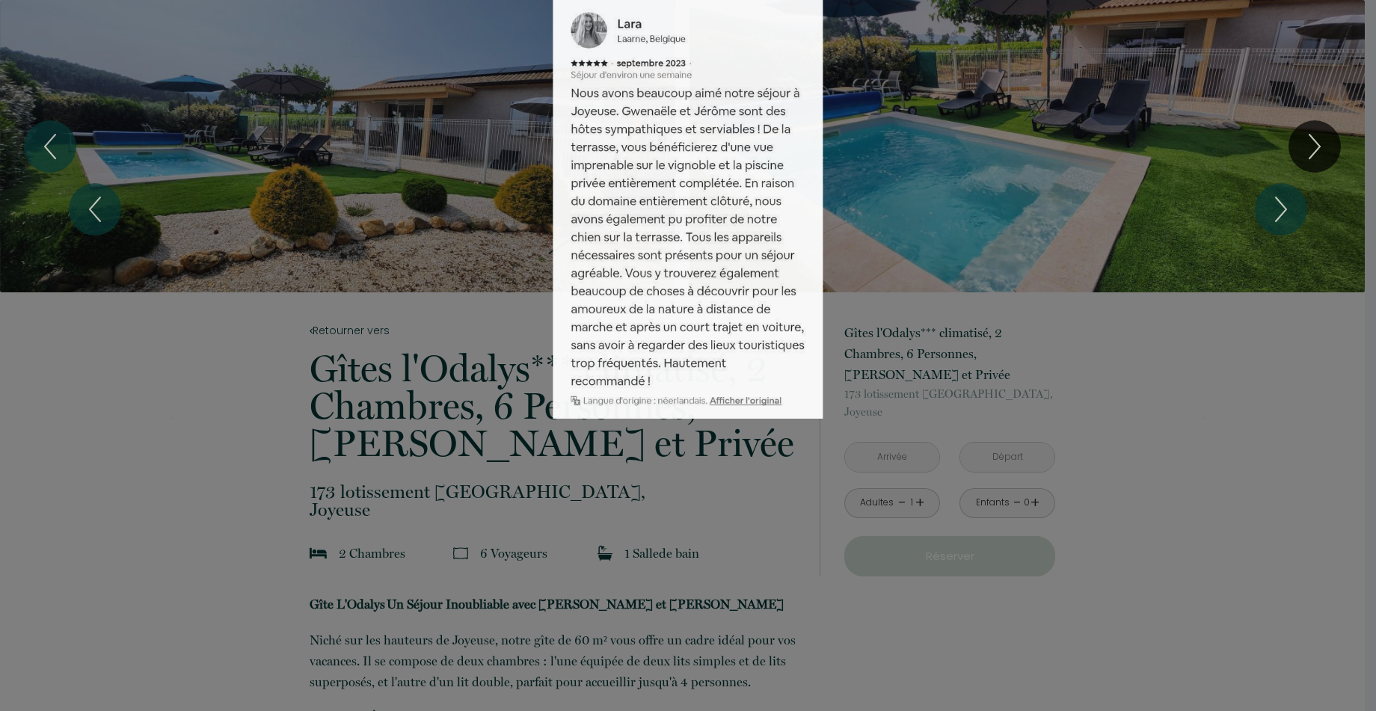
click at [52, 148] on div "1 2 3 4 5 6 7 8 9 10 11 12 13 14 15 16 17 18 19 20 21" at bounding box center [688, 209] width 1376 height 419
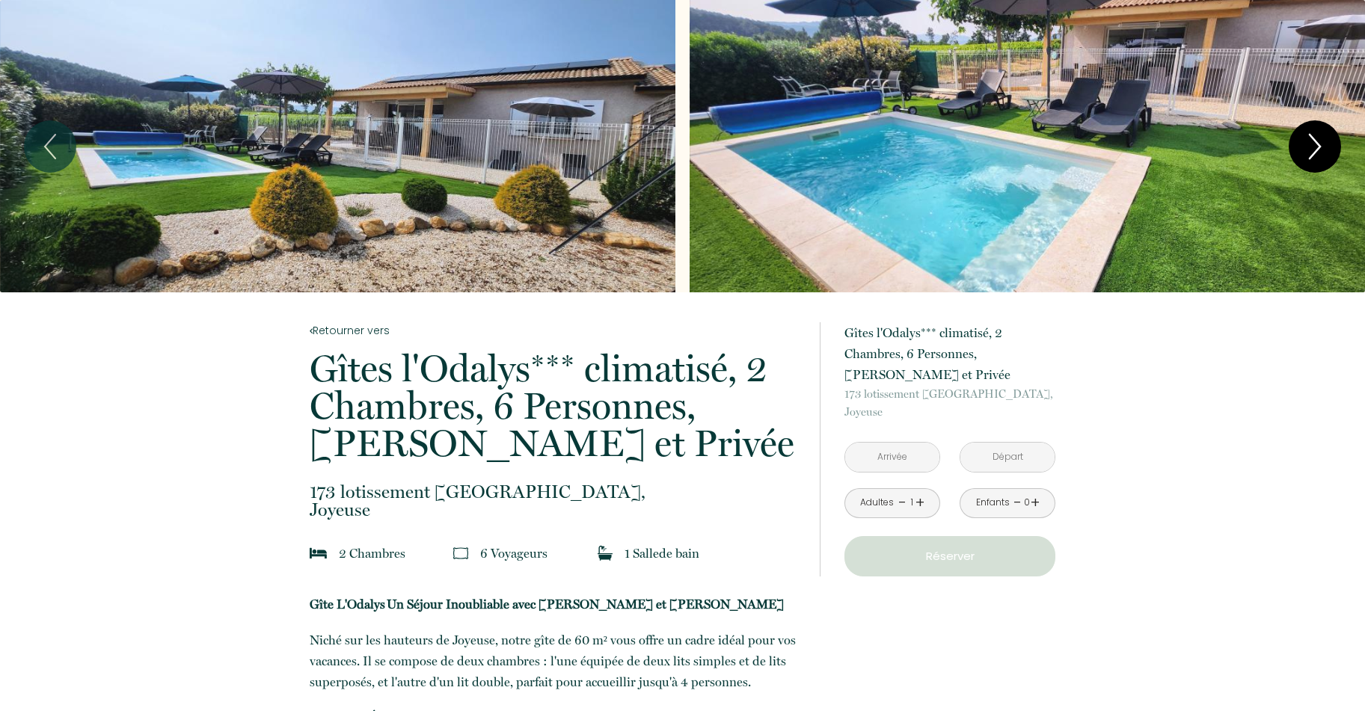
click at [1300, 138] on icon "Next" at bounding box center [1314, 146] width 31 height 45
